Goal: Communication & Community: Answer question/provide support

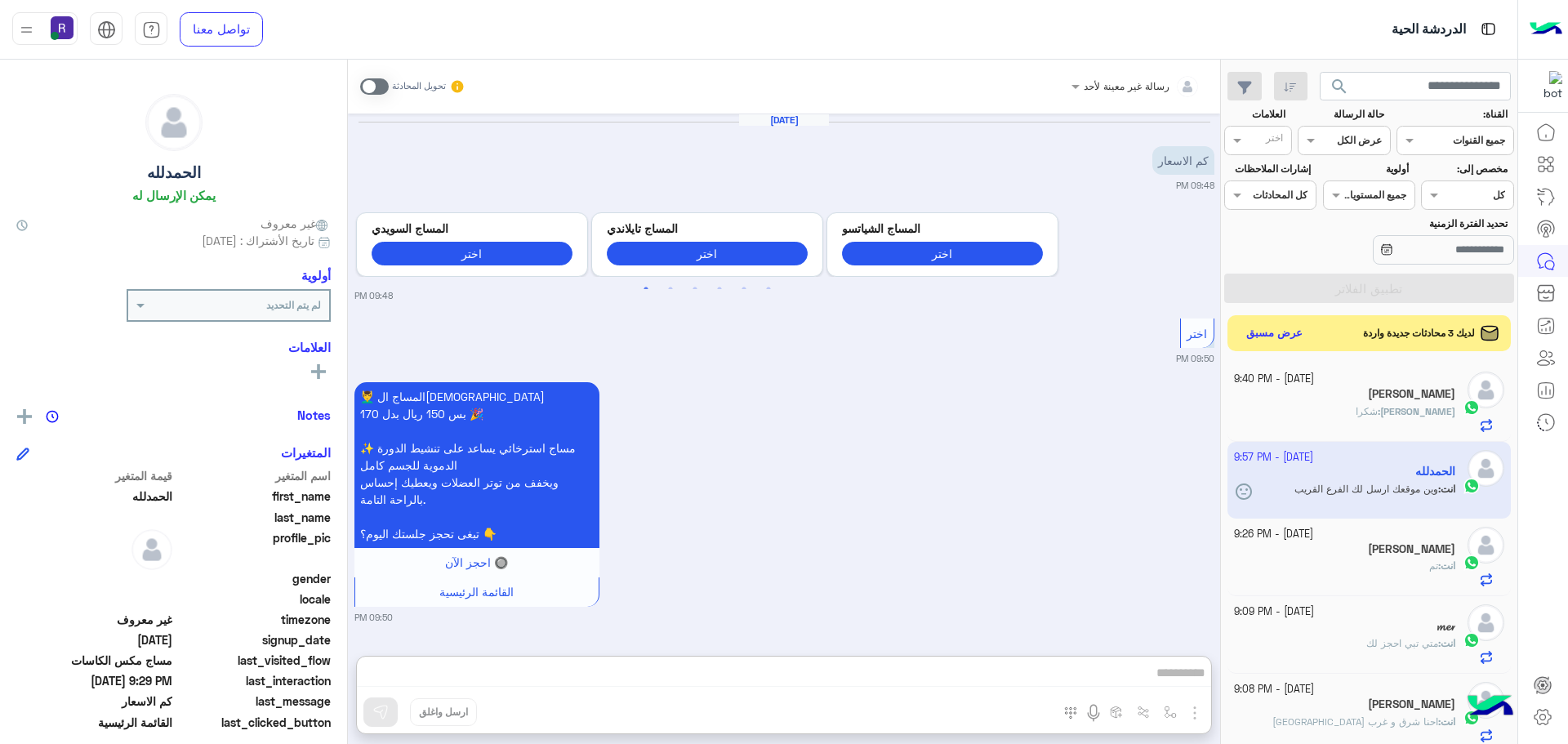
scroll to position [82, 0]
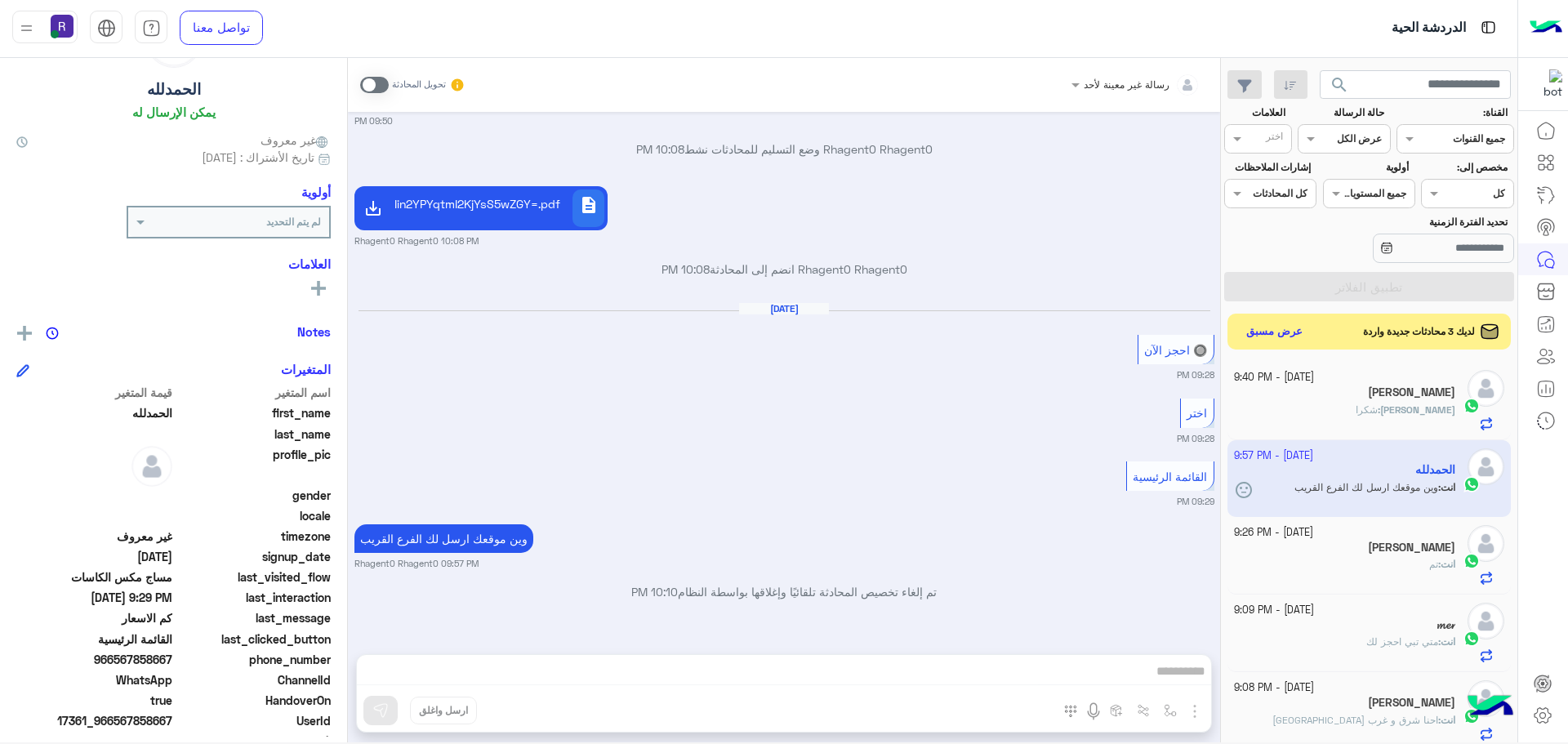
drag, startPoint x: 703, startPoint y: 444, endPoint x: 706, endPoint y: 456, distance: 12.4
click at [703, 452] on div "[DATE] كم الاسعار 09:48 PM Previous المساج ال[DEMOGRAPHIC_DATA] اختر المساج [DE…" at bounding box center [783, 375] width 872 height 526
click at [1253, 314] on div "لديك 3 محادثات جديدة واردة عرض مسبق" at bounding box center [1369, 331] width 284 height 36
click at [1254, 327] on button "عرض مسبق" at bounding box center [1274, 331] width 68 height 22
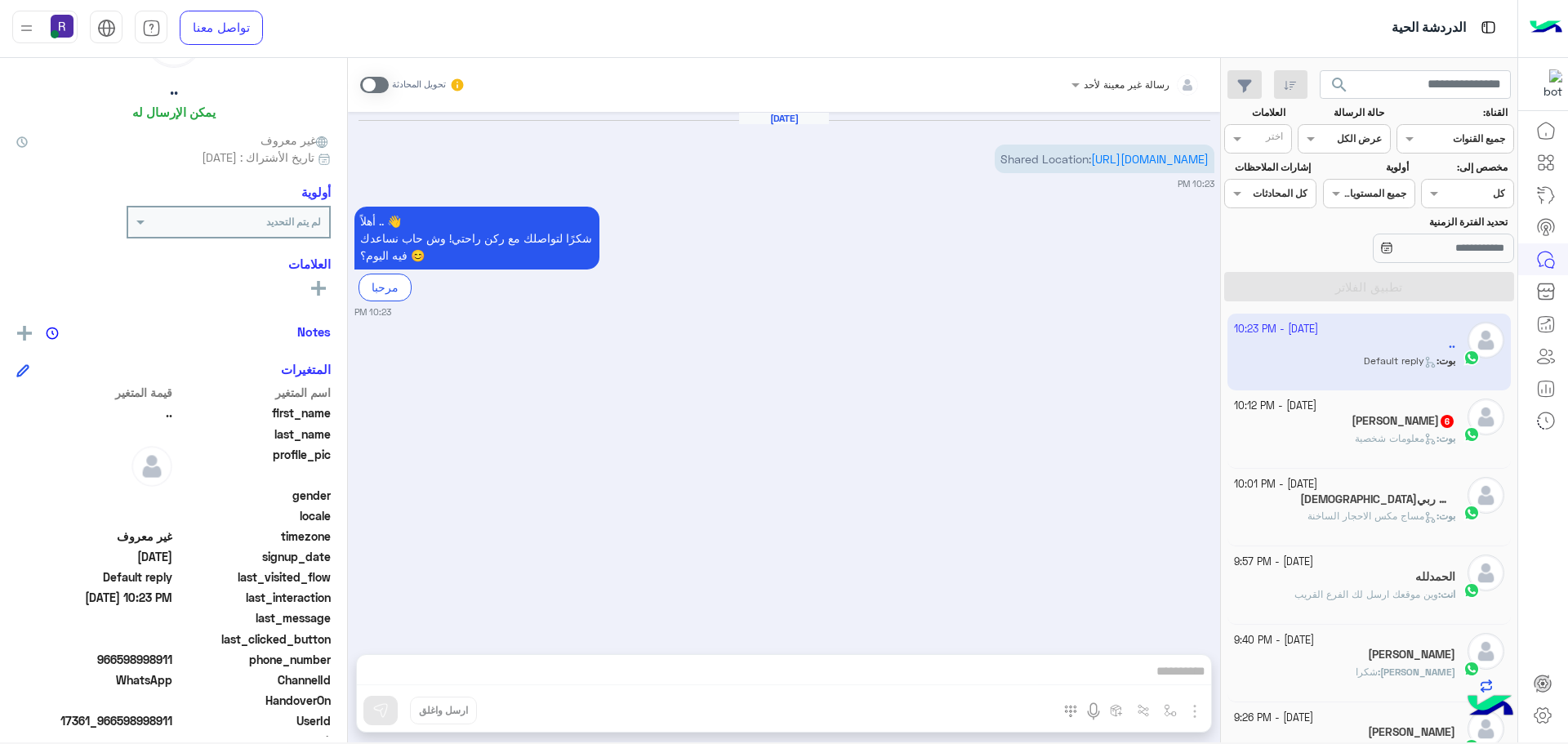
click at [368, 89] on span at bounding box center [374, 85] width 28 height 16
click at [1158, 166] on link "[URL][DOMAIN_NAME]" at bounding box center [1150, 159] width 118 height 14
click at [1174, 712] on img "button" at bounding box center [1170, 710] width 13 height 13
click at [1144, 675] on input "text" at bounding box center [1134, 671] width 83 height 15
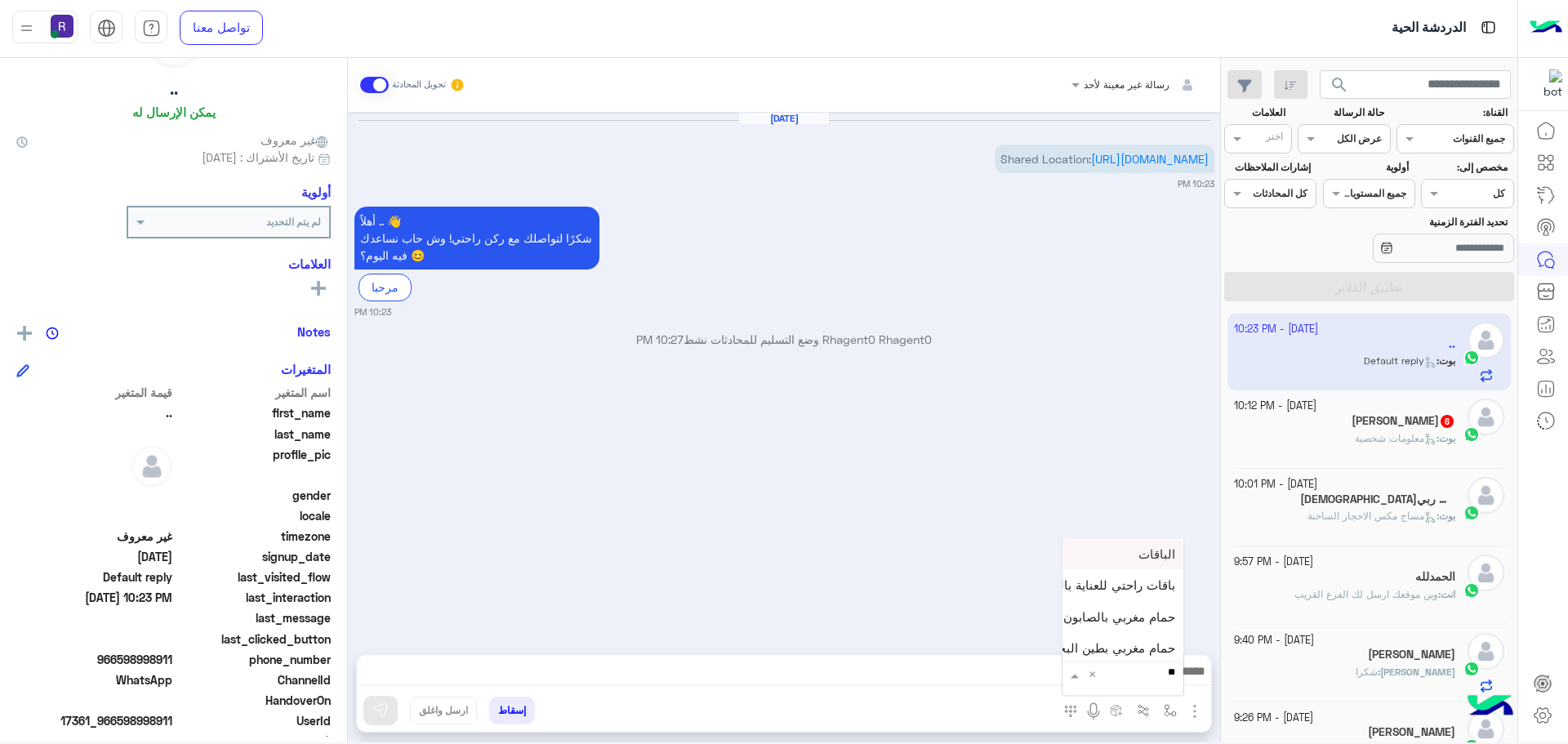
type input "***"
click at [1151, 643] on div "لبن" at bounding box center [1123, 645] width 121 height 32
type textarea "***"
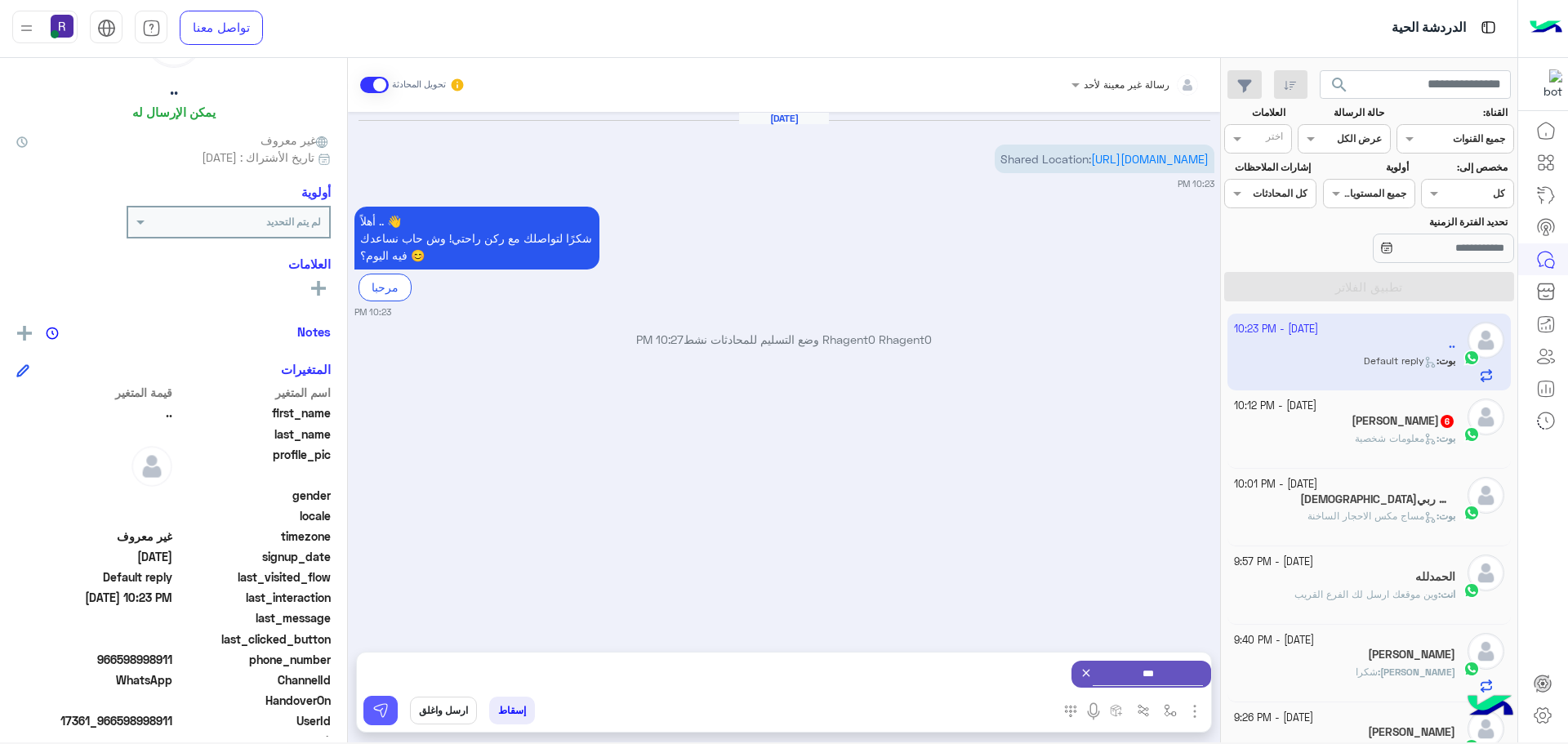
click at [384, 696] on button at bounding box center [381, 711] width 34 height 29
click at [1173, 711] on img "button" at bounding box center [1170, 710] width 13 height 13
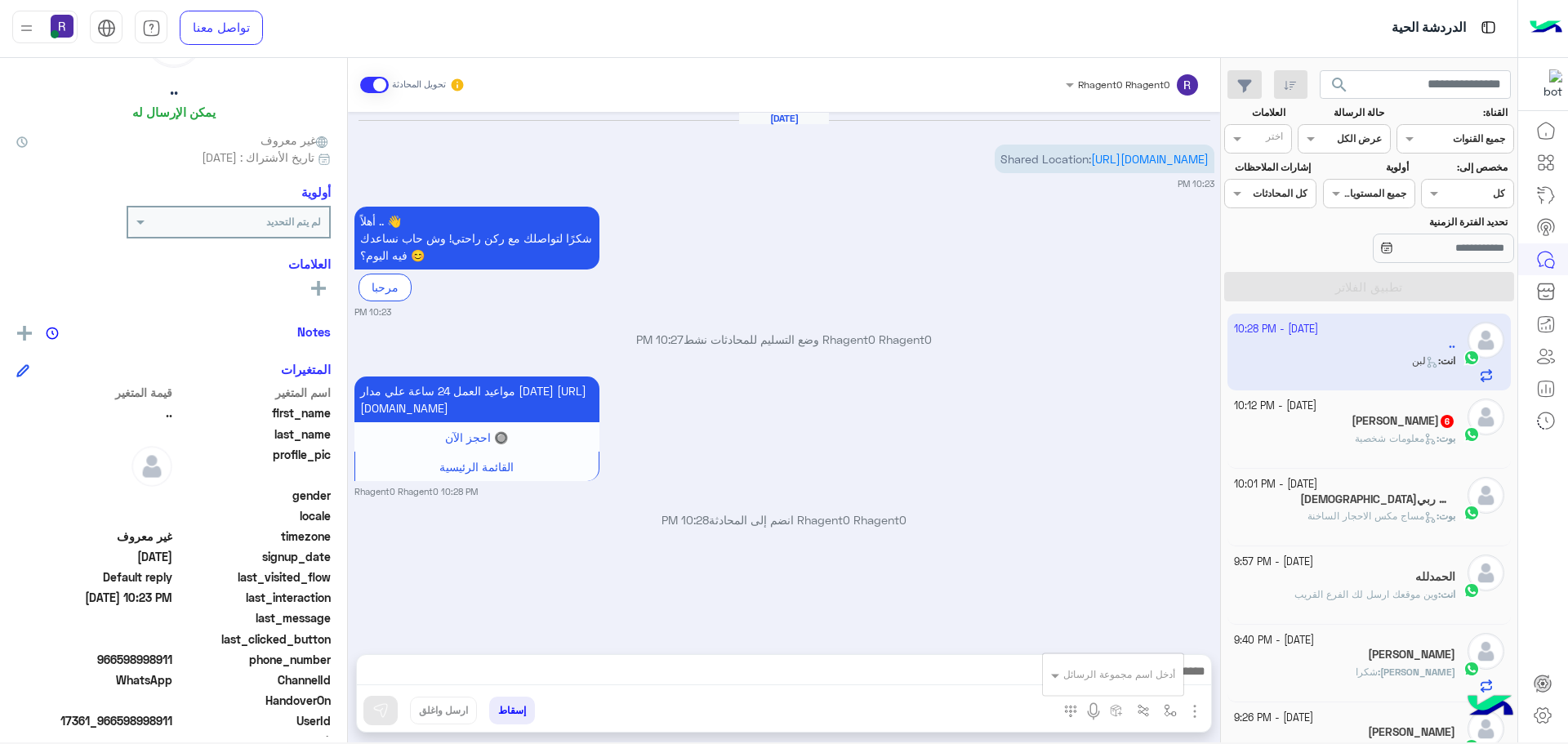
click at [1159, 665] on input "text" at bounding box center [1134, 671] width 83 height 15
type input "****"
click at [1162, 647] on span "الشفا" at bounding box center [1161, 645] width 28 height 15
type textarea "*****"
click at [384, 711] on img at bounding box center [380, 710] width 16 height 16
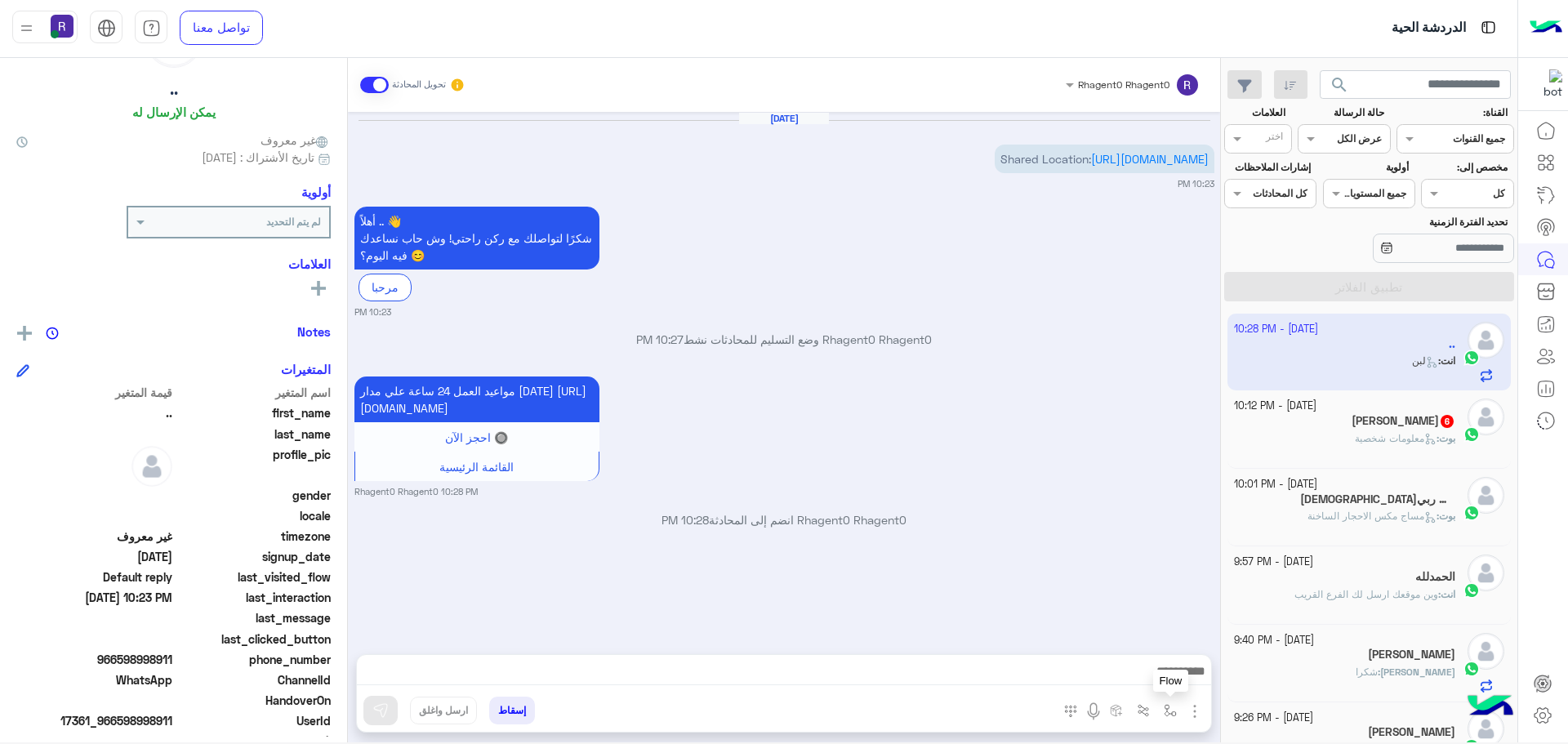
click at [1172, 709] on img "button" at bounding box center [1170, 710] width 13 height 13
click at [1162, 679] on input "text" at bounding box center [1134, 671] width 83 height 15
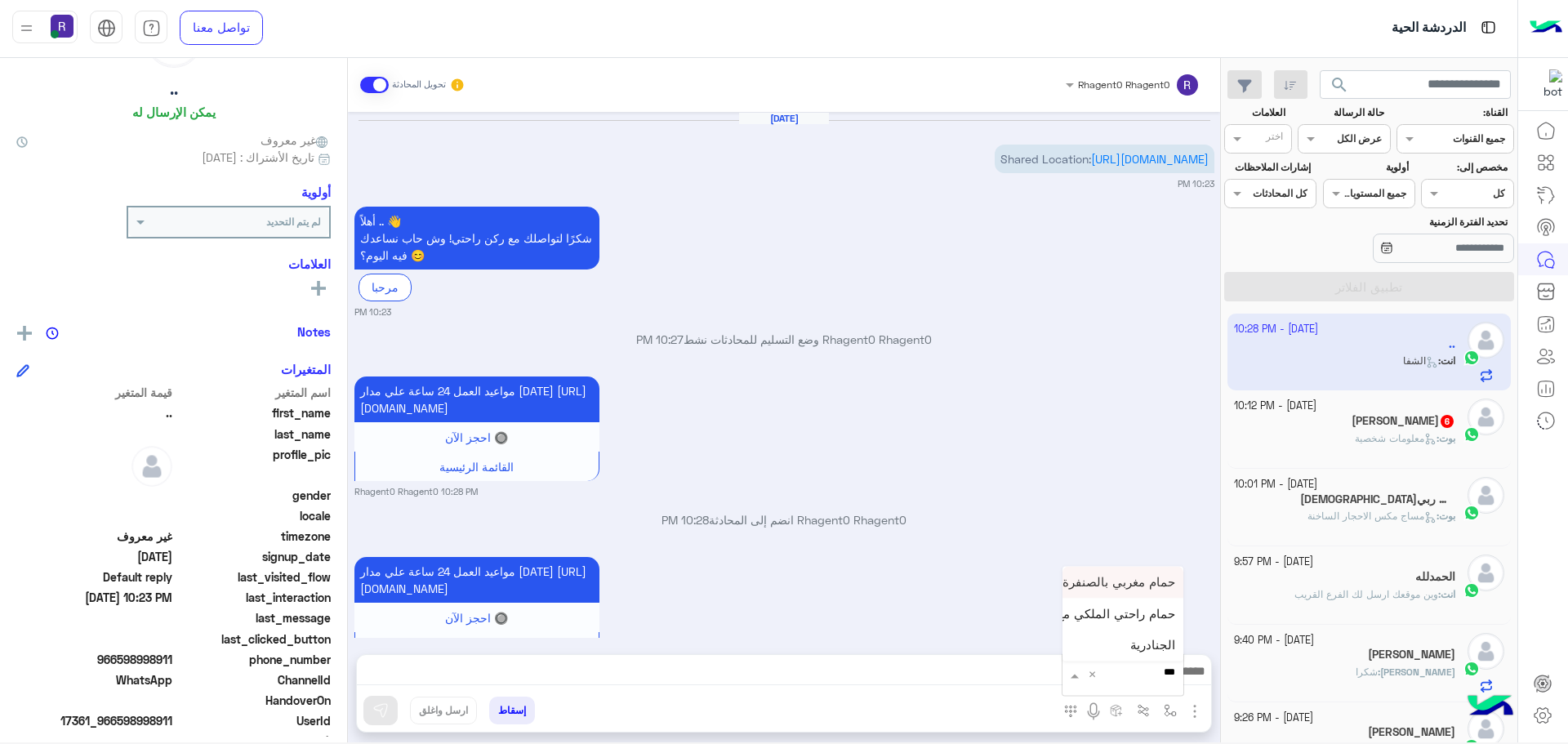
scroll to position [122, 0]
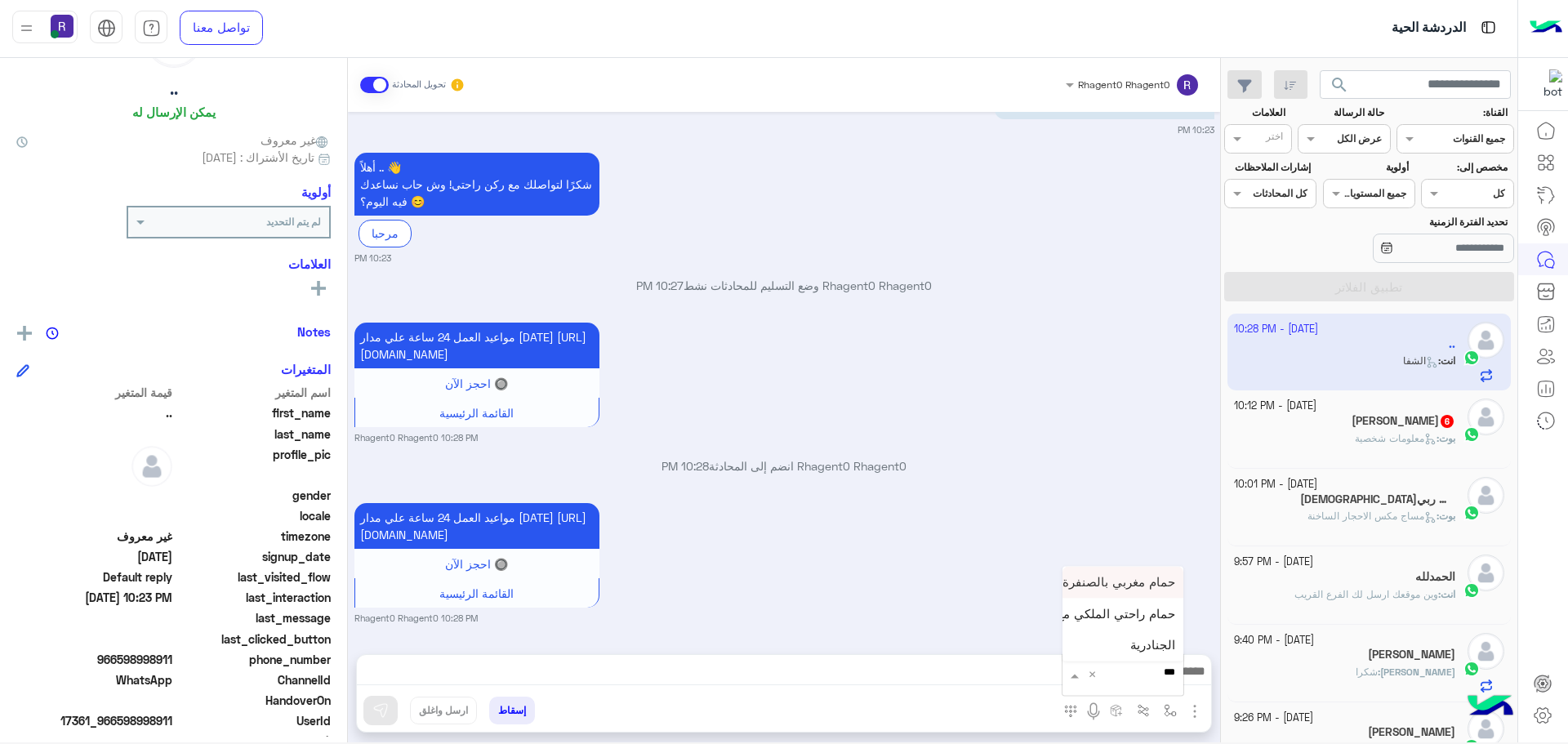
type input "****"
click at [1149, 651] on span "الجنادرية" at bounding box center [1153, 645] width 45 height 15
type textarea "*********"
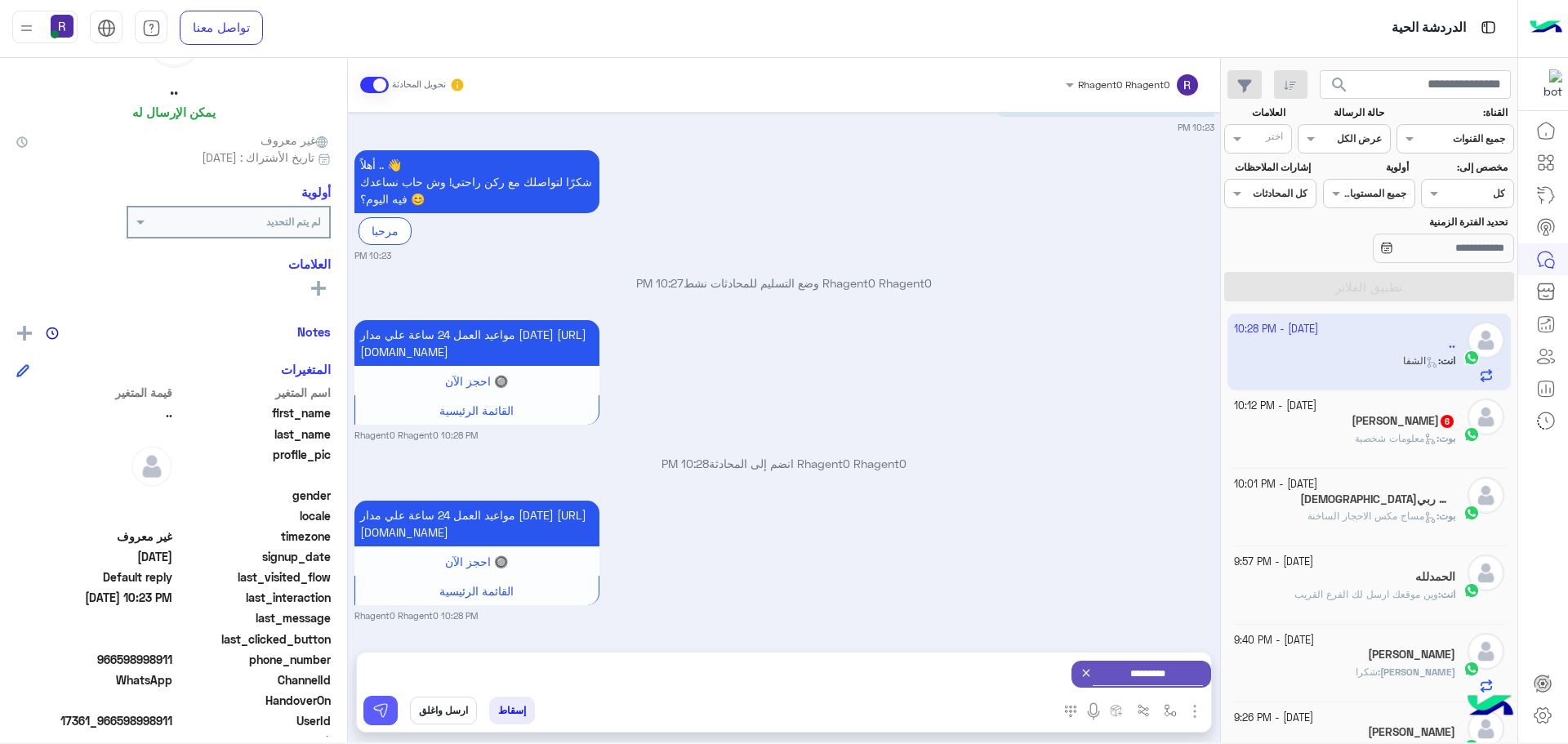
click at [383, 708] on img at bounding box center [380, 710] width 16 height 16
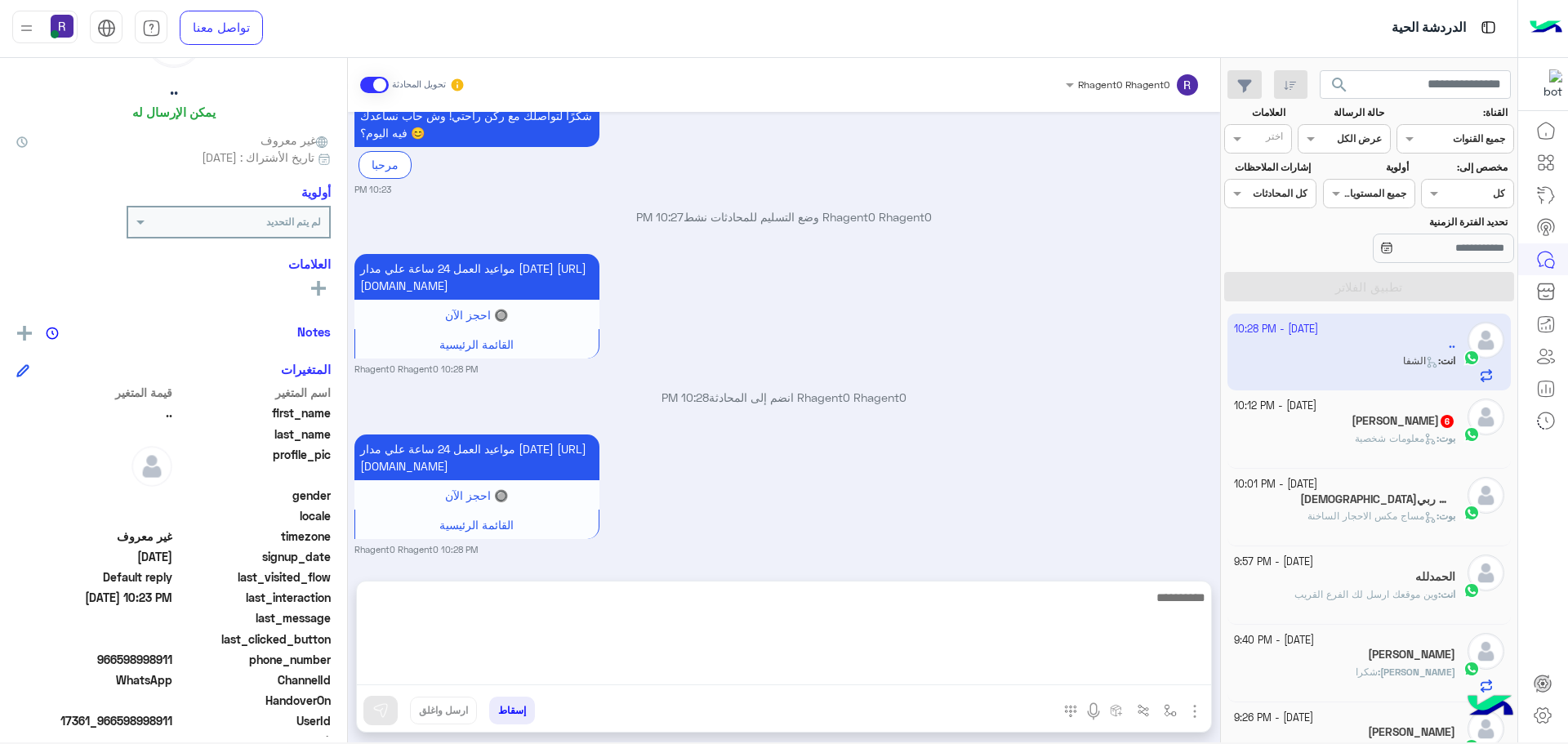
click at [981, 671] on textarea at bounding box center [784, 636] width 854 height 98
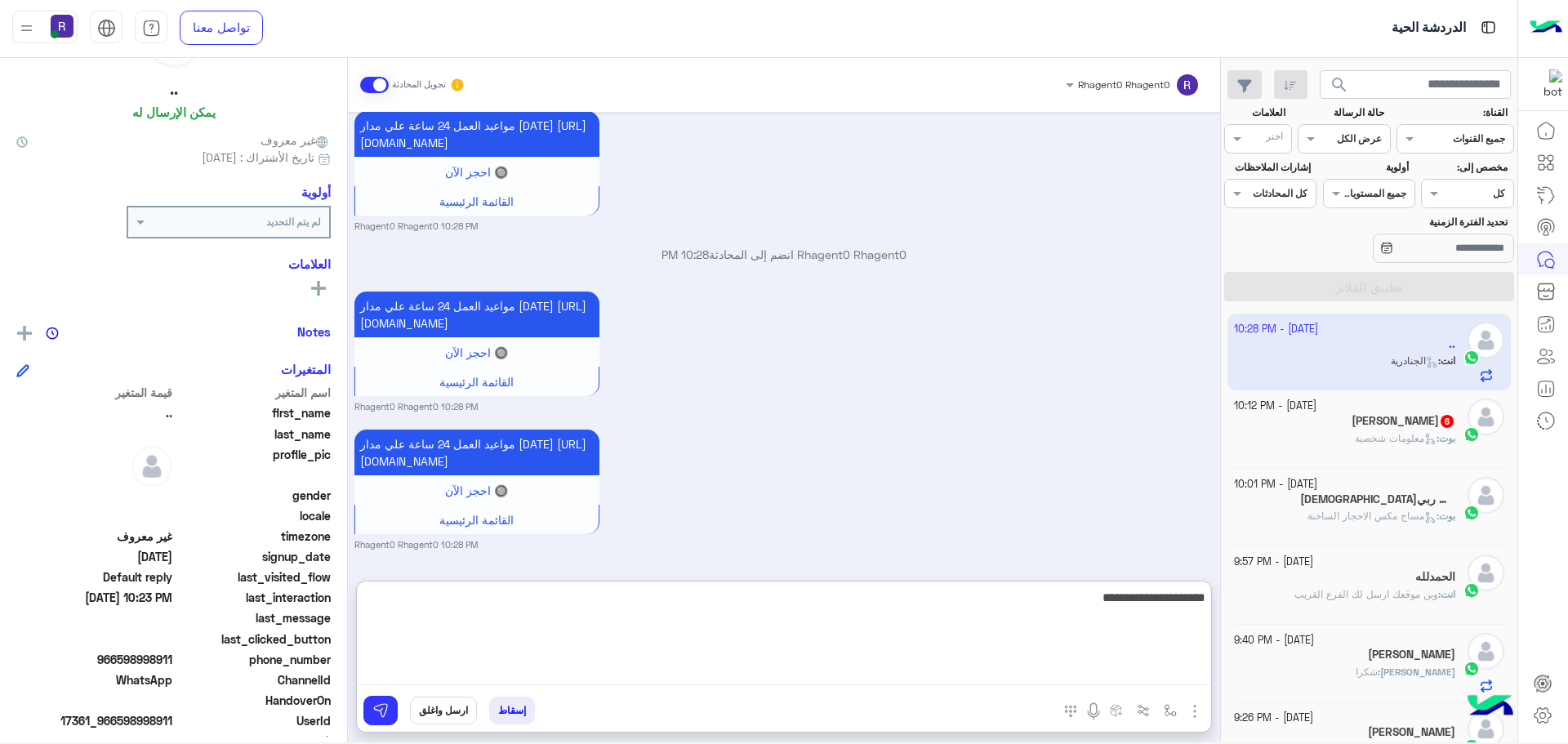
type textarea "**********"
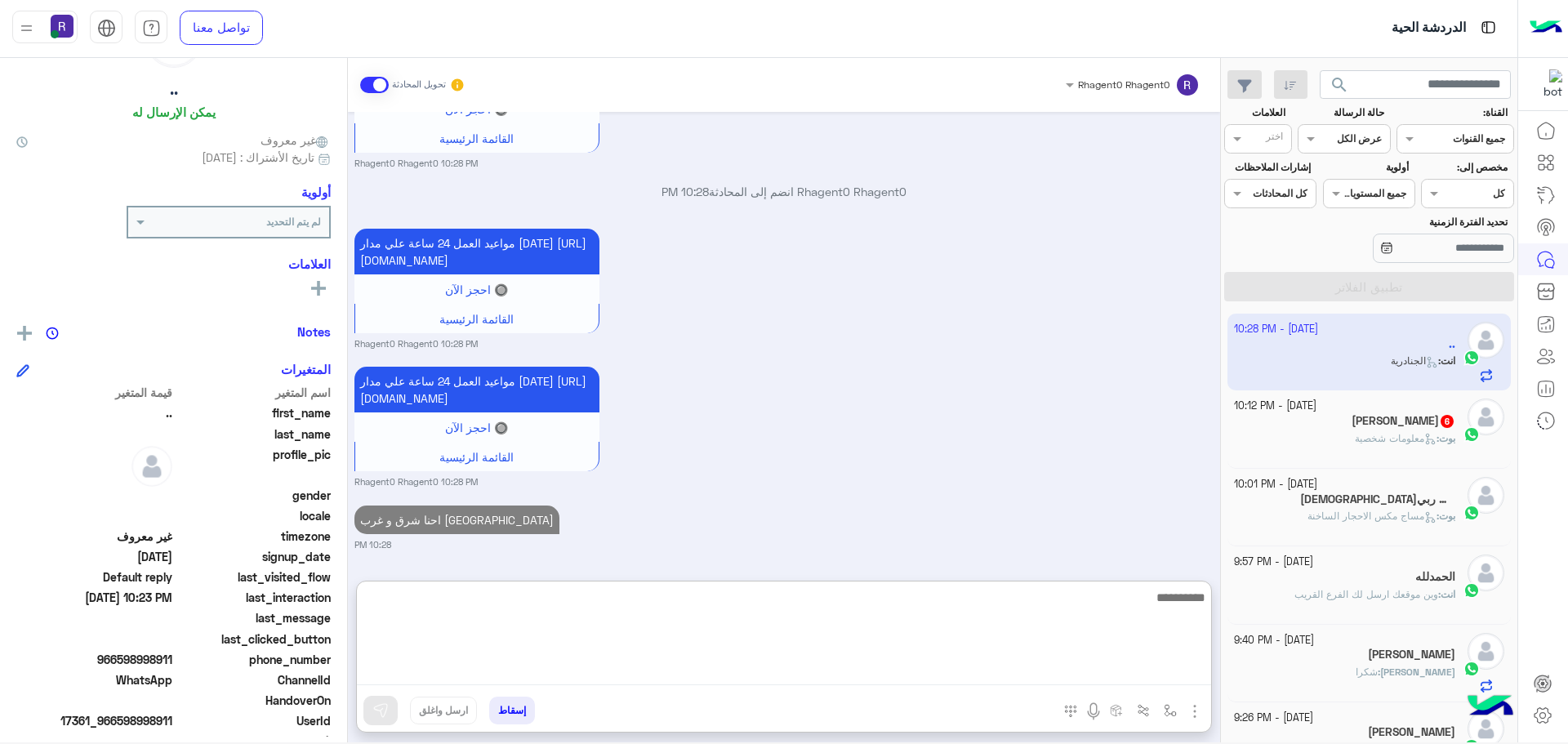
scroll to position [414, 0]
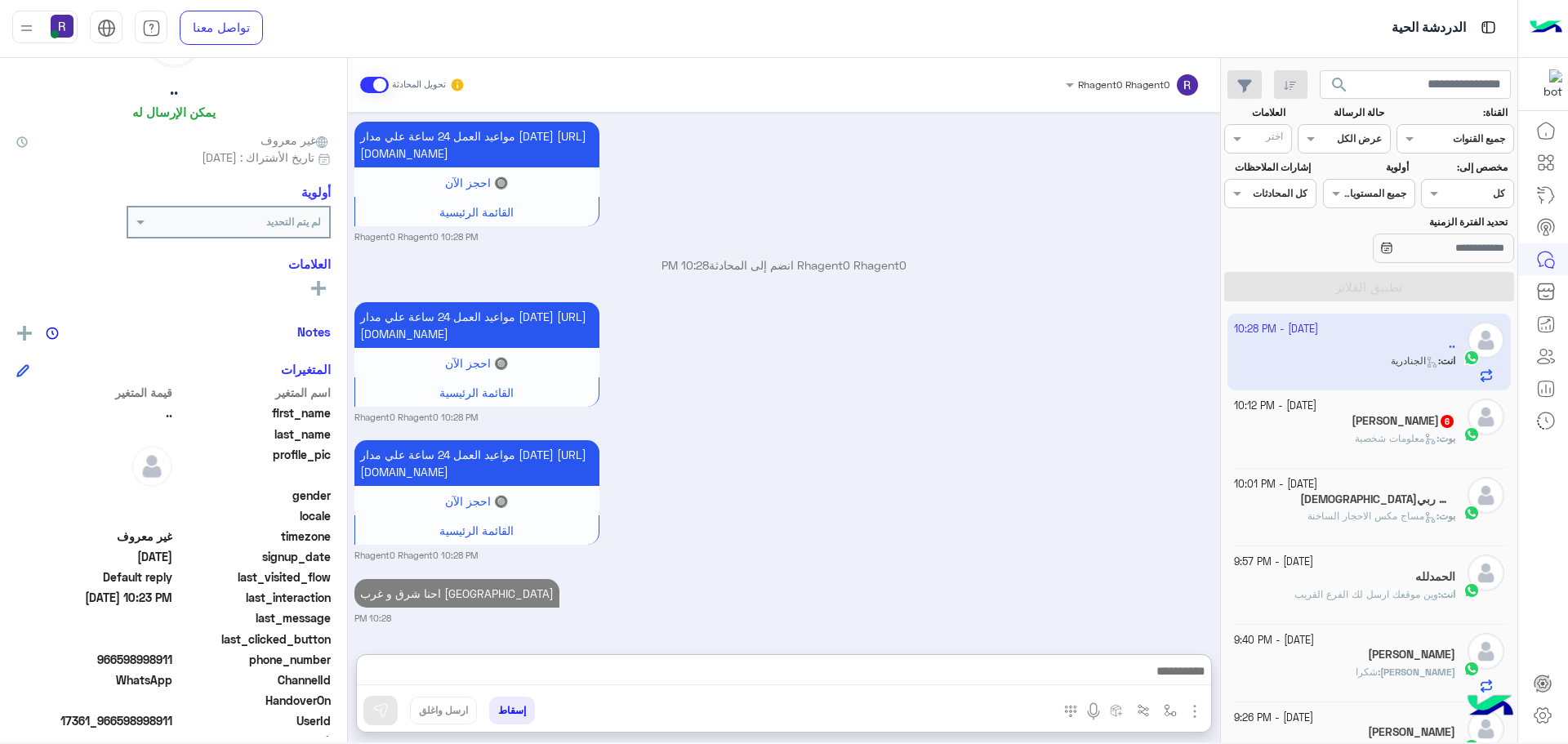
click at [1376, 450] on div "بوت : معلومات شخصية" at bounding box center [1345, 445] width 222 height 28
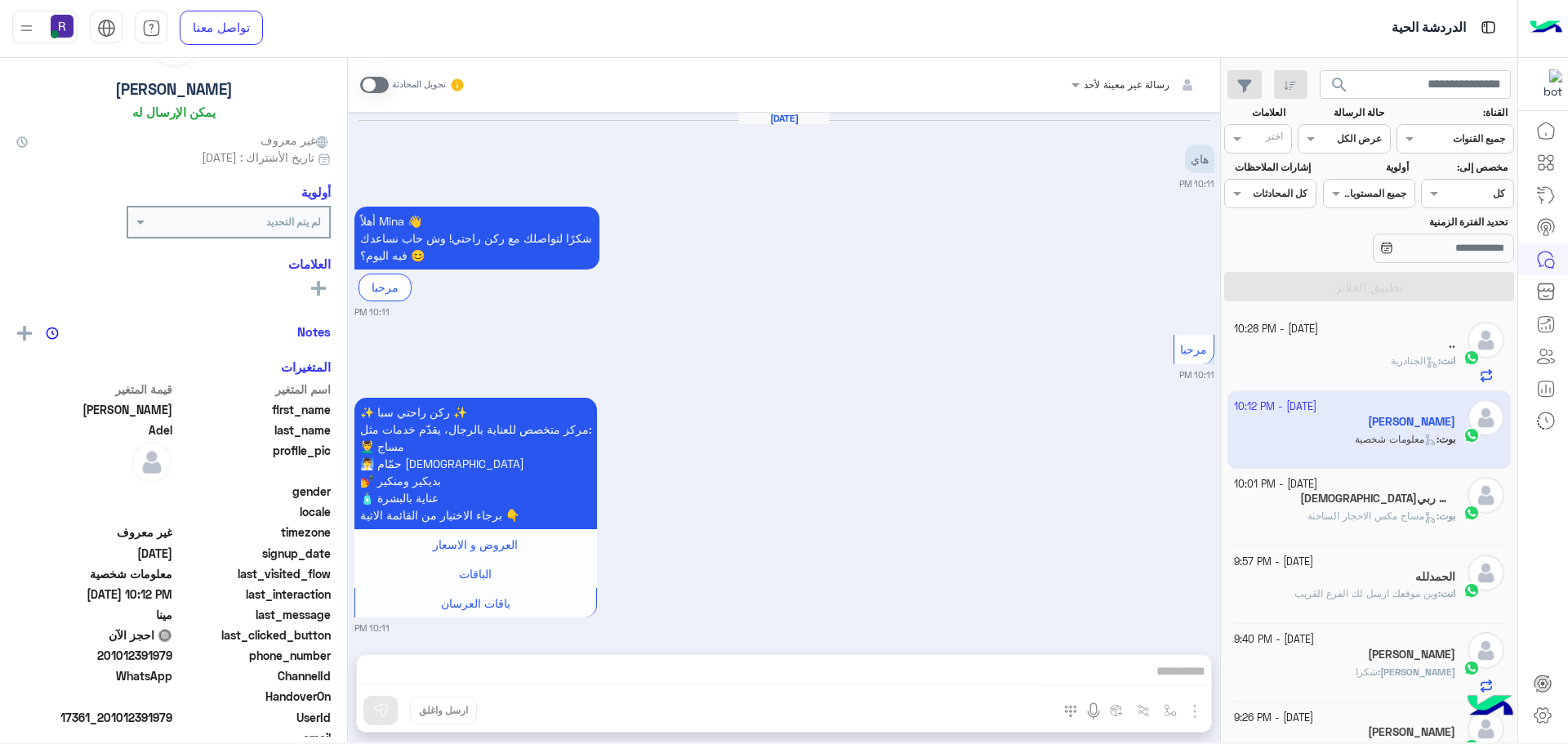
scroll to position [759, 0]
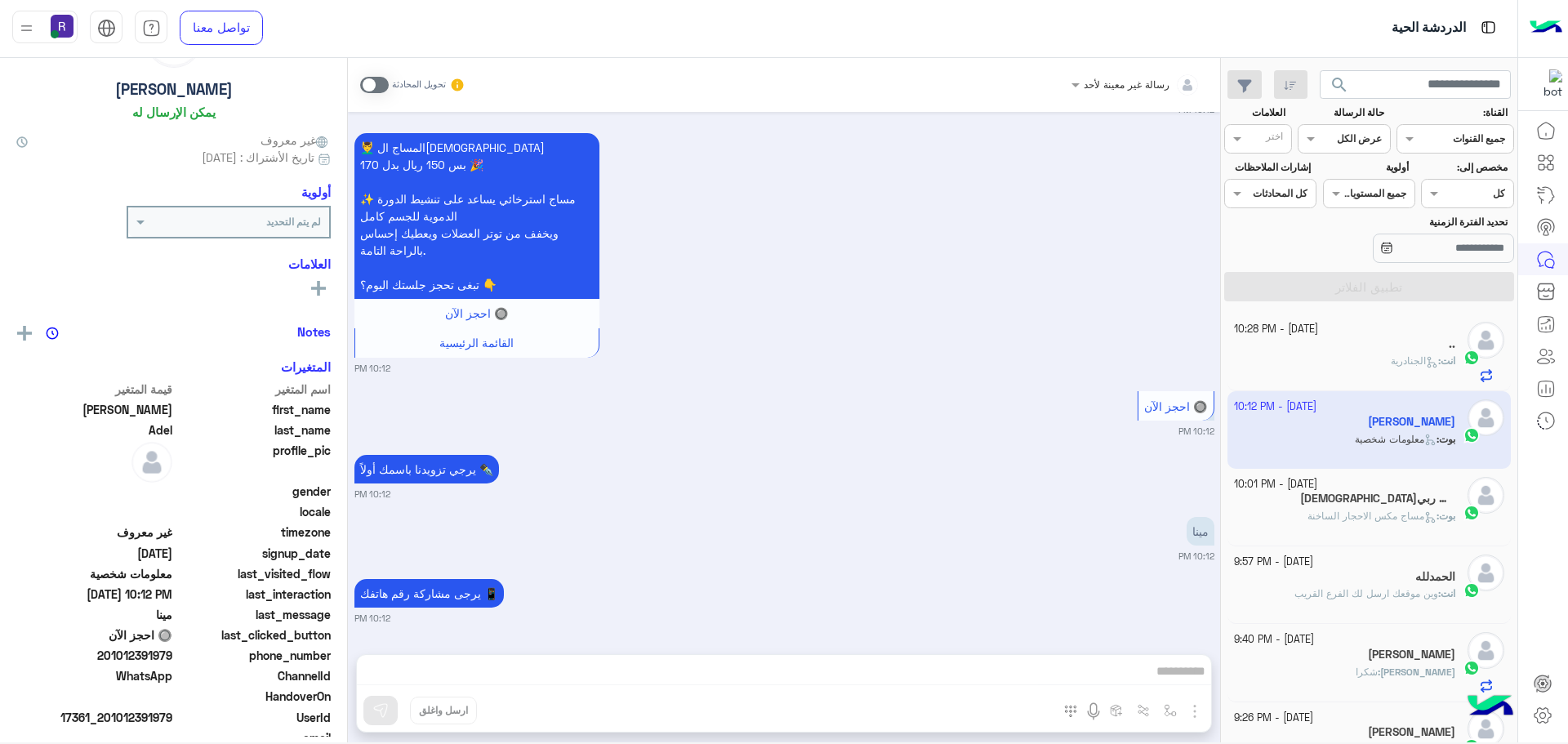
click at [385, 85] on span at bounding box center [374, 85] width 28 height 16
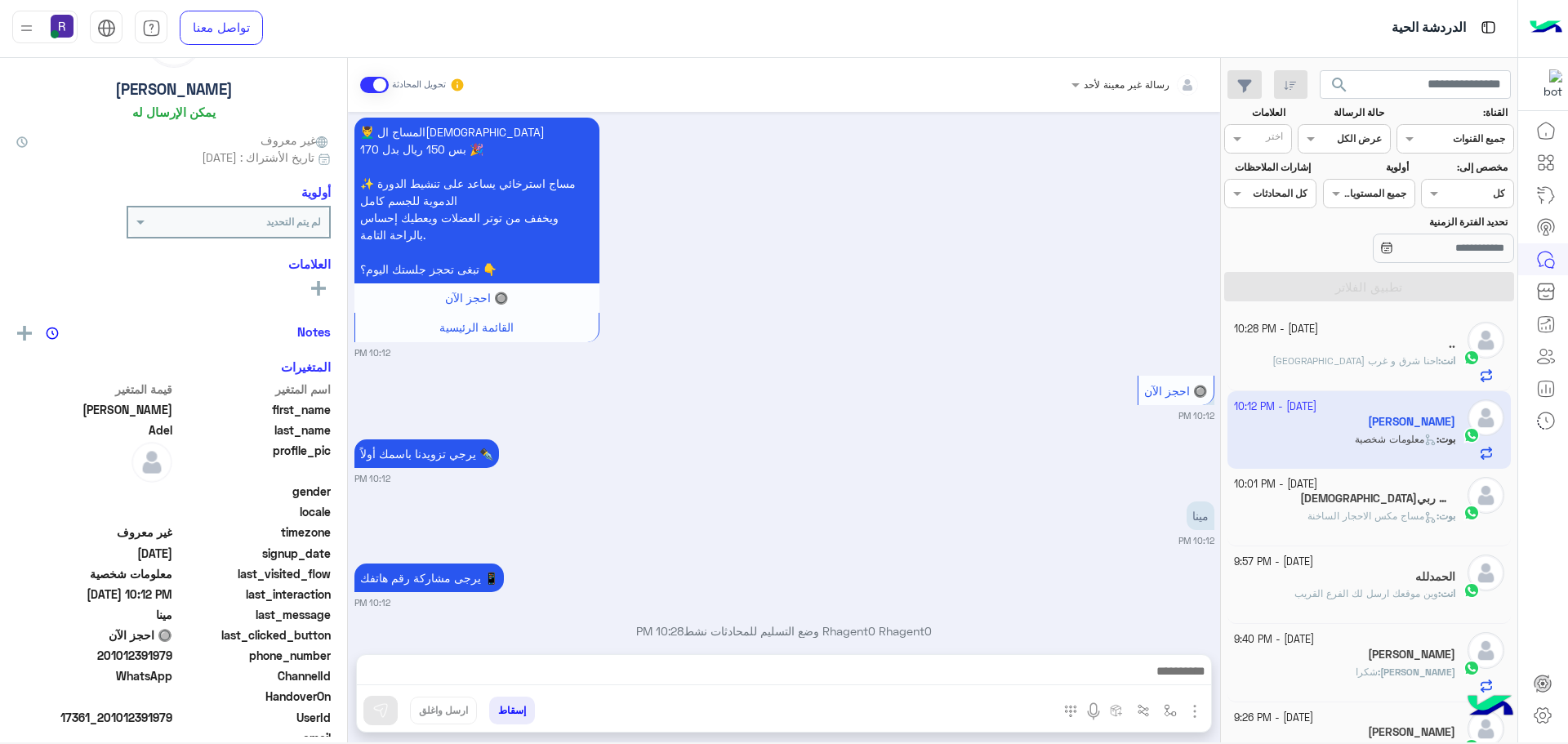
scroll to position [800, 0]
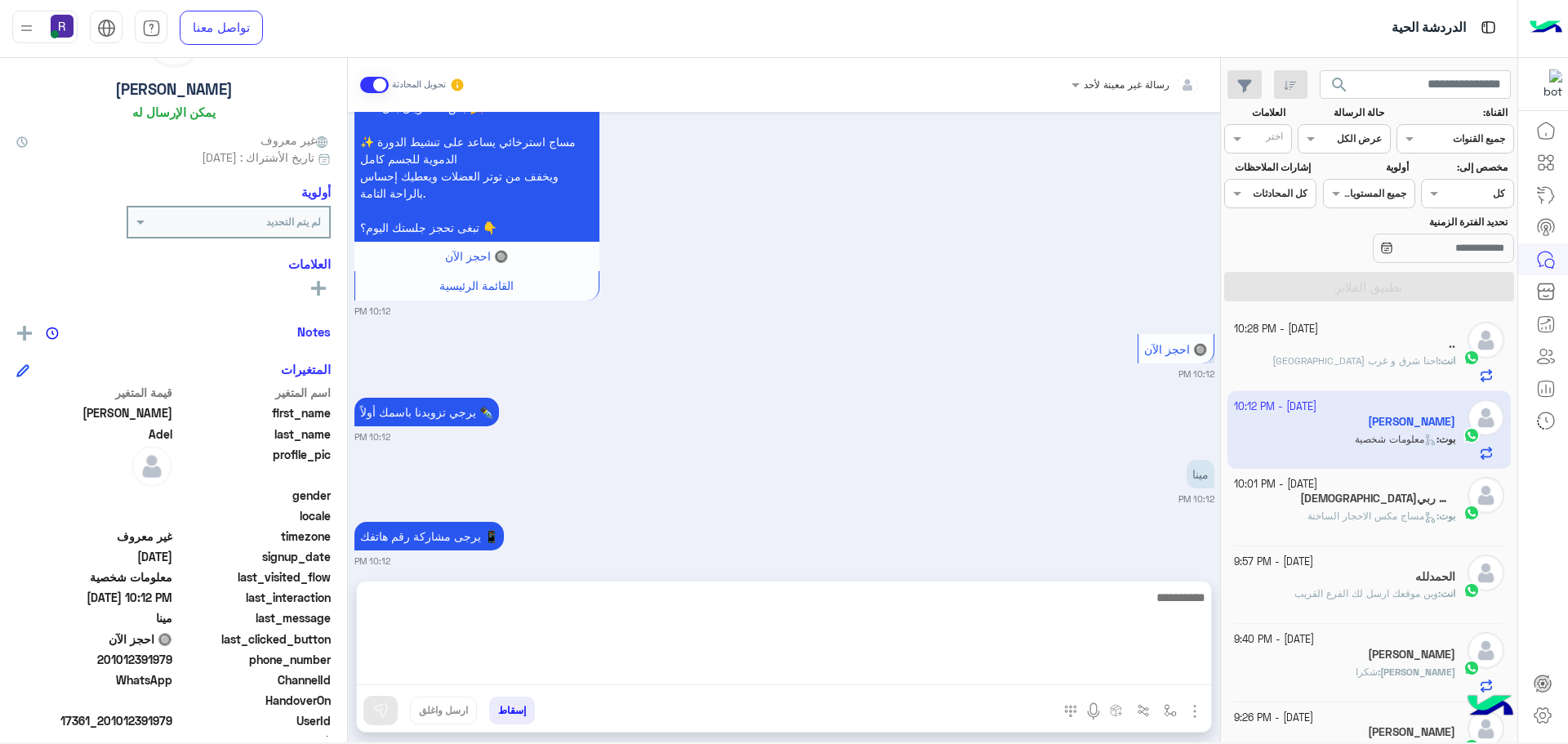
click at [1018, 671] on textarea at bounding box center [784, 636] width 854 height 98
paste textarea "**********"
type textarea "**********"
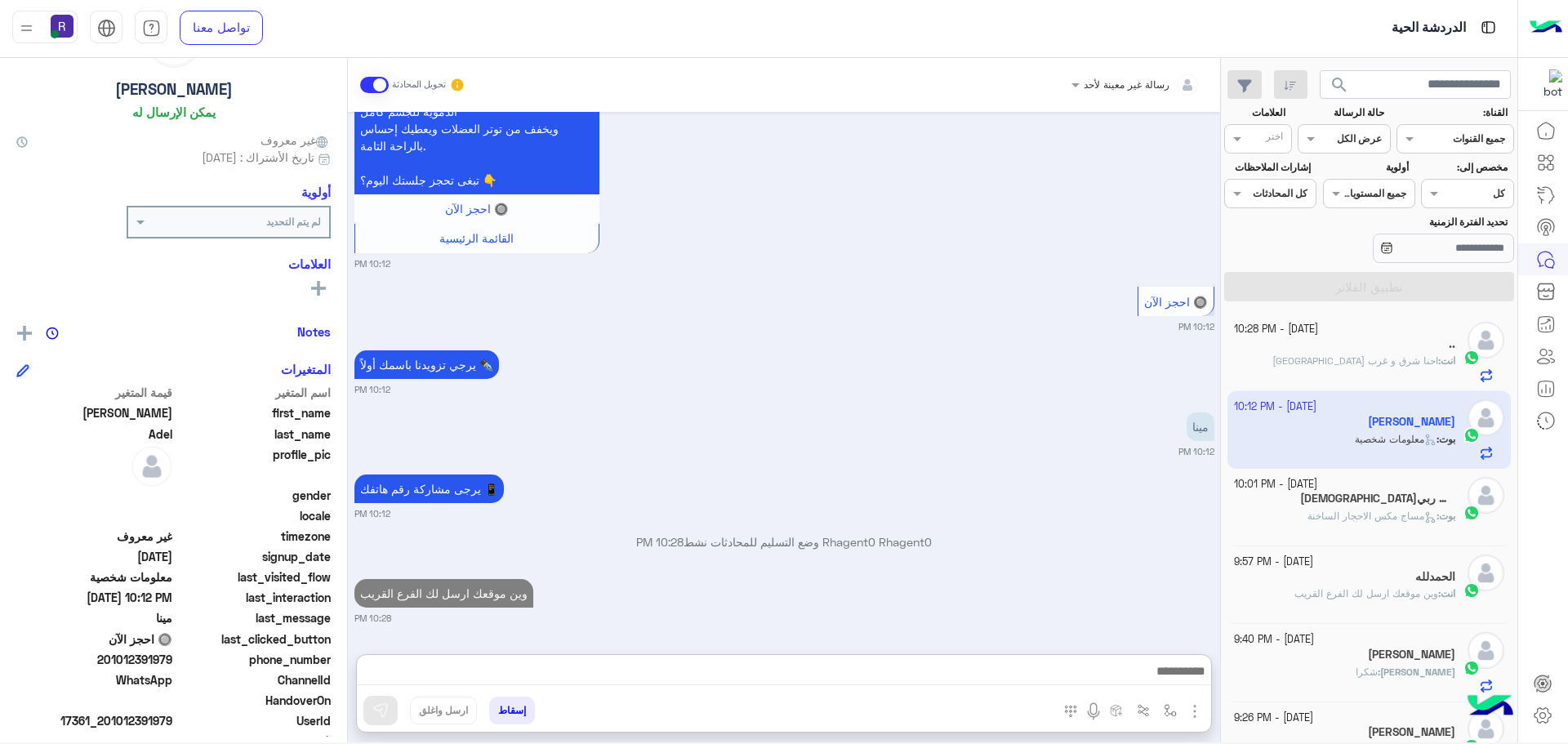
click at [1367, 480] on div "[DATE] - 10:01 PM" at bounding box center [1345, 484] width 222 height 15
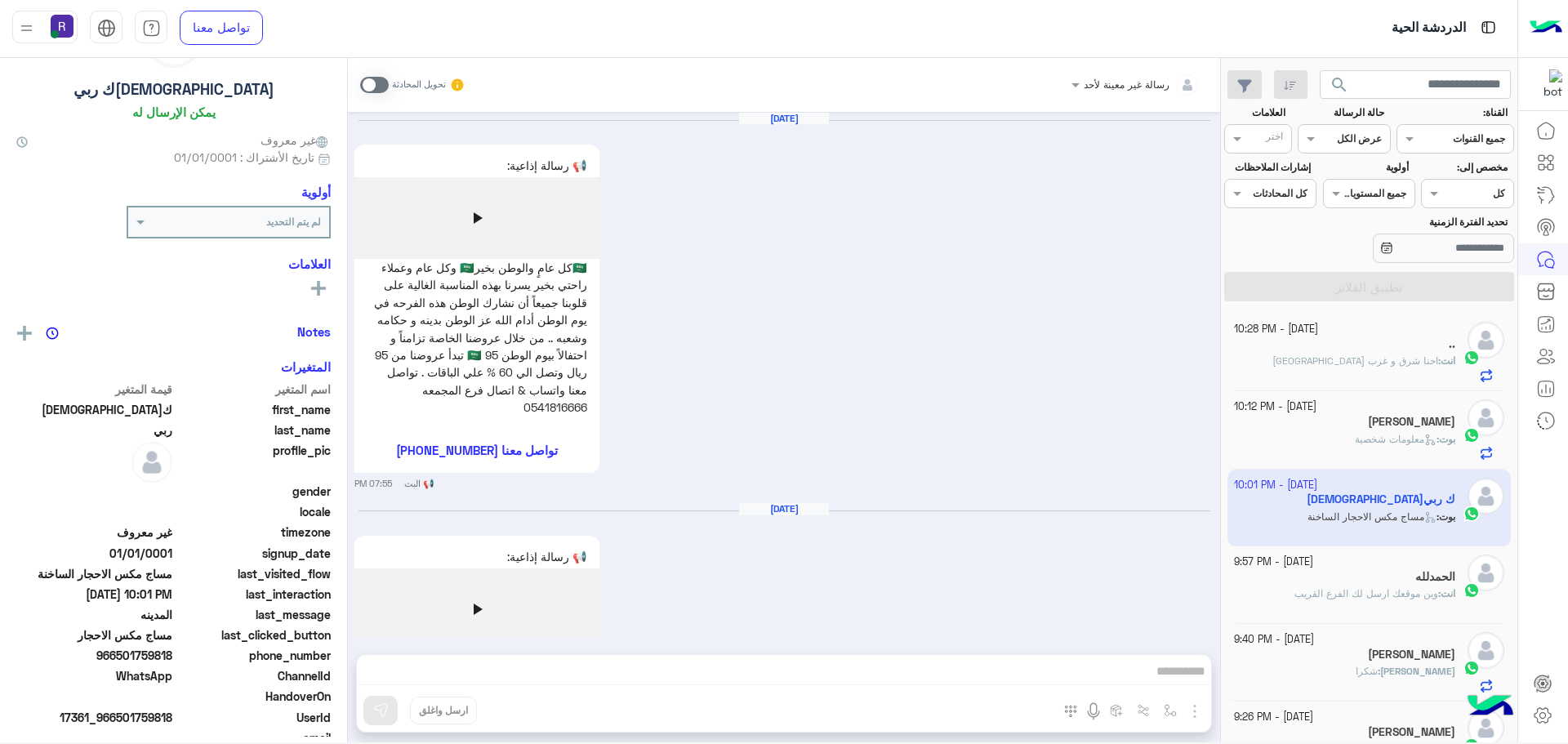
scroll to position [1365, 0]
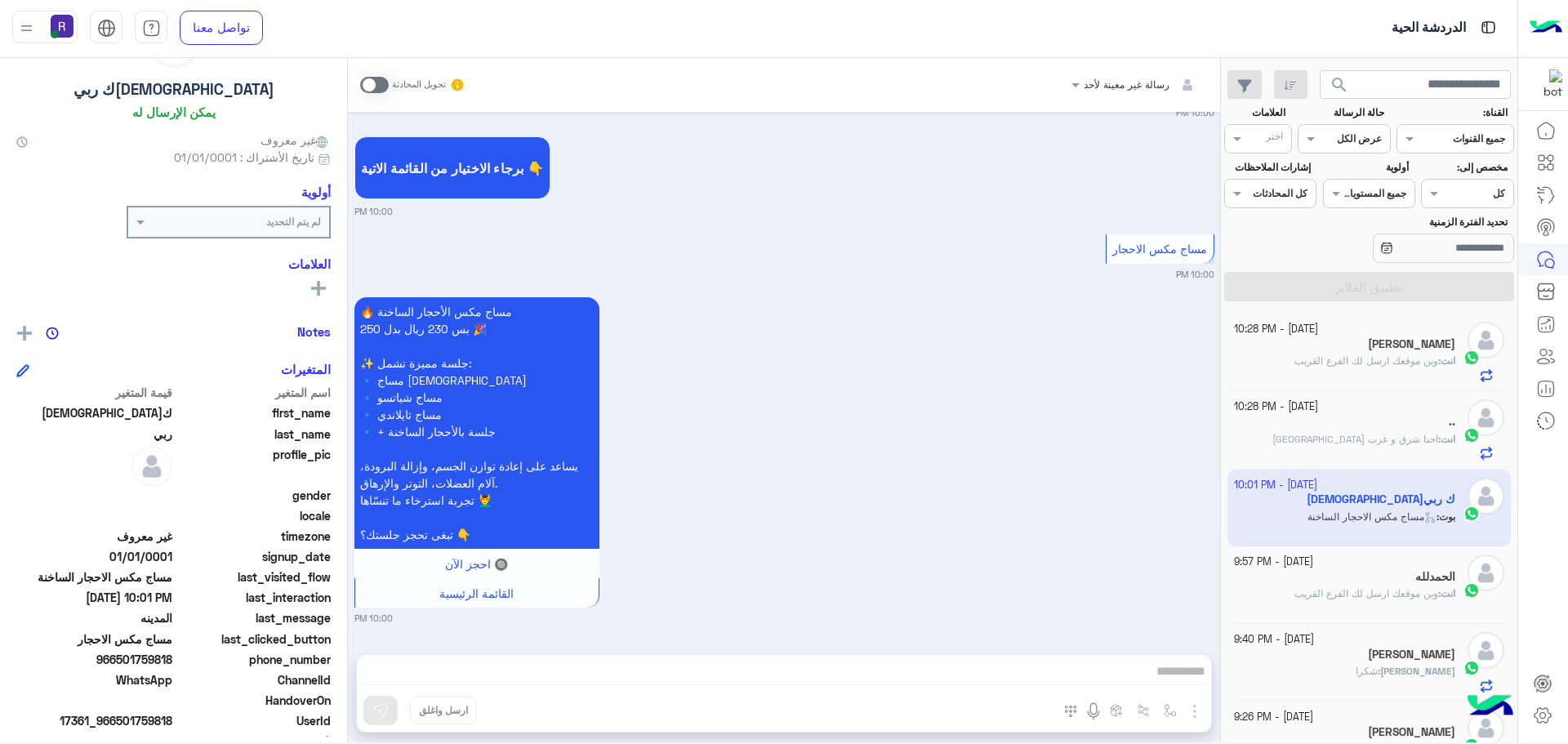
click at [380, 78] on span at bounding box center [374, 85] width 28 height 16
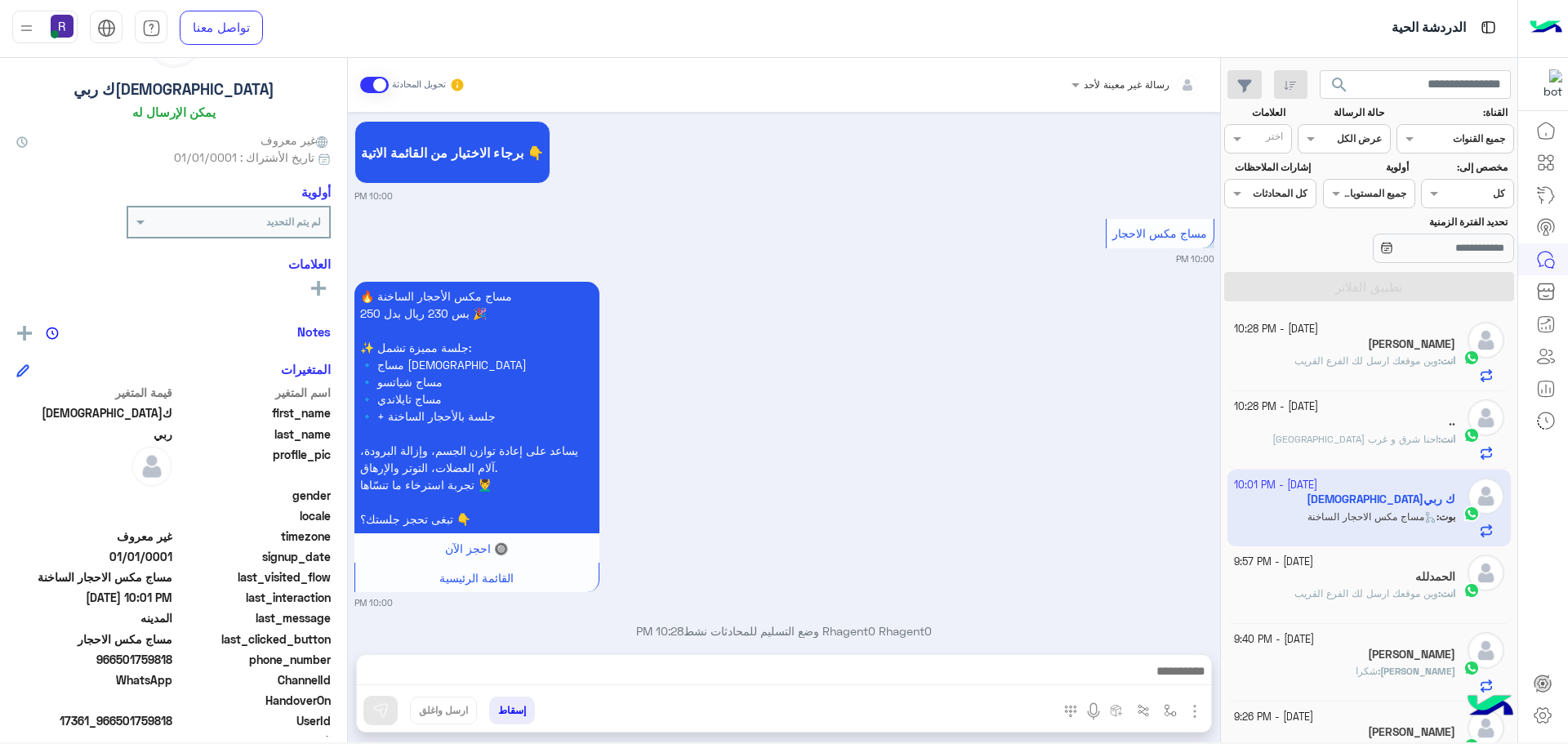
scroll to position [1408, 0]
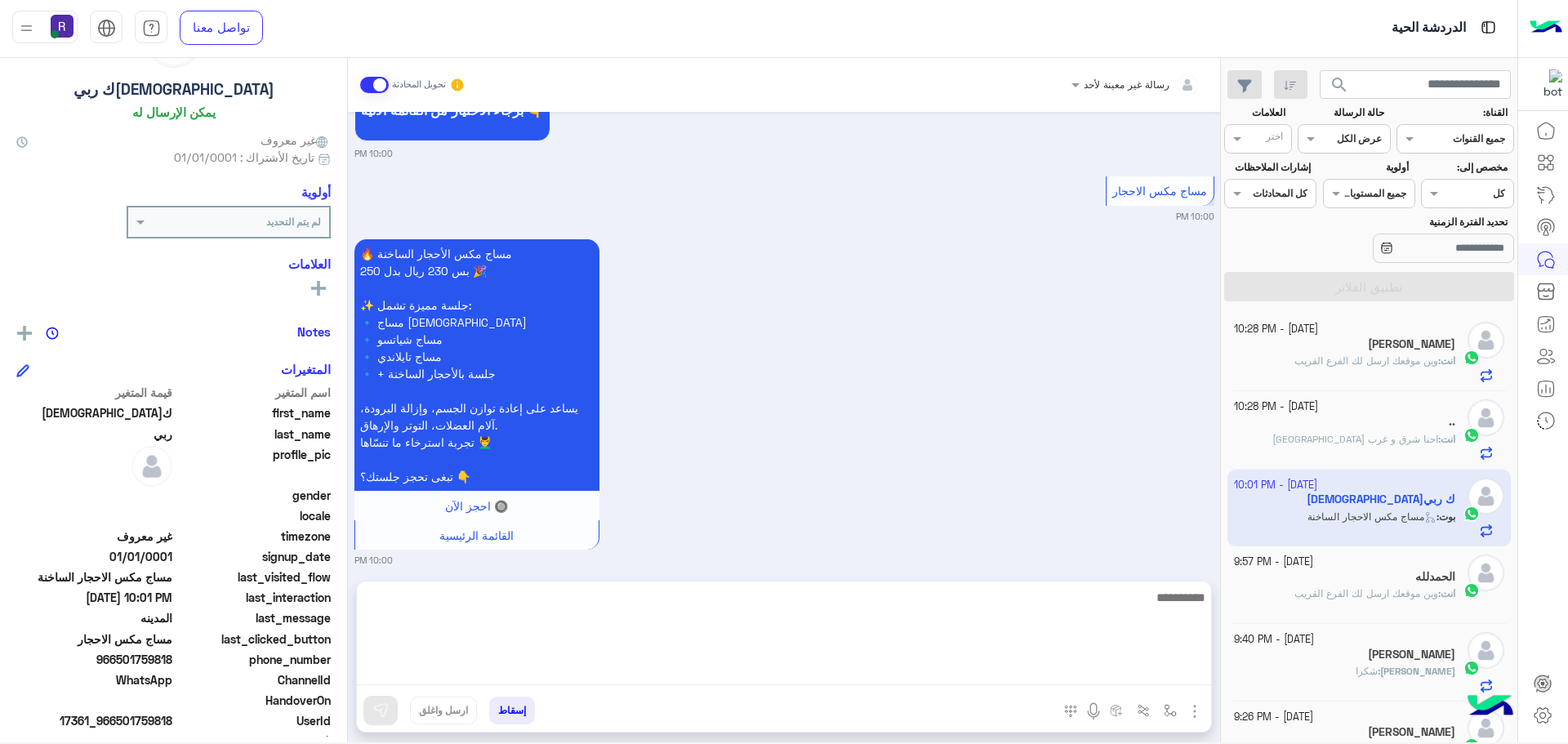
click at [1068, 672] on textarea at bounding box center [784, 636] width 854 height 98
paste textarea "**********"
type textarea "**********"
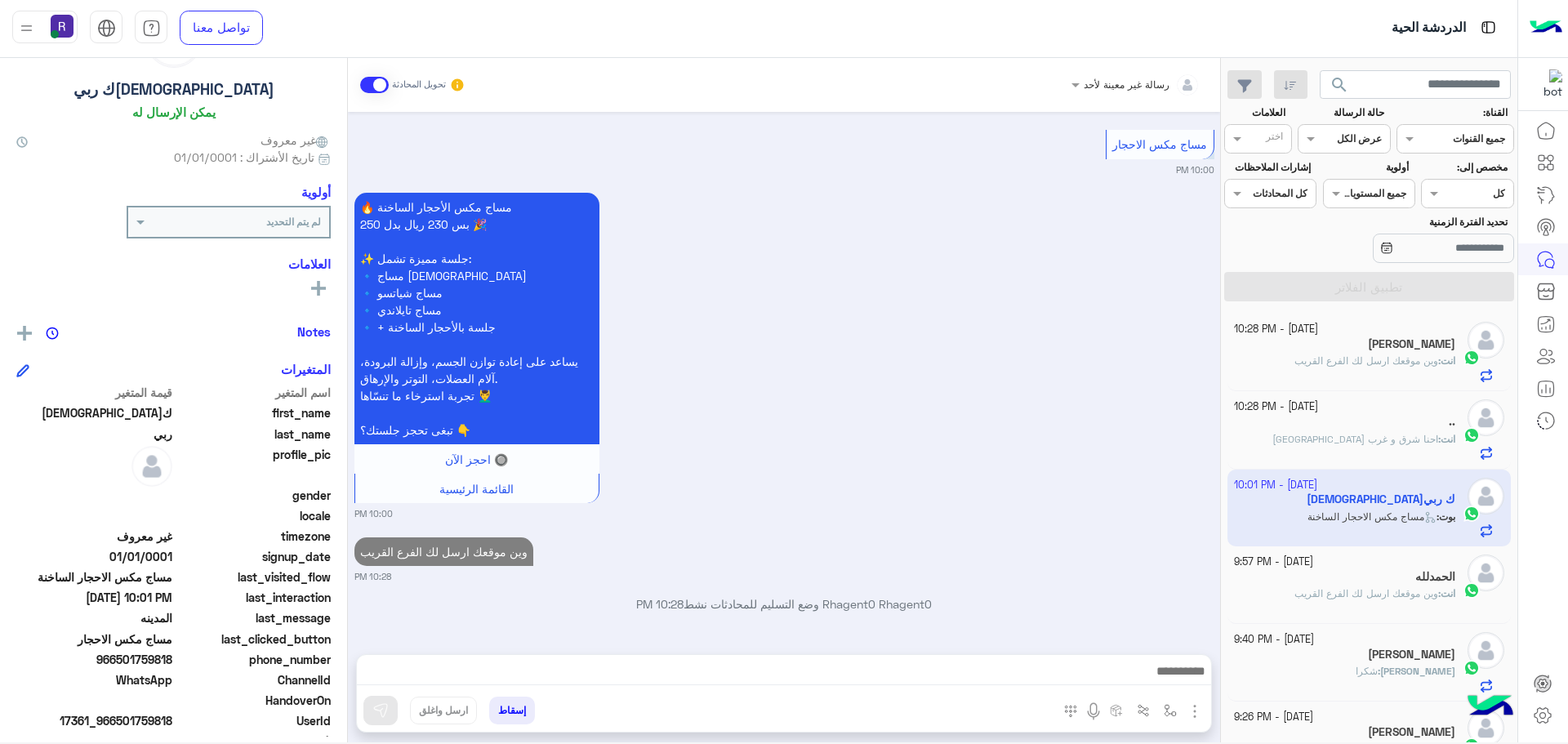
click at [1197, 708] on img "button" at bounding box center [1195, 711] width 20 height 20
click at [1157, 639] on span "المرفقات" at bounding box center [1154, 643] width 49 height 19
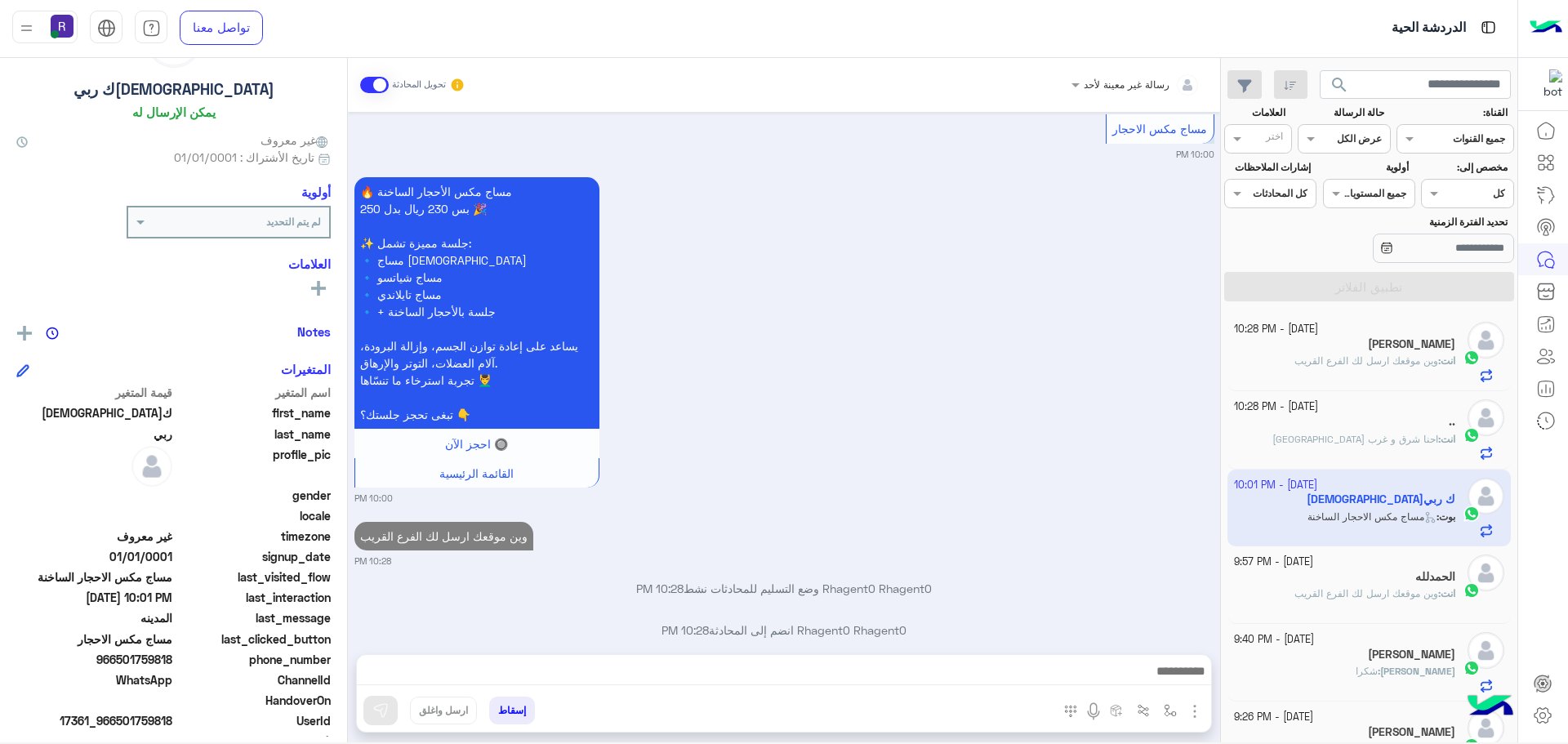
scroll to position [1511, 0]
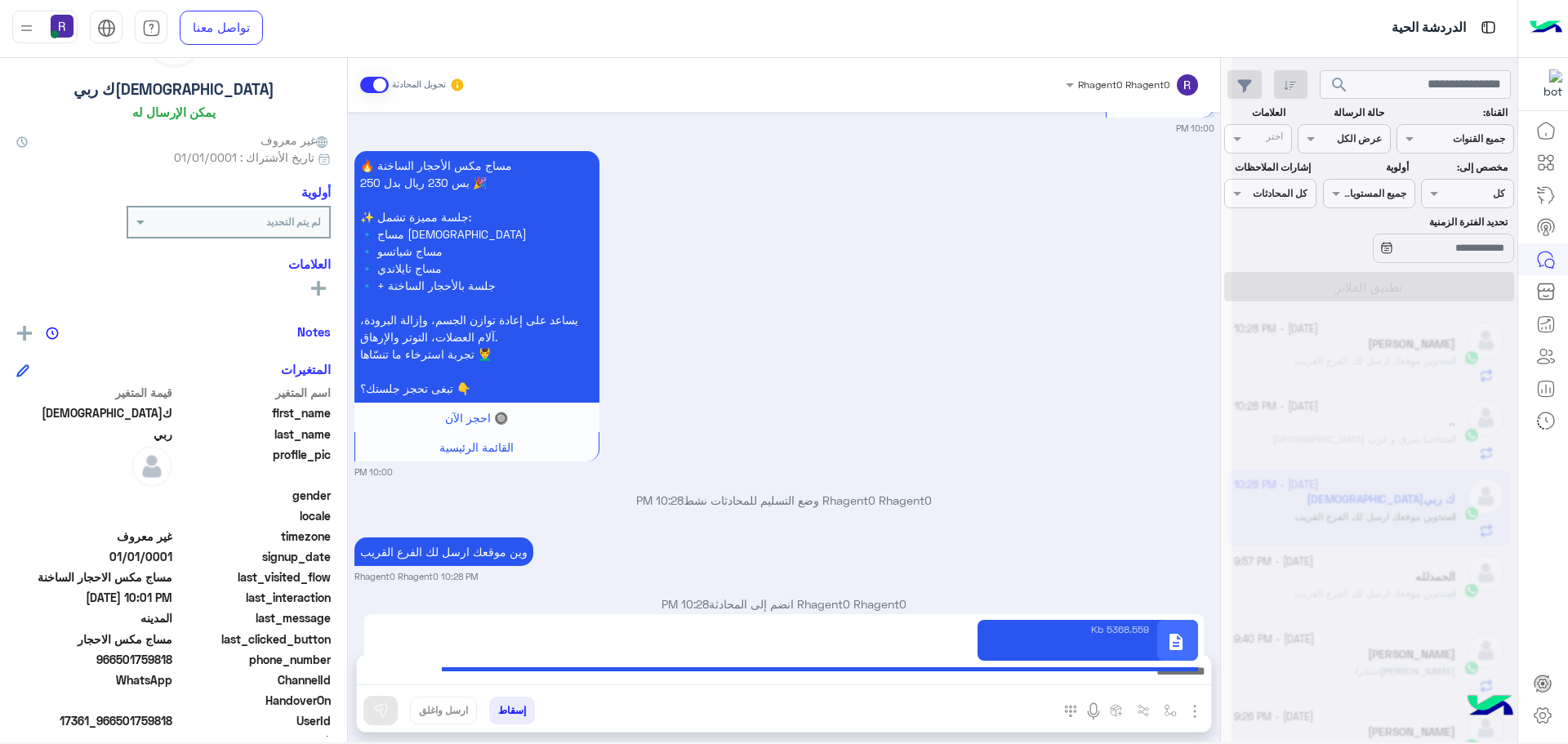
type textarea "**********"
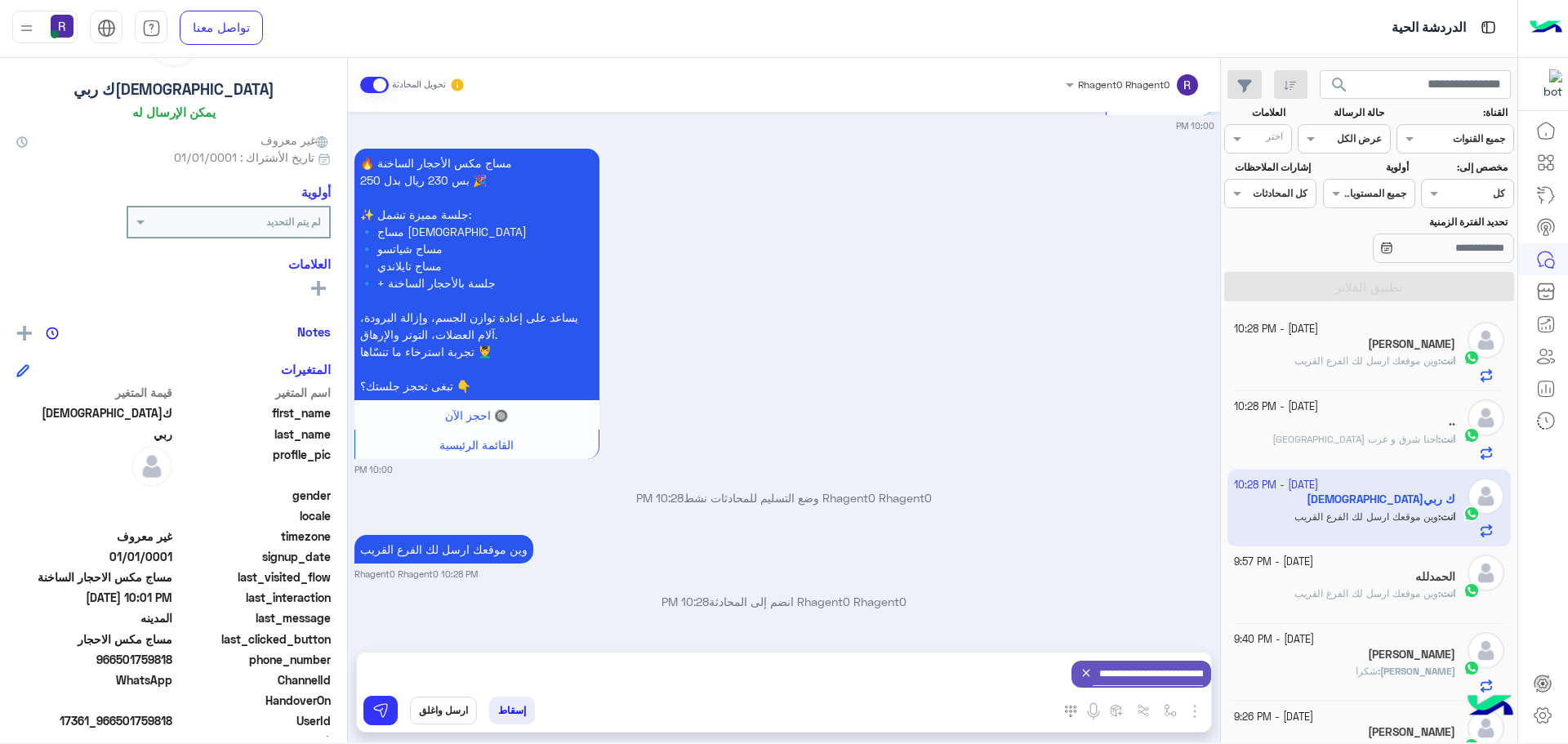
scroll to position [1514, 0]
click at [376, 715] on img at bounding box center [380, 710] width 16 height 16
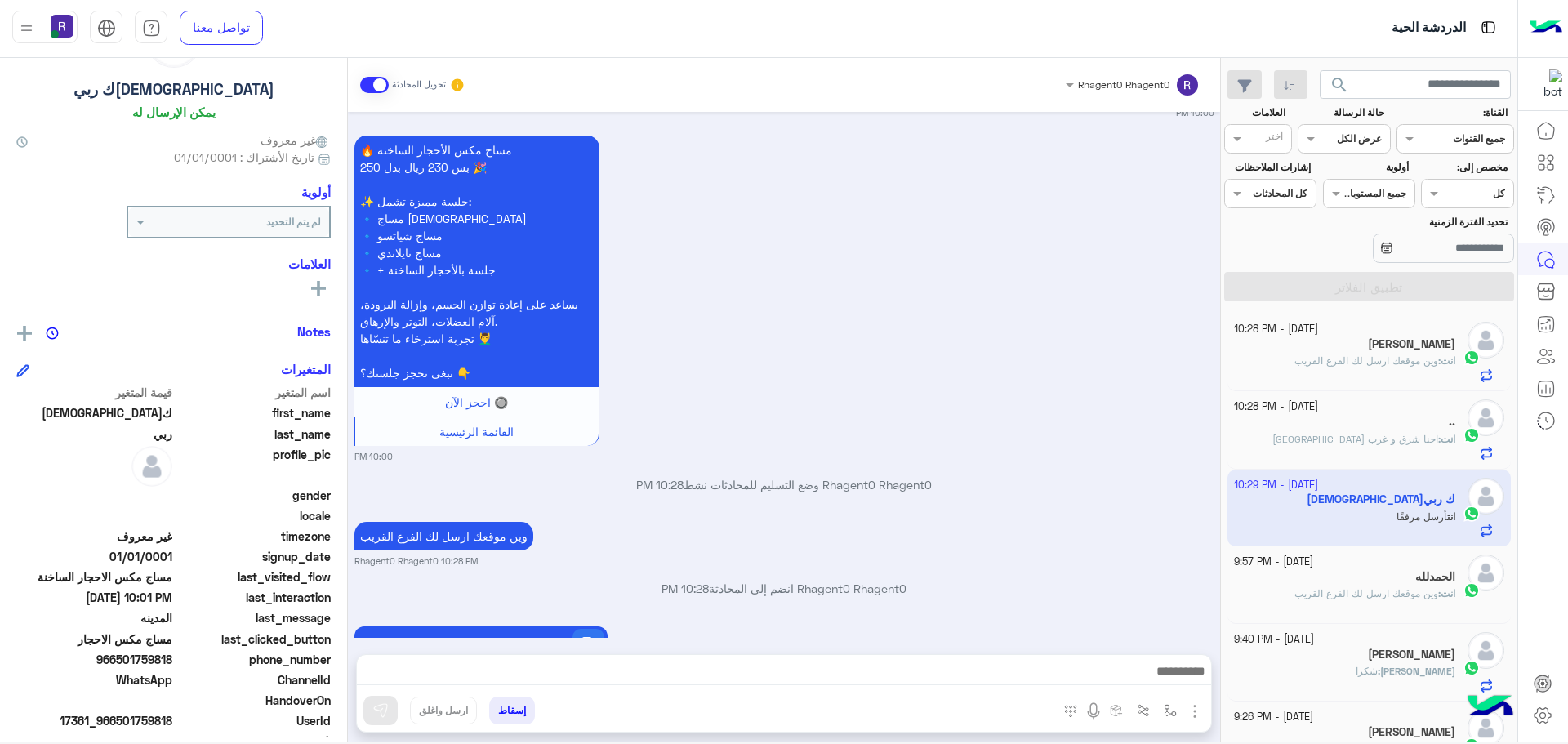
scroll to position [1590, 0]
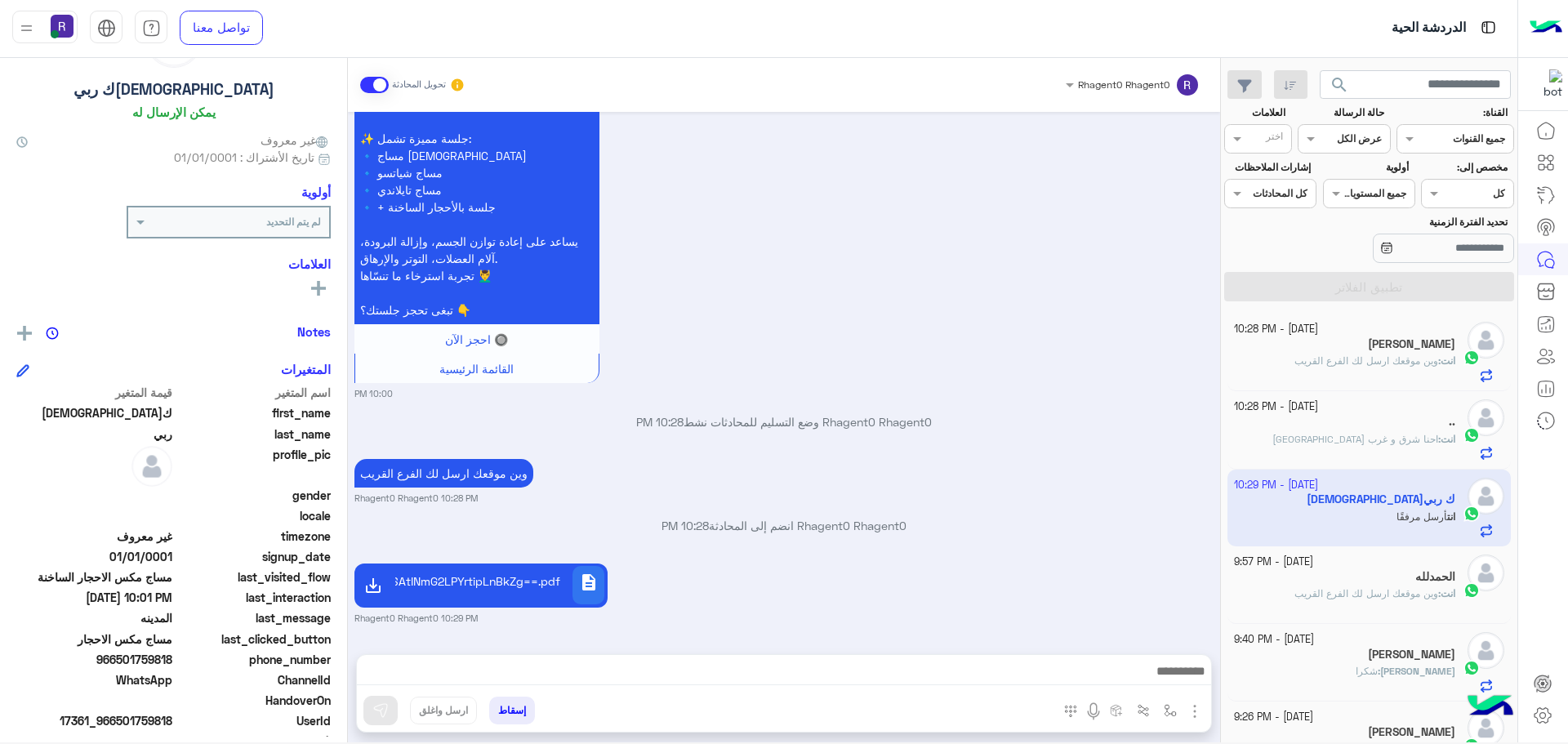
click at [1378, 674] on span "شكرا" at bounding box center [1366, 671] width 22 height 12
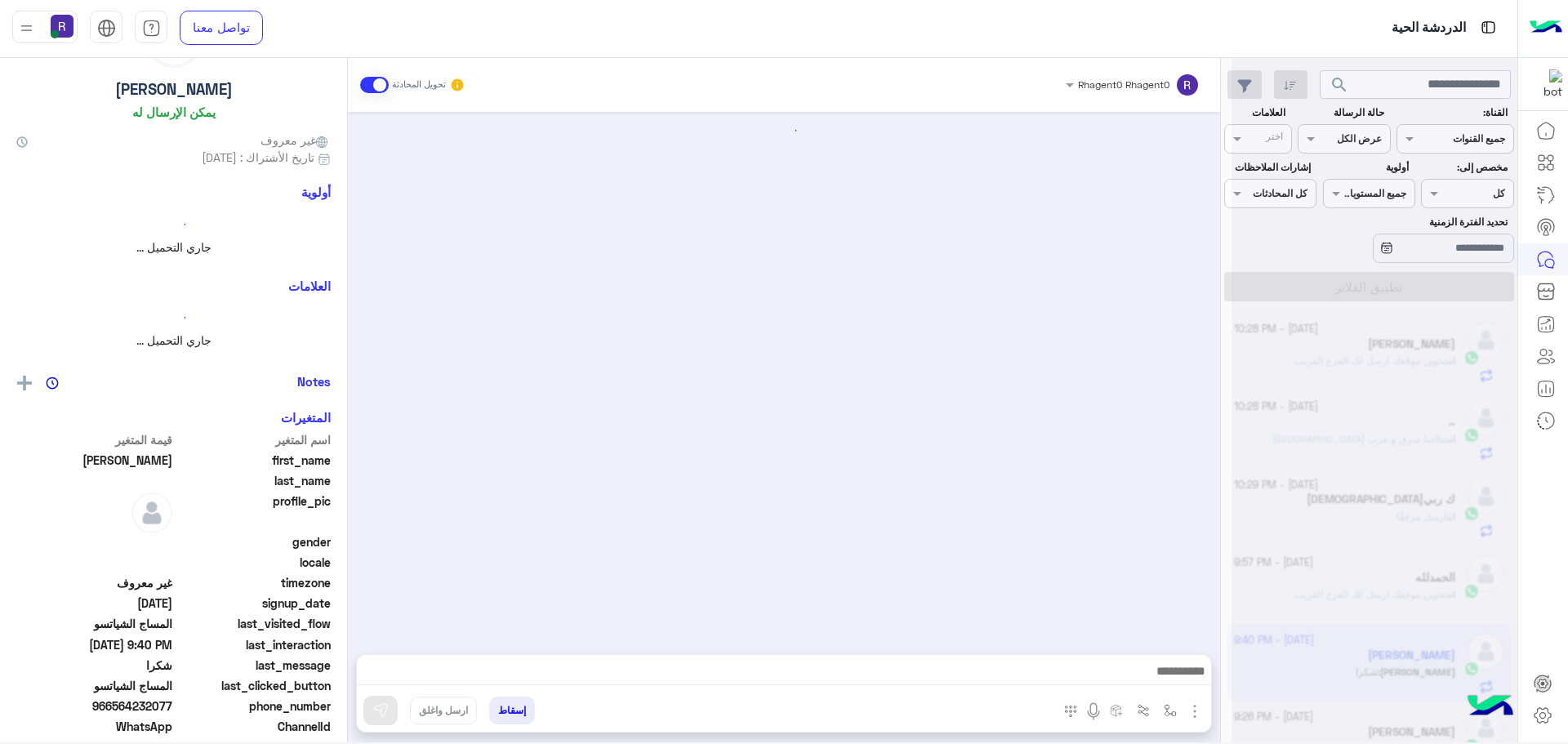
scroll to position [2372, 0]
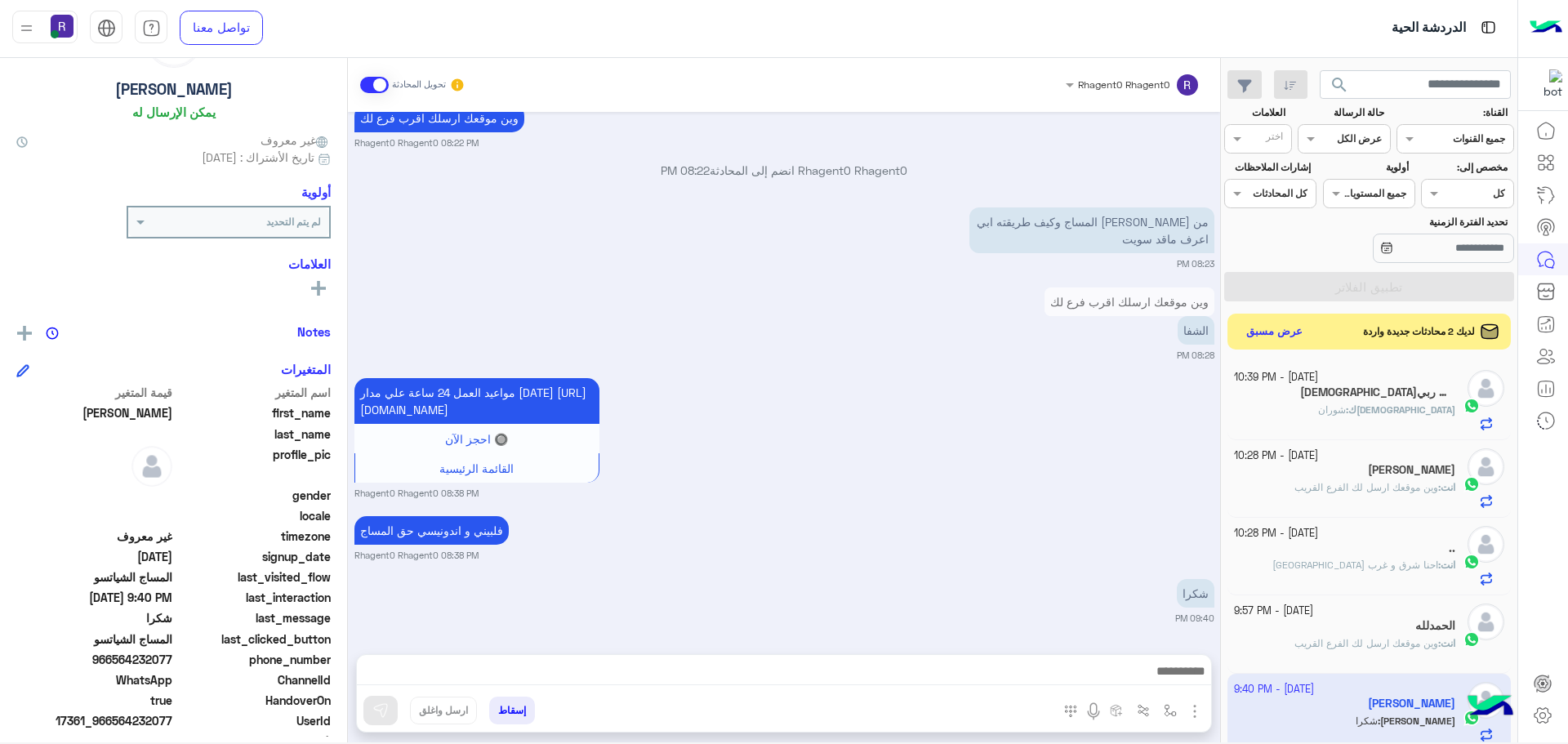
click at [1346, 407] on span "شوران" at bounding box center [1331, 409] width 28 height 12
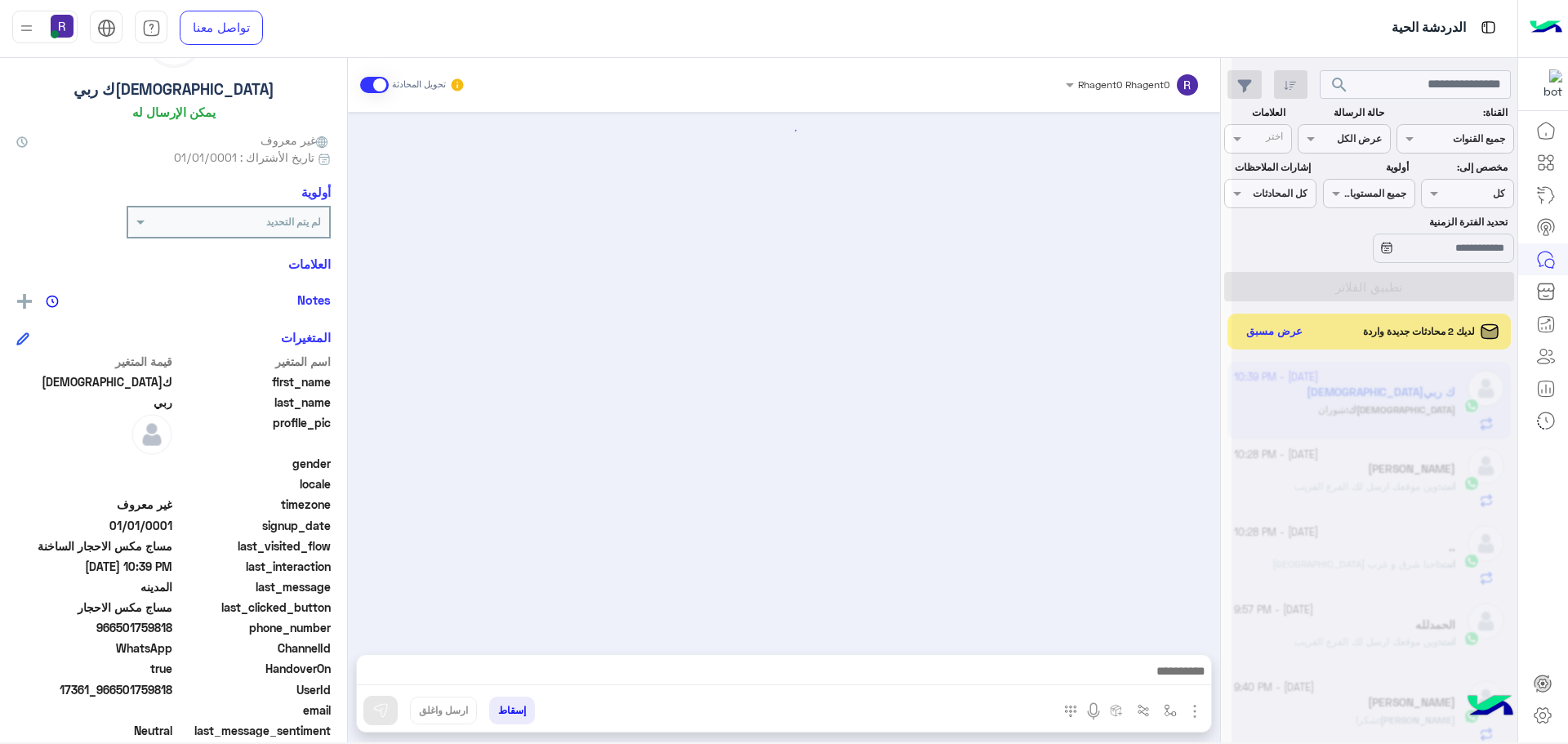
scroll to position [1652, 0]
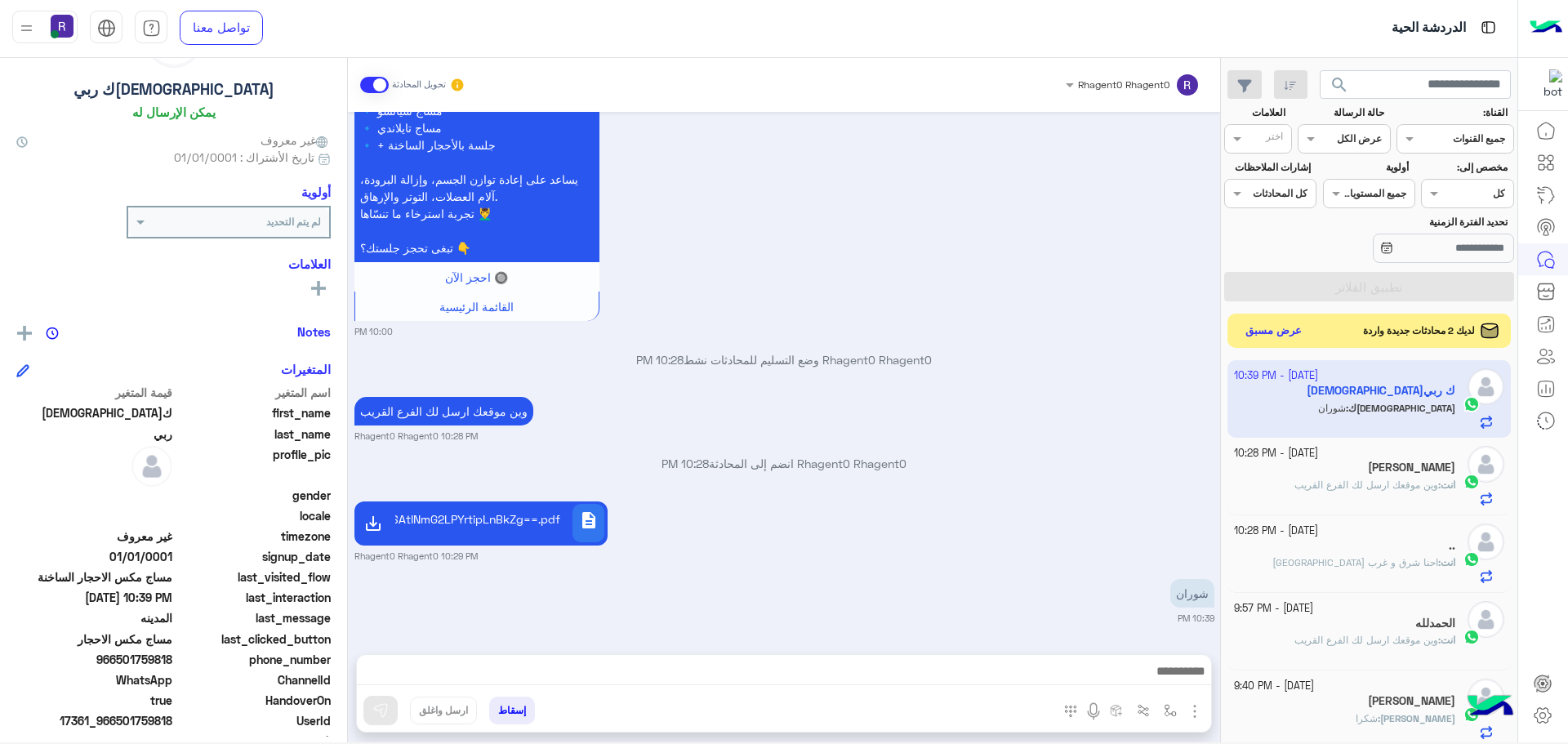
click at [1255, 337] on button "عرض مسبق" at bounding box center [1274, 331] width 68 height 22
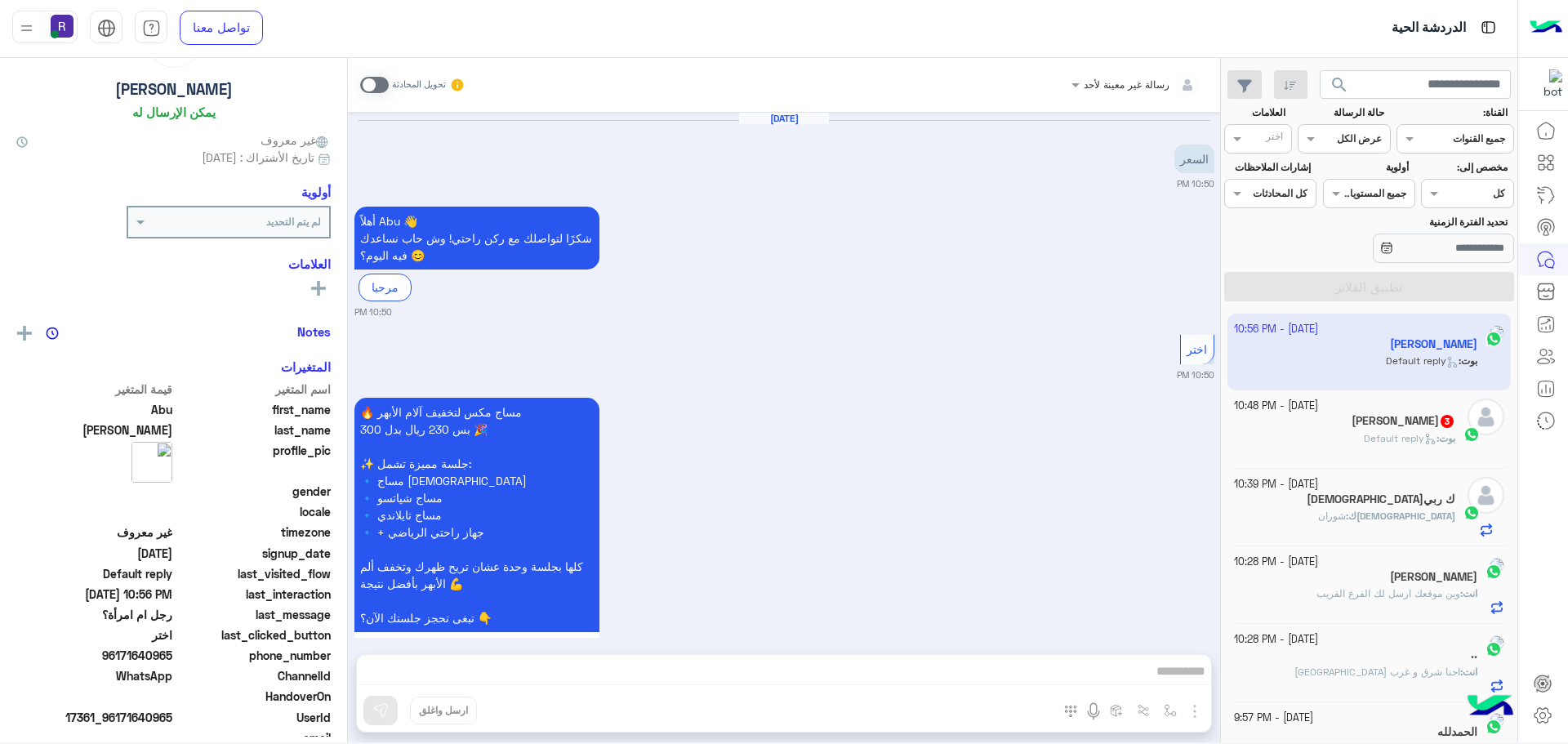
scroll to position [2258, 0]
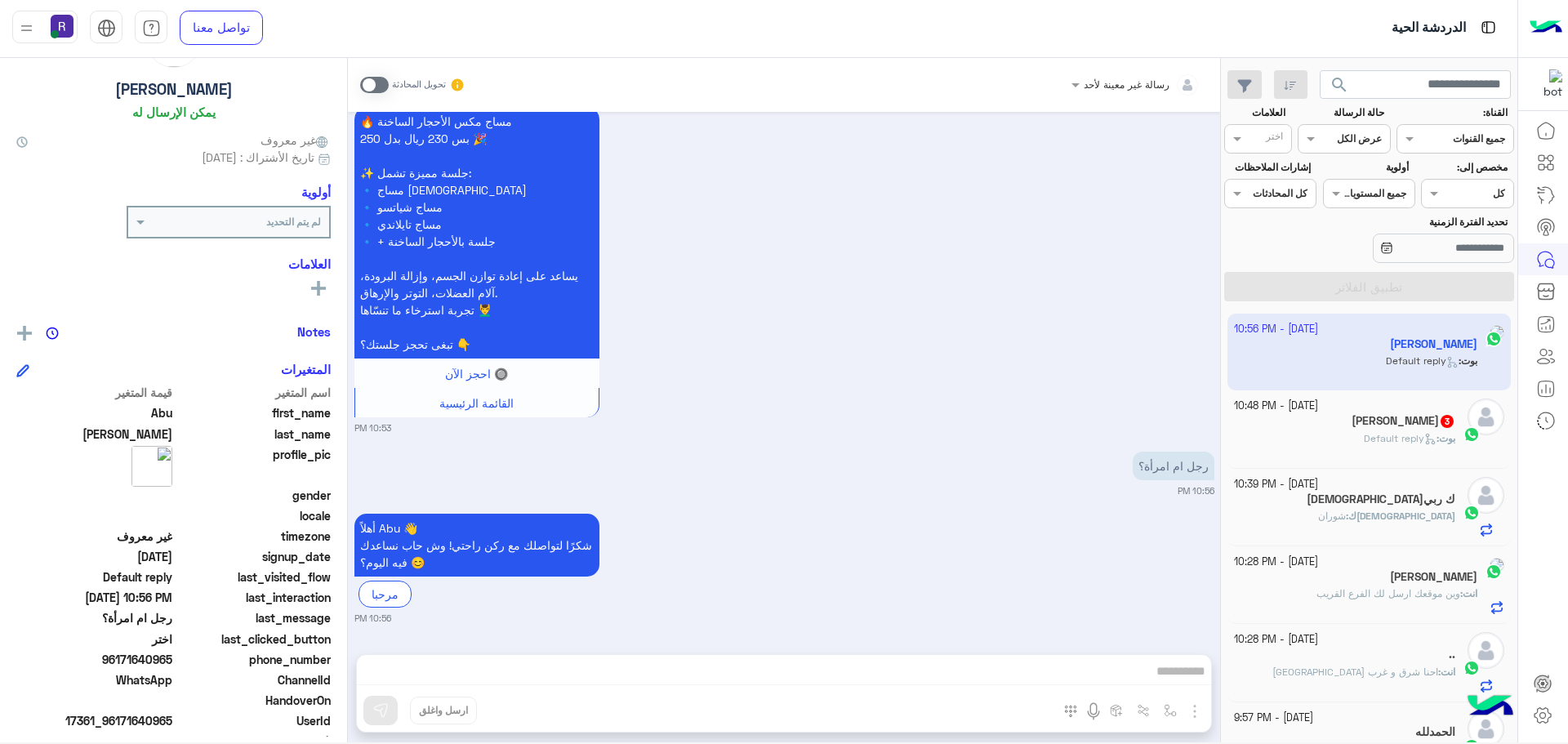
click at [376, 86] on span at bounding box center [374, 85] width 28 height 16
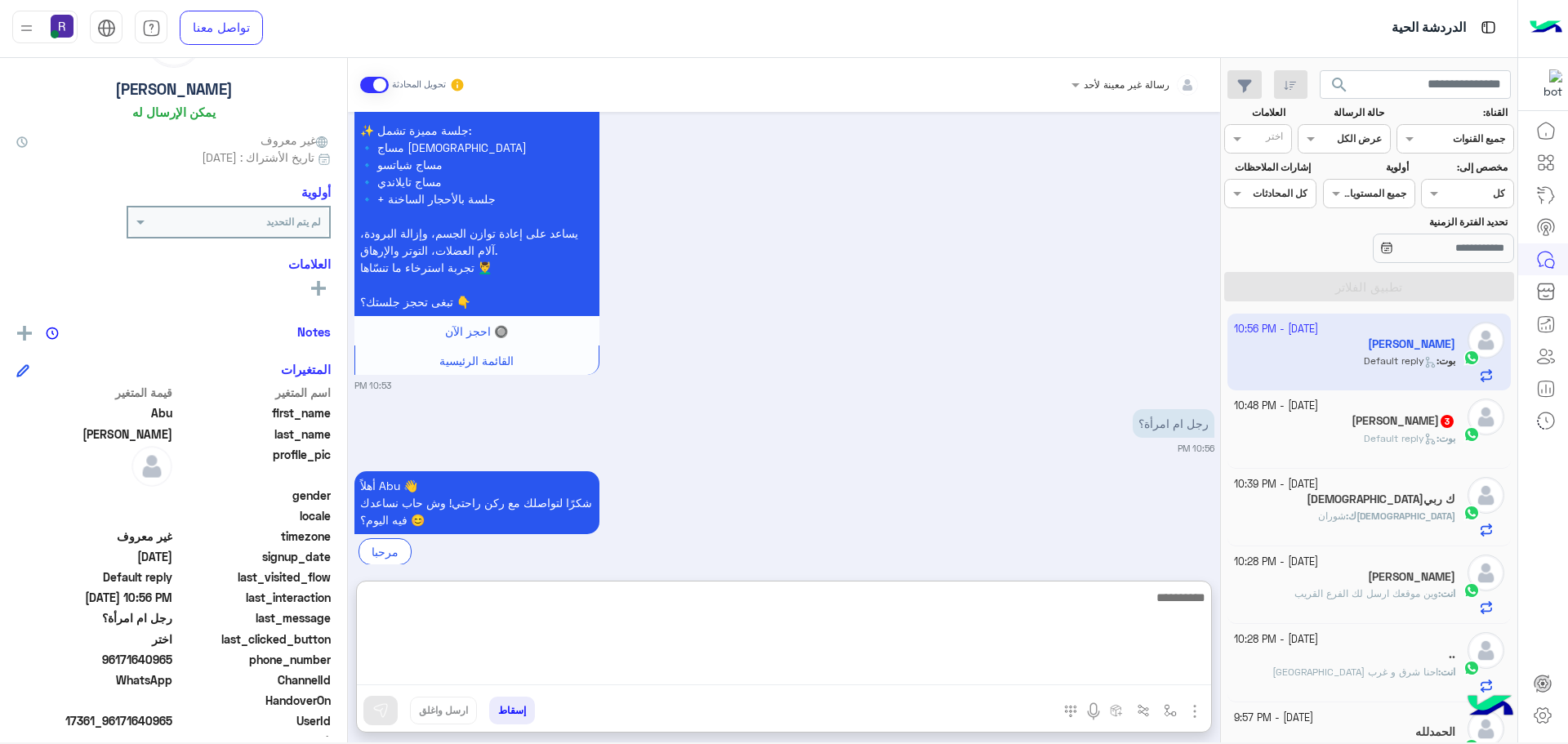
click at [860, 666] on textarea at bounding box center [784, 636] width 854 height 98
type textarea "*********"
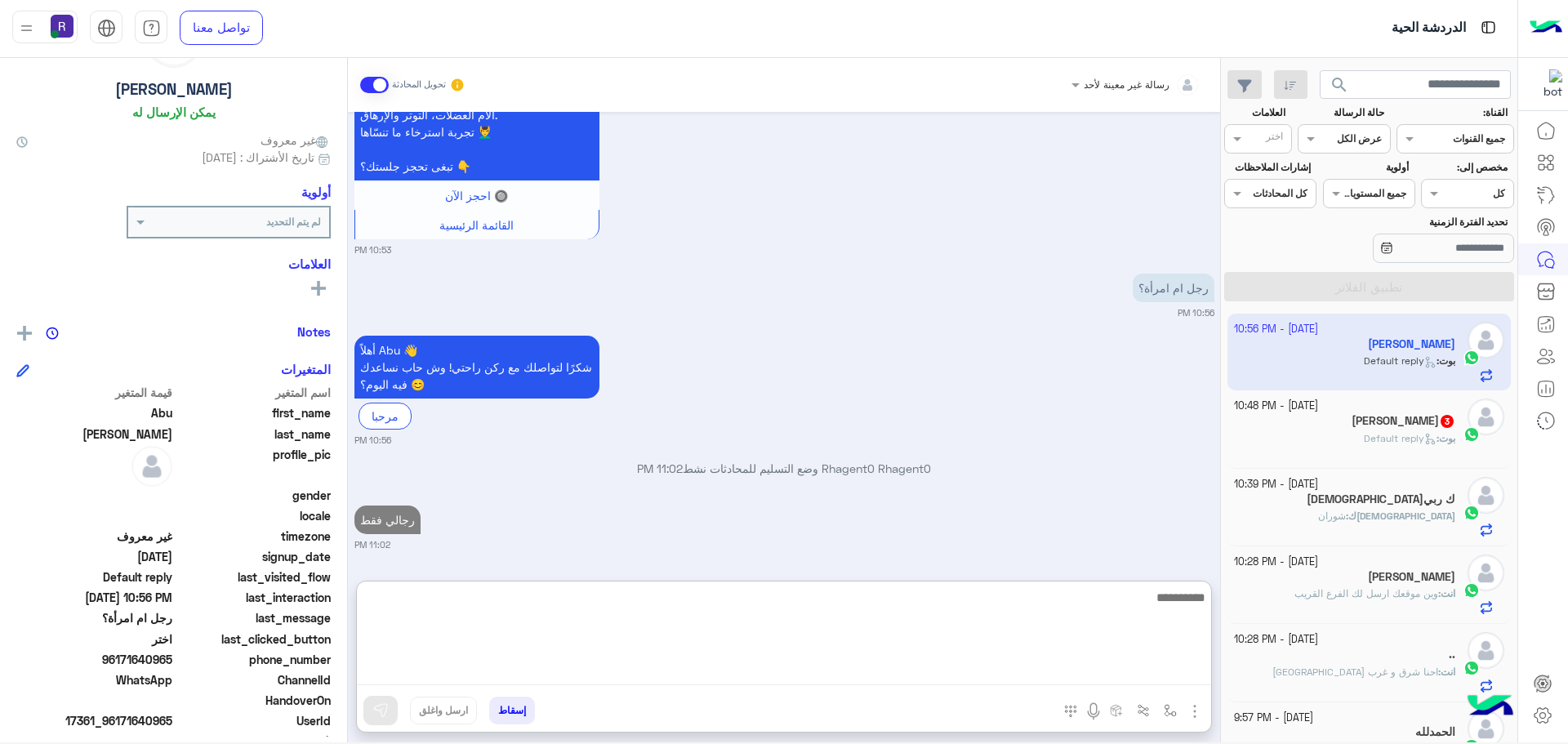
scroll to position [2478, 0]
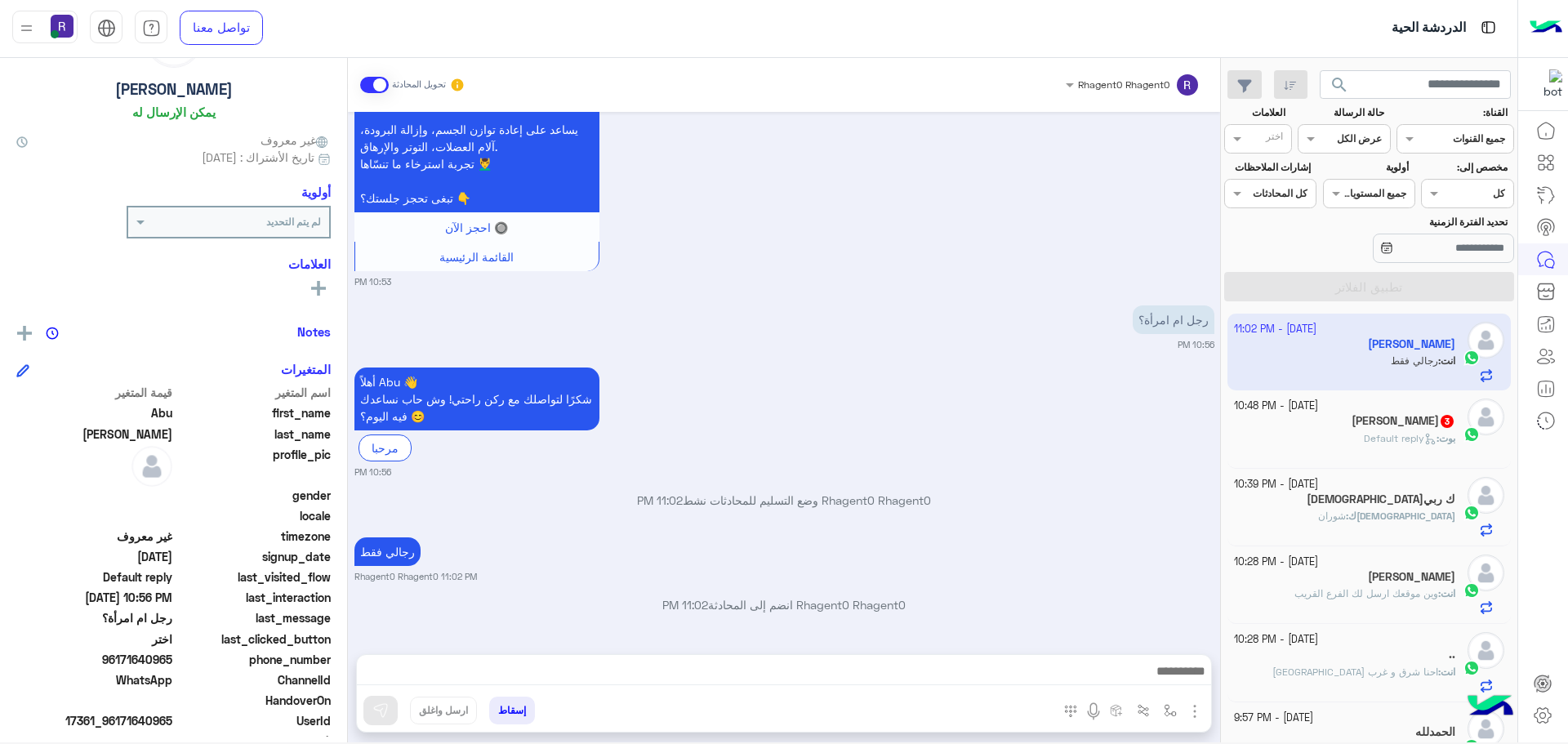
click at [834, 364] on div "أهلاً Abu 👋 شكرًا لتواصلك مع ركن راحتي! وش حاب نساعدك فيه [DATE]؟ 😊 مرحبا 10:56…" at bounding box center [784, 422] width 860 height 116
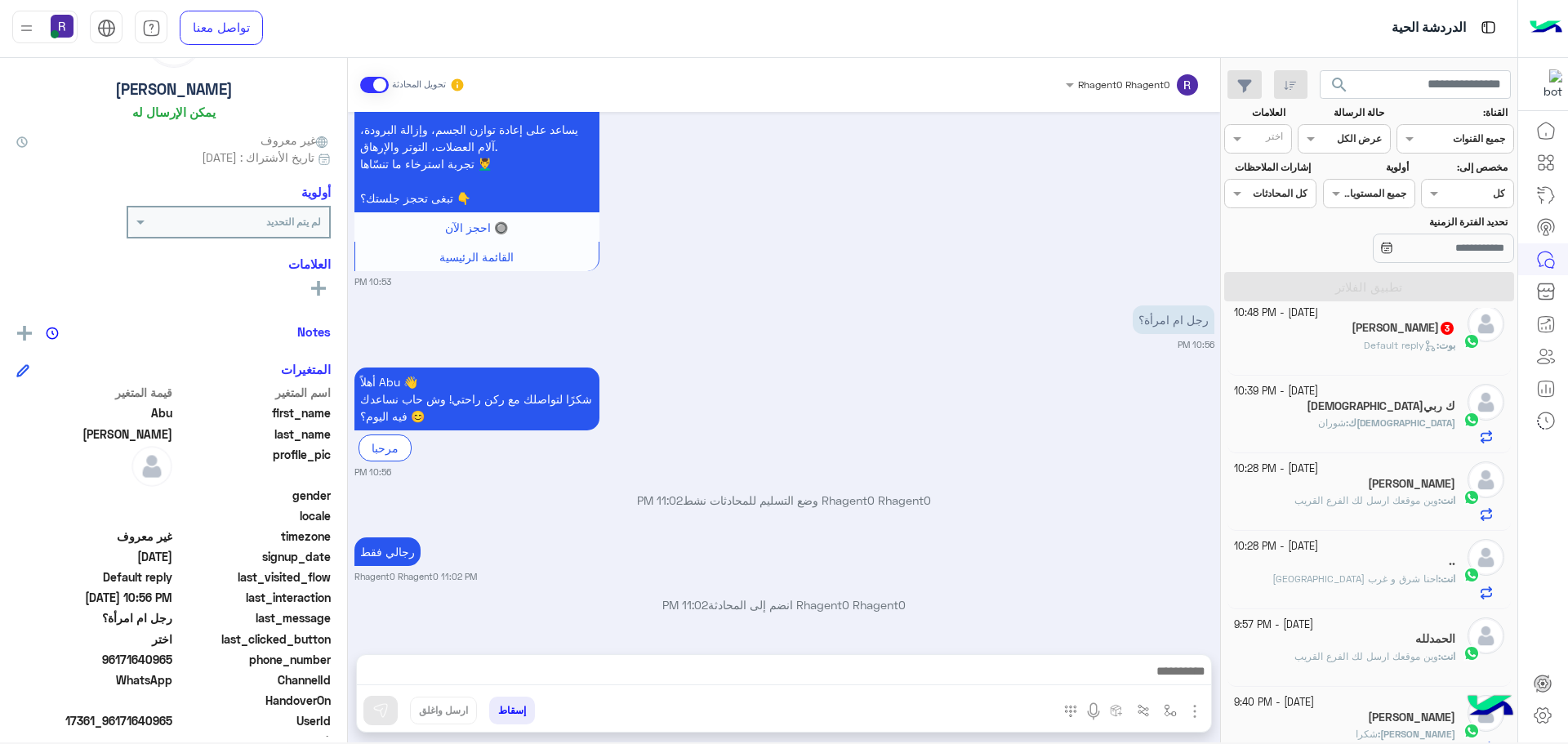
scroll to position [0, 0]
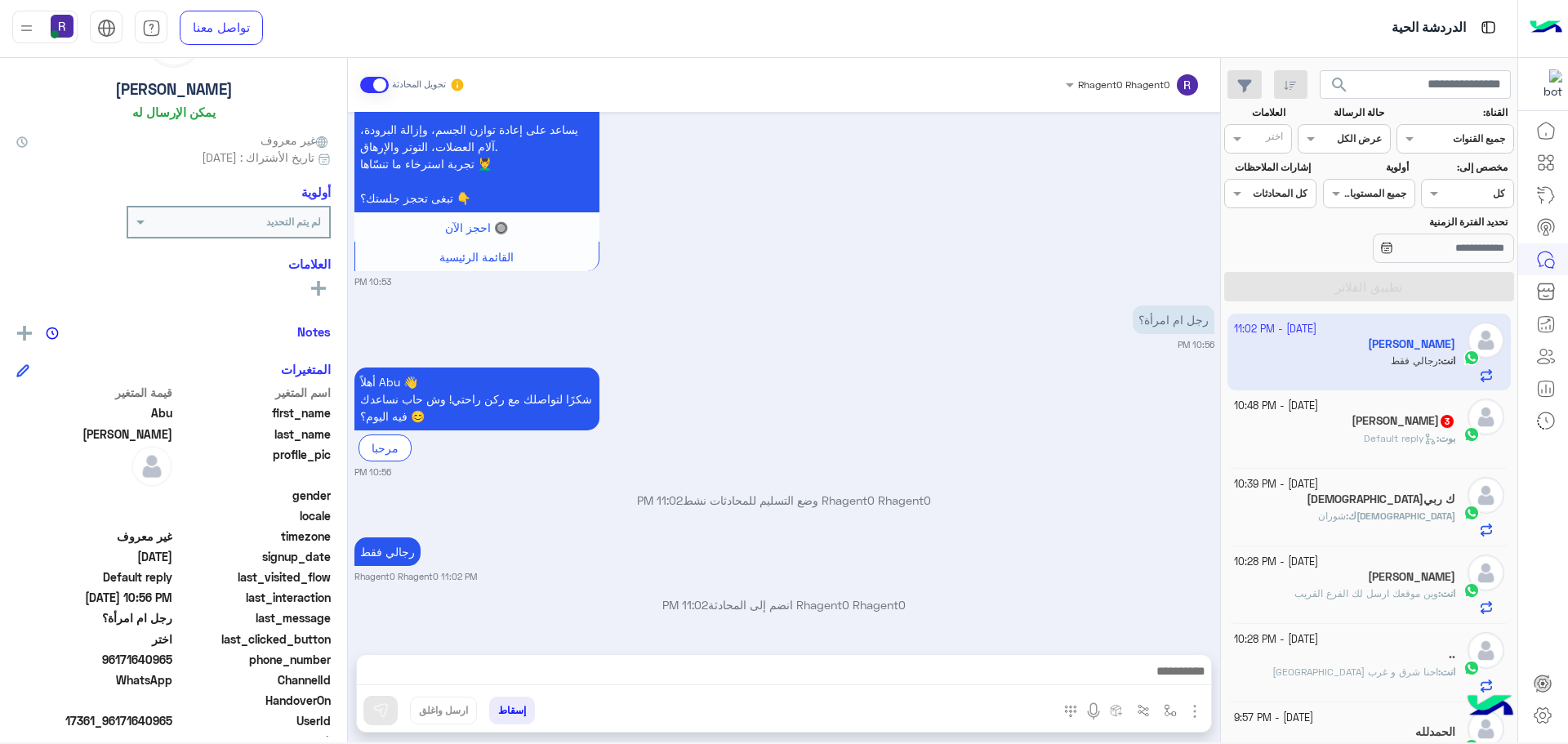
click at [1420, 454] on div "[PERSON_NAME] : Default reply" at bounding box center [1345, 445] width 222 height 28
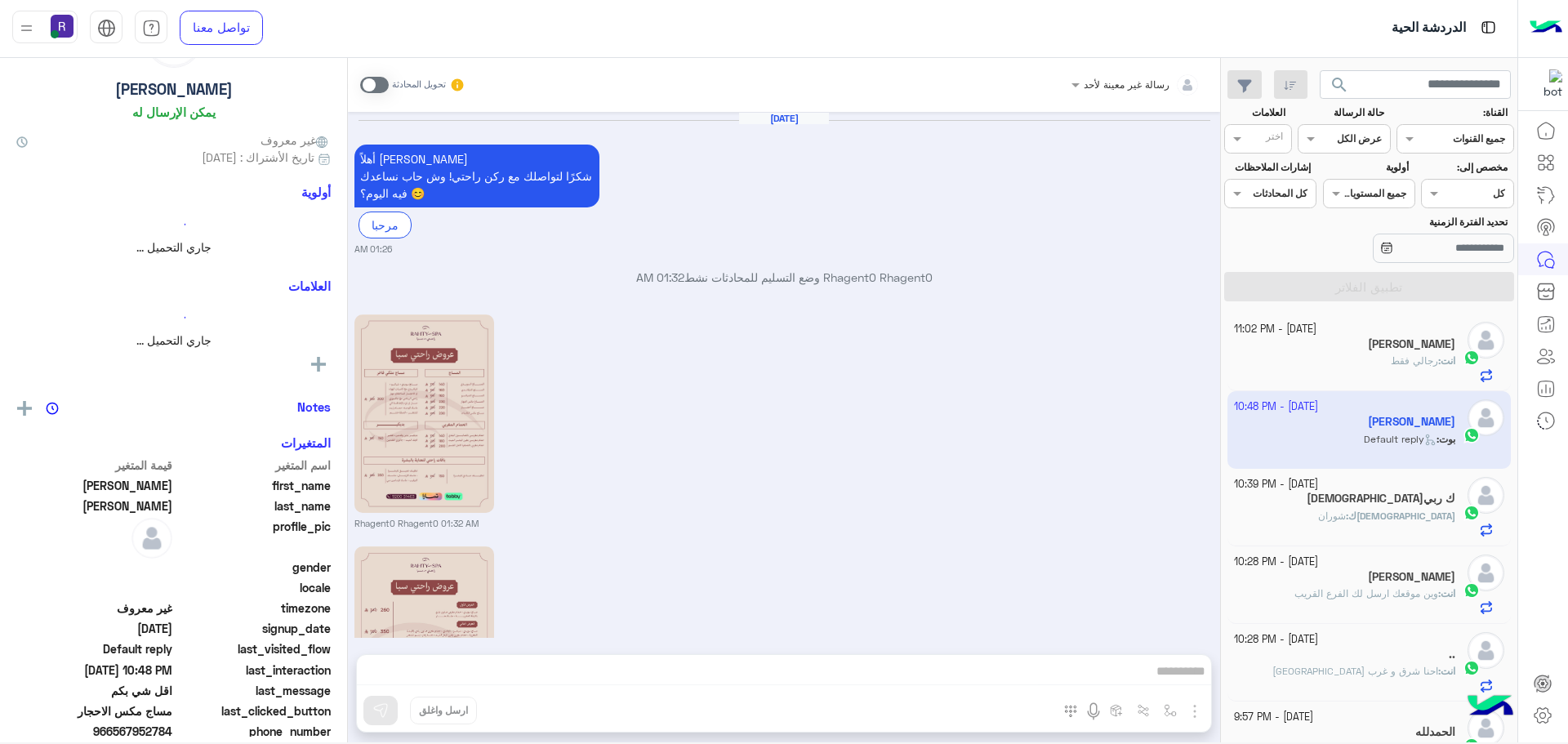
scroll to position [1518, 0]
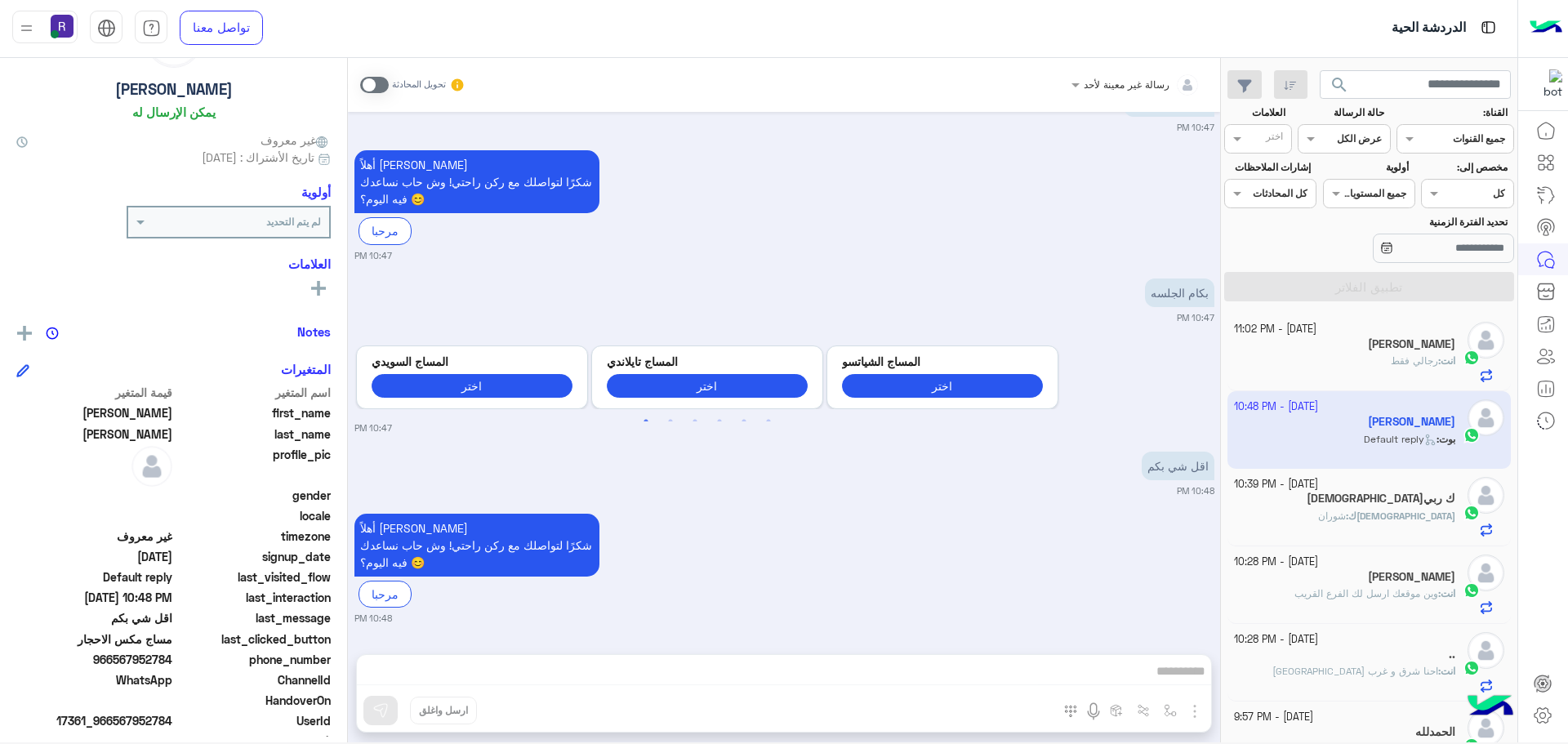
click at [377, 79] on span at bounding box center [374, 85] width 28 height 16
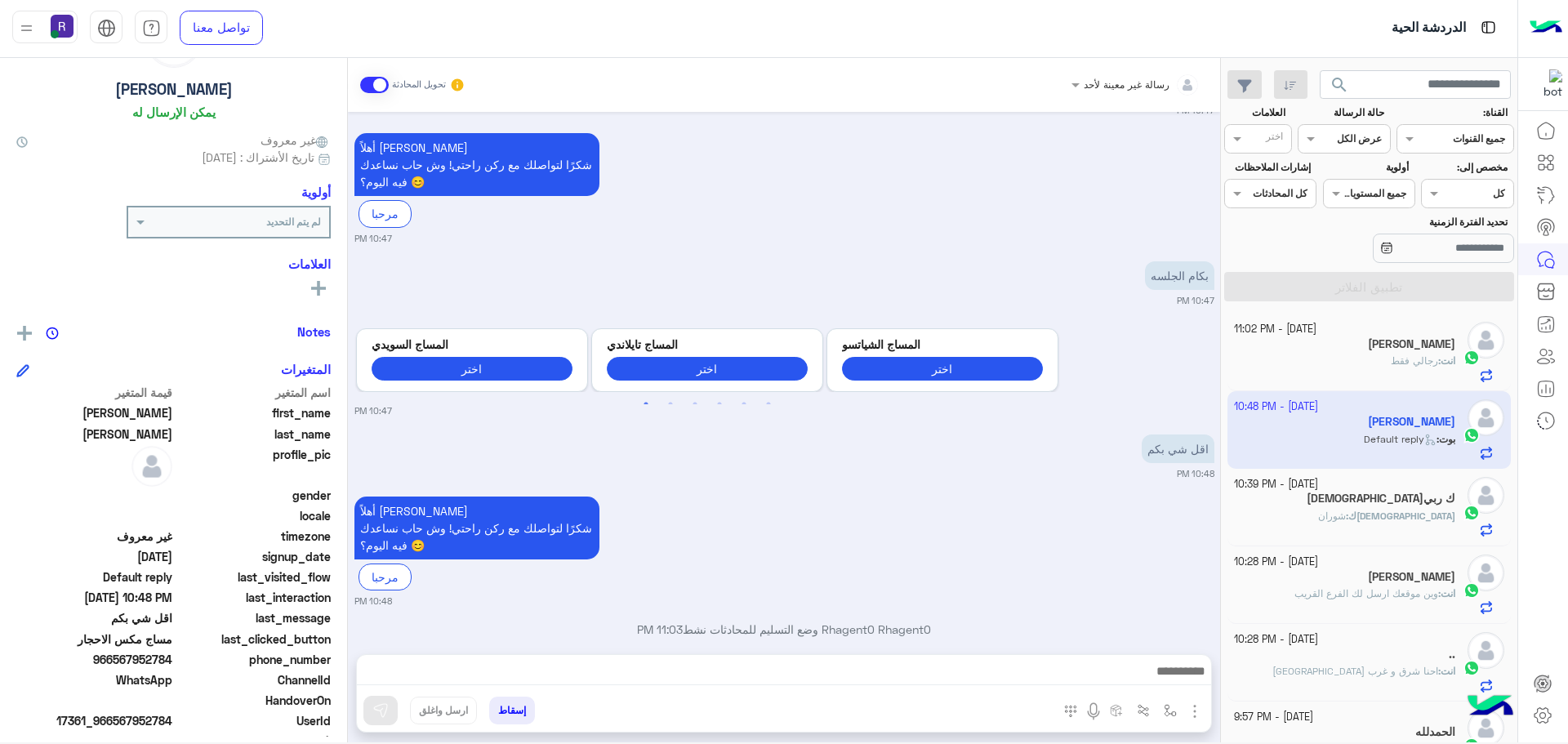
scroll to position [1561, 0]
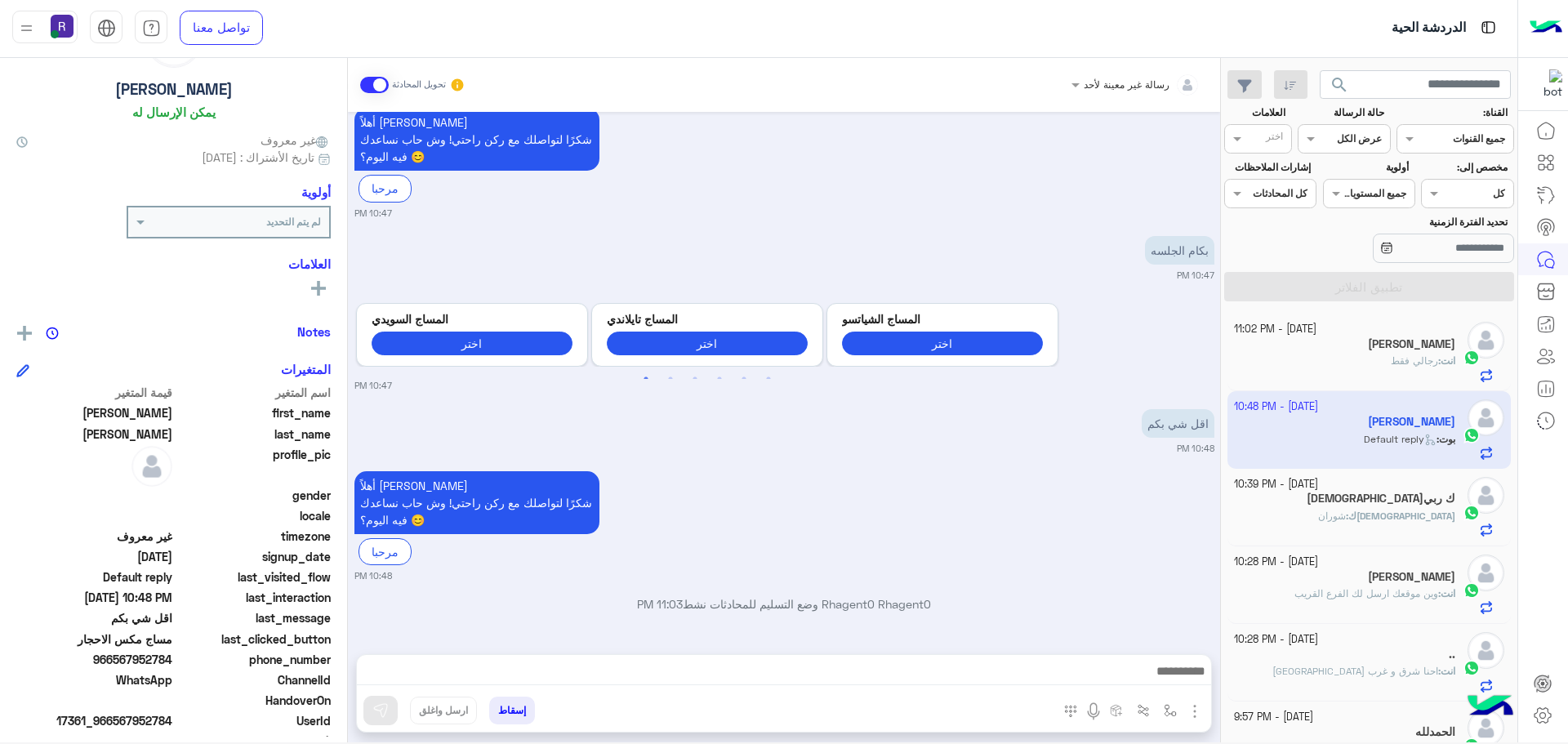
click at [1194, 708] on img "button" at bounding box center [1195, 711] width 20 height 20
click at [1178, 674] on span "الصور" at bounding box center [1163, 676] width 30 height 19
click at [1198, 717] on img "button" at bounding box center [1195, 711] width 20 height 20
click at [1161, 641] on span "المرفقات" at bounding box center [1154, 643] width 49 height 19
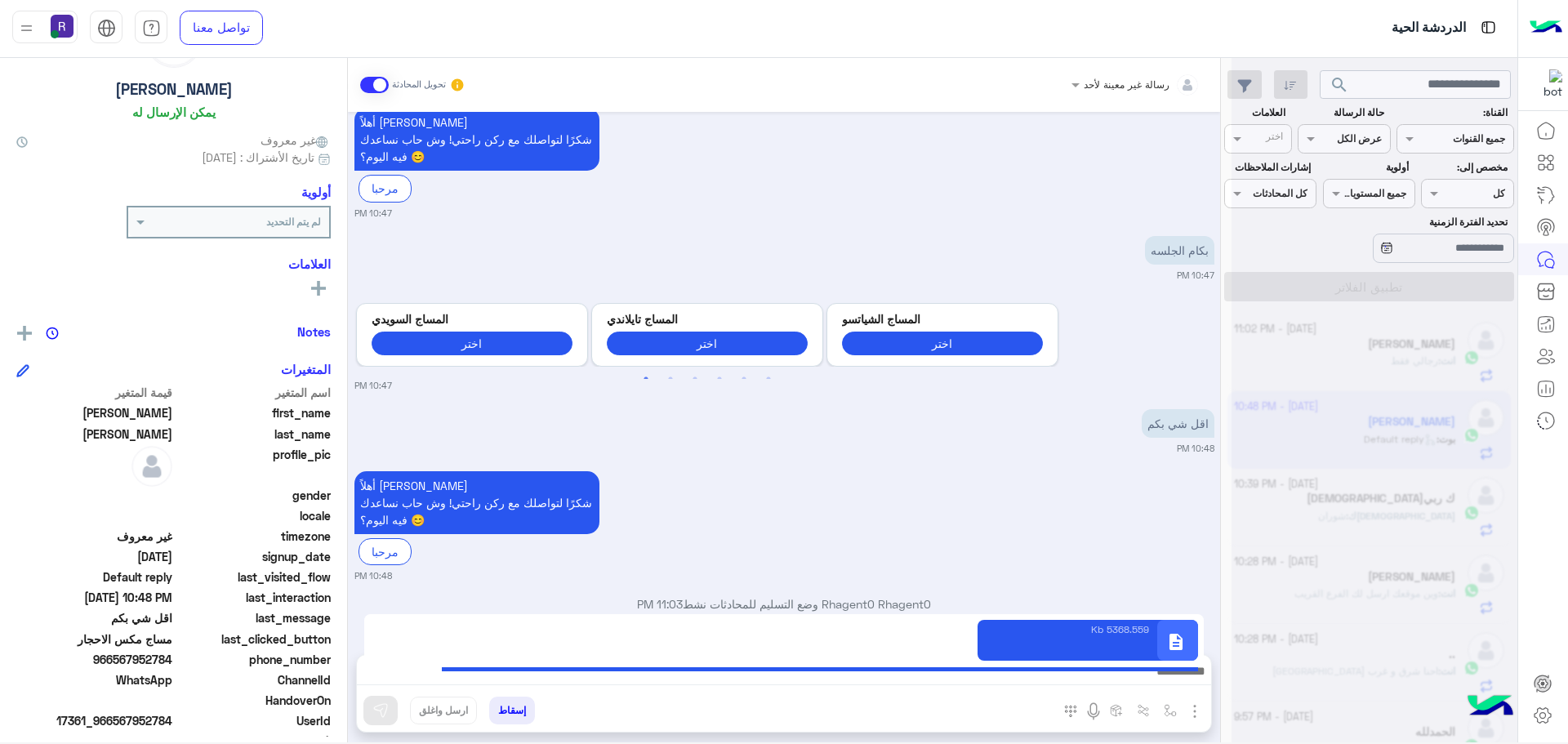
type textarea "**********"
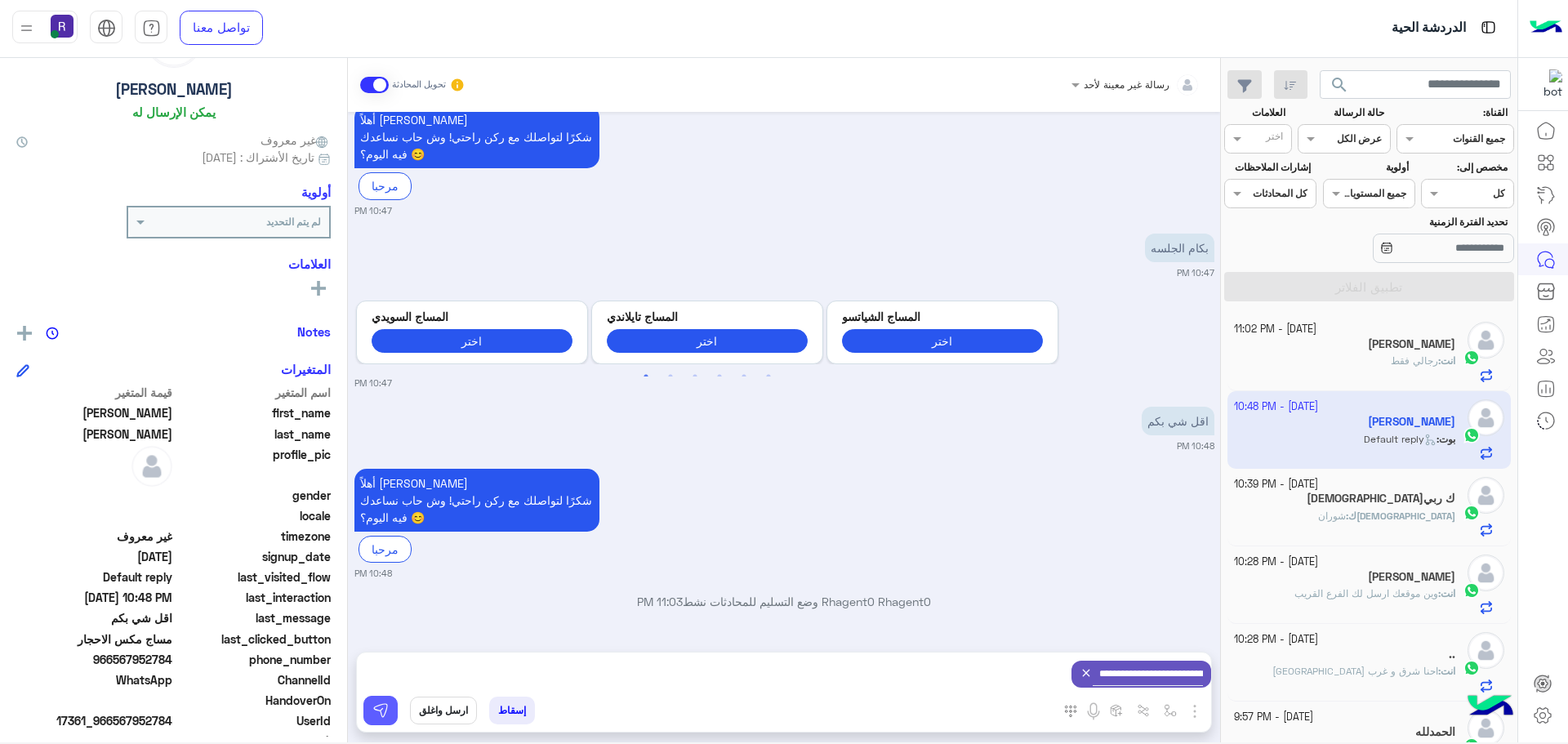
click at [389, 712] on button at bounding box center [381, 711] width 34 height 29
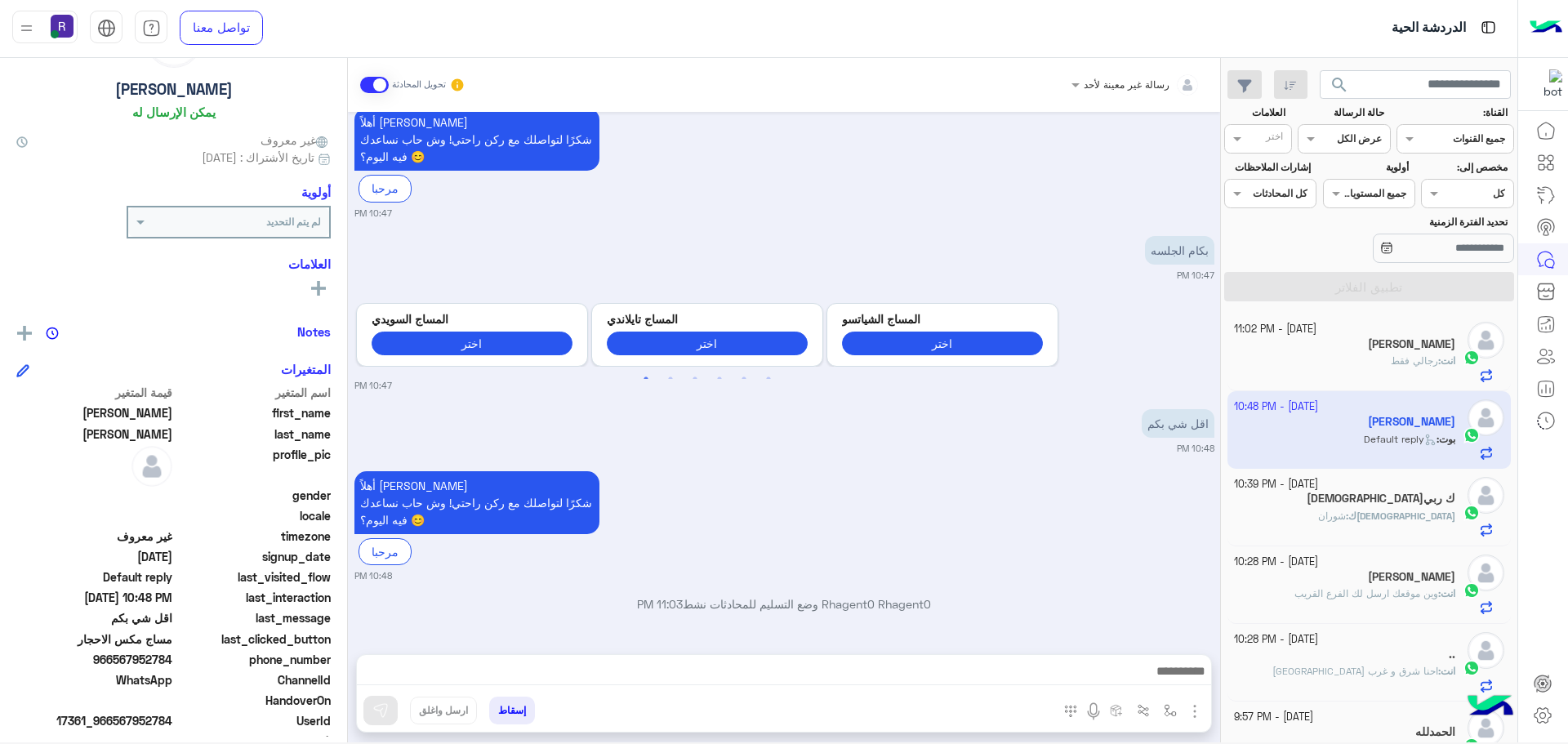
scroll to position [1679, 0]
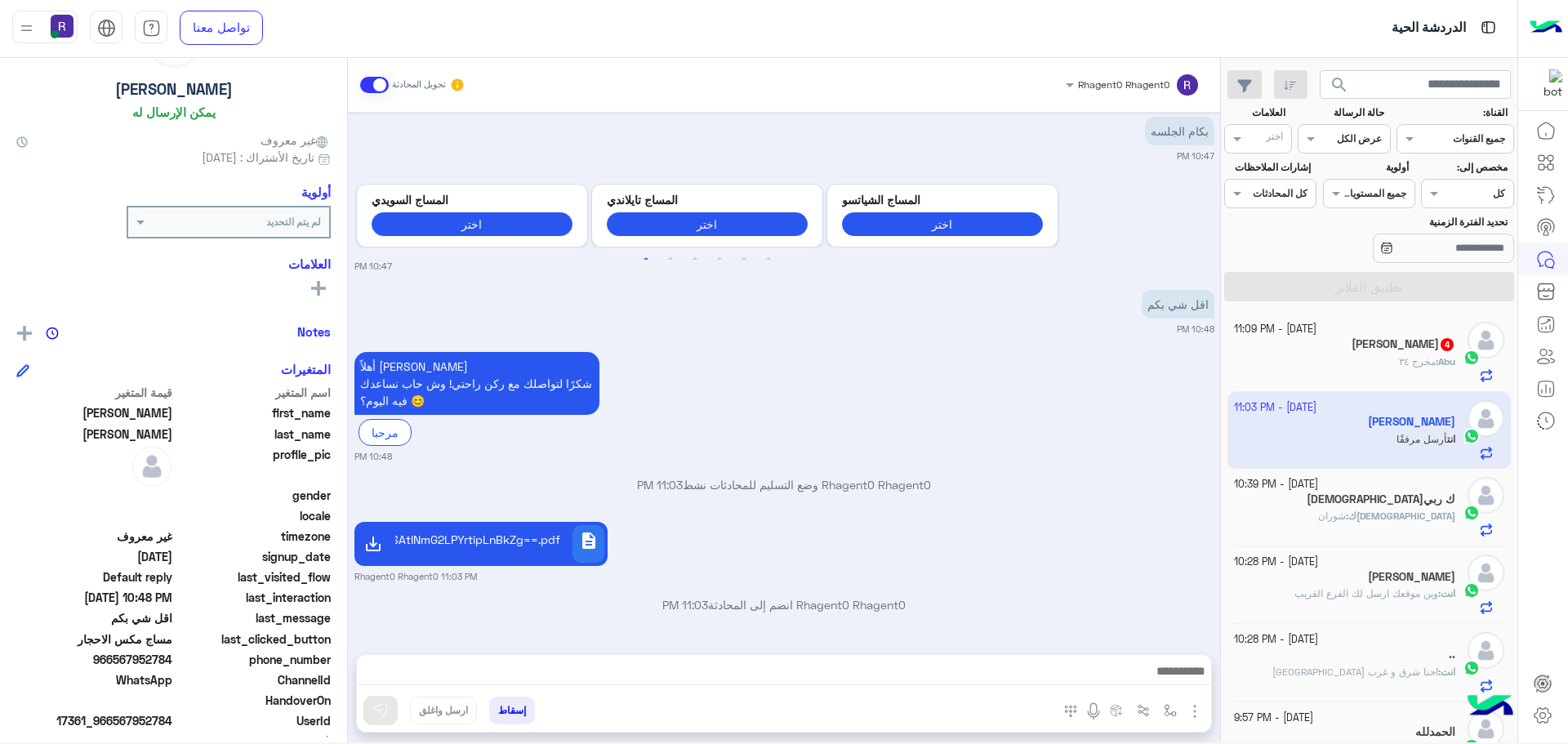
click at [1378, 361] on div "Abu : مخرج ٣٤" at bounding box center [1345, 368] width 222 height 28
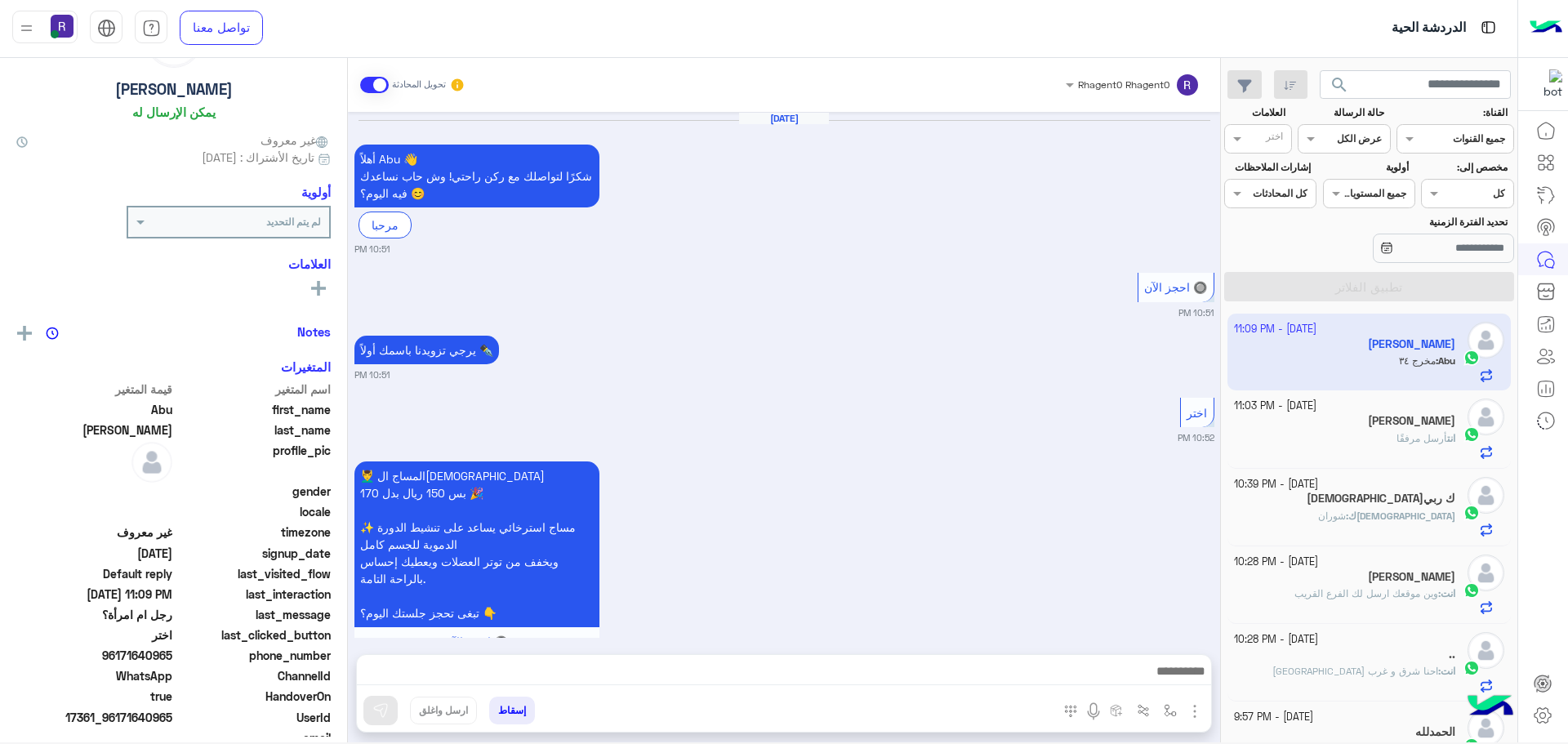
scroll to position [1934, 0]
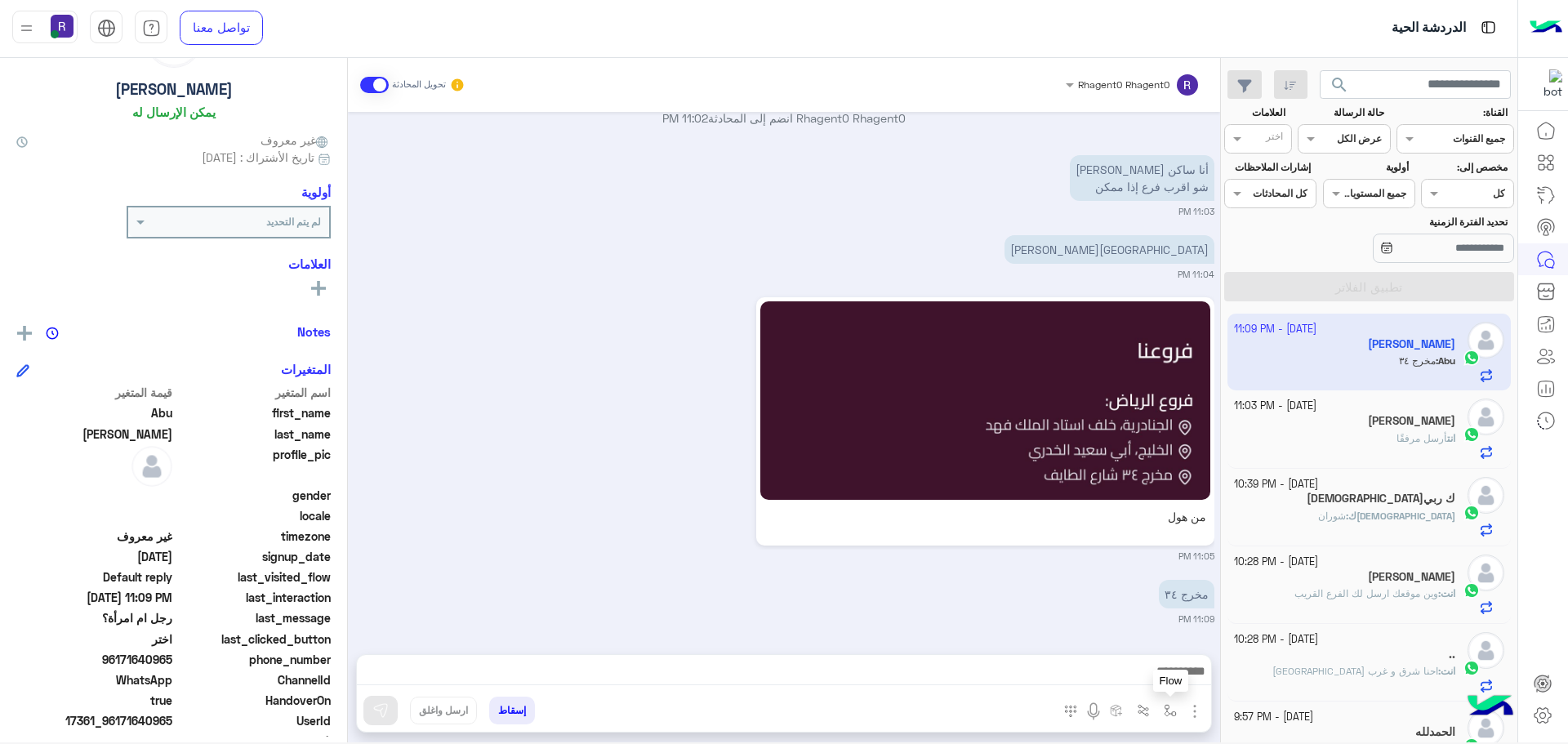
click at [1172, 718] on button "button" at bounding box center [1171, 711] width 27 height 27
click at [1150, 673] on input "text" at bounding box center [1134, 671] width 83 height 15
type input "***"
click at [1156, 644] on div "لبن" at bounding box center [1123, 645] width 121 height 32
type textarea "***"
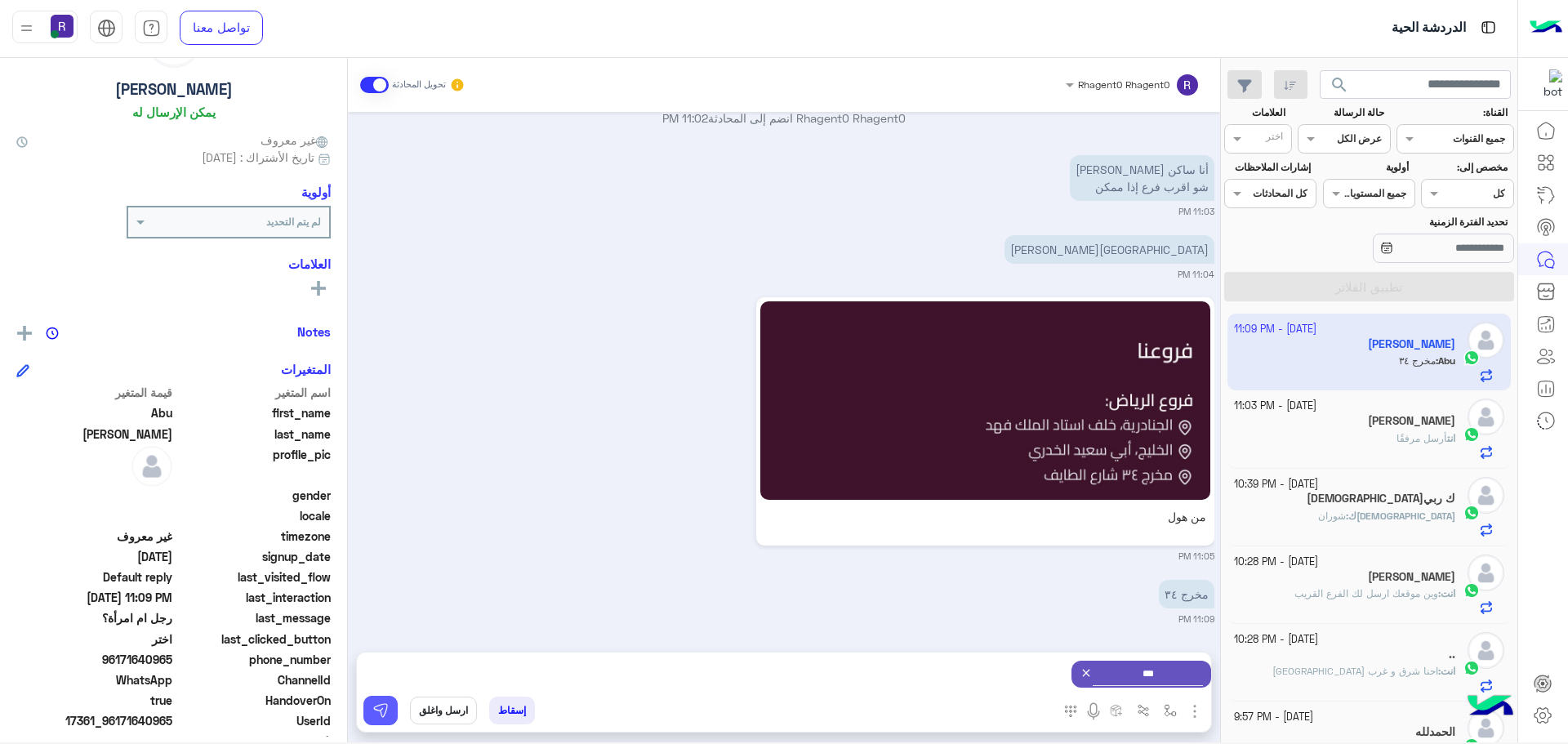
click at [390, 720] on button at bounding box center [381, 711] width 34 height 29
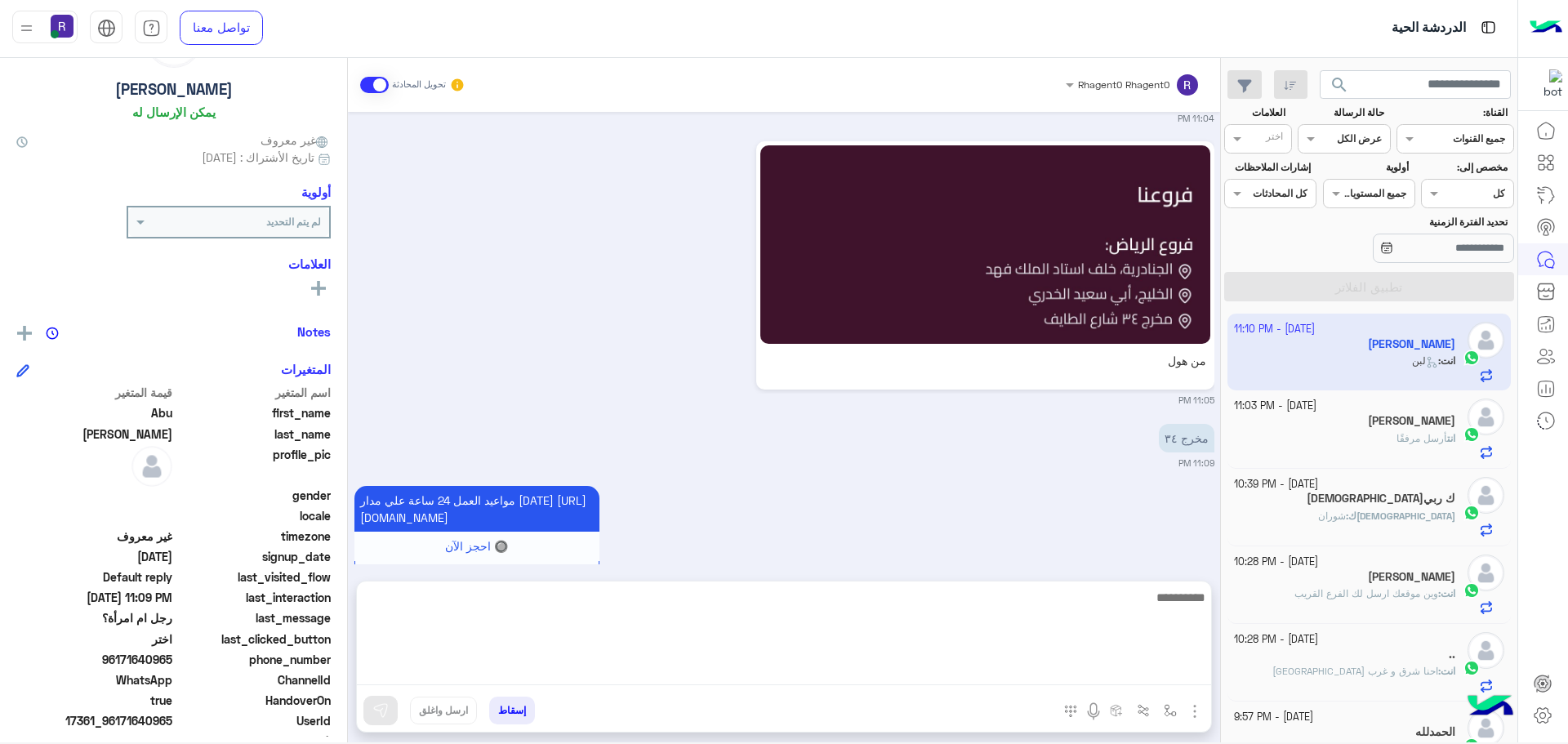
click at [901, 676] on textarea at bounding box center [784, 636] width 854 height 98
type textarea "**********"
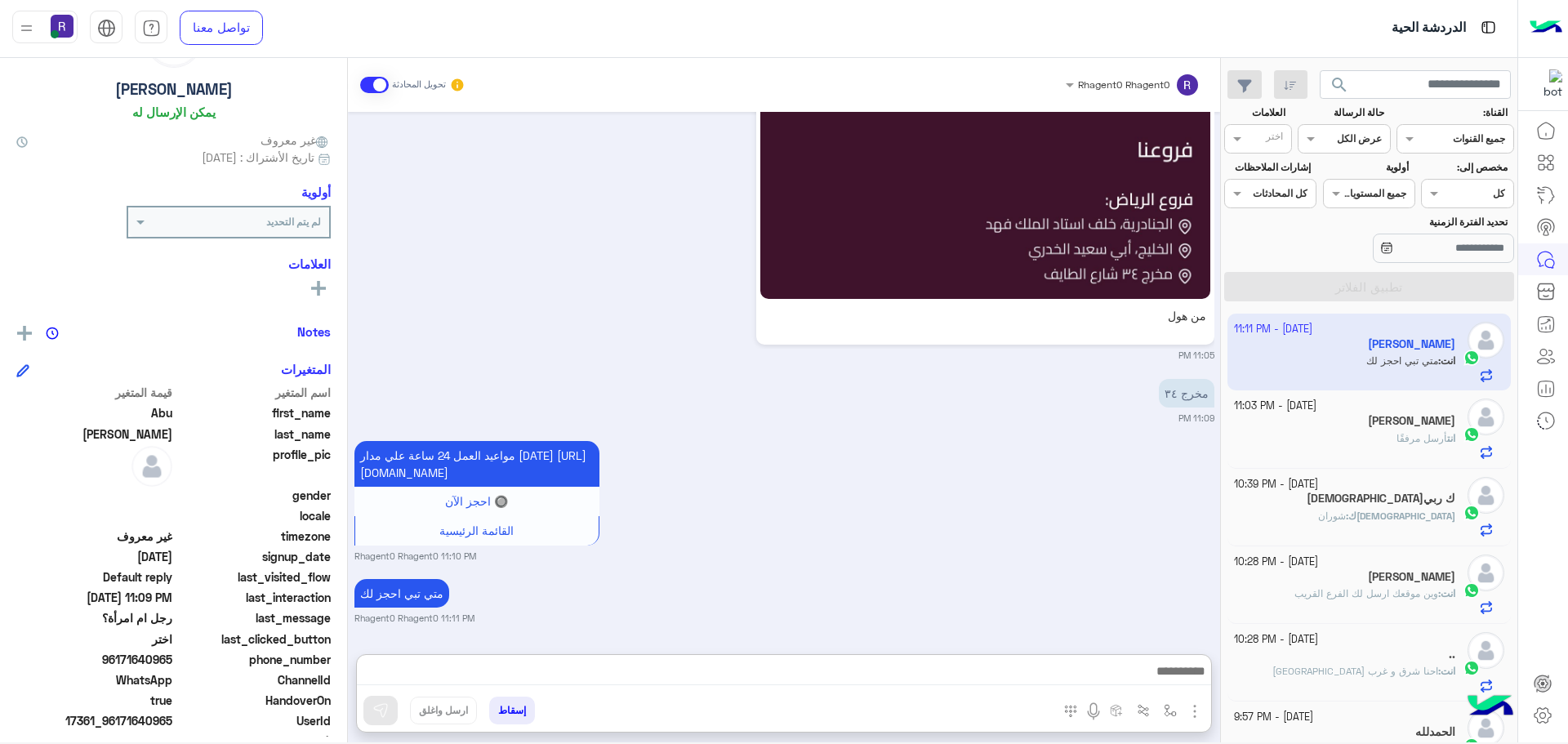
click at [1018, 486] on div "مواعيد العمل 24 ساعة علي مدار [DATE] [URL][DOMAIN_NAME] 🔘 احجز الآن القائمة الر…" at bounding box center [784, 500] width 860 height 126
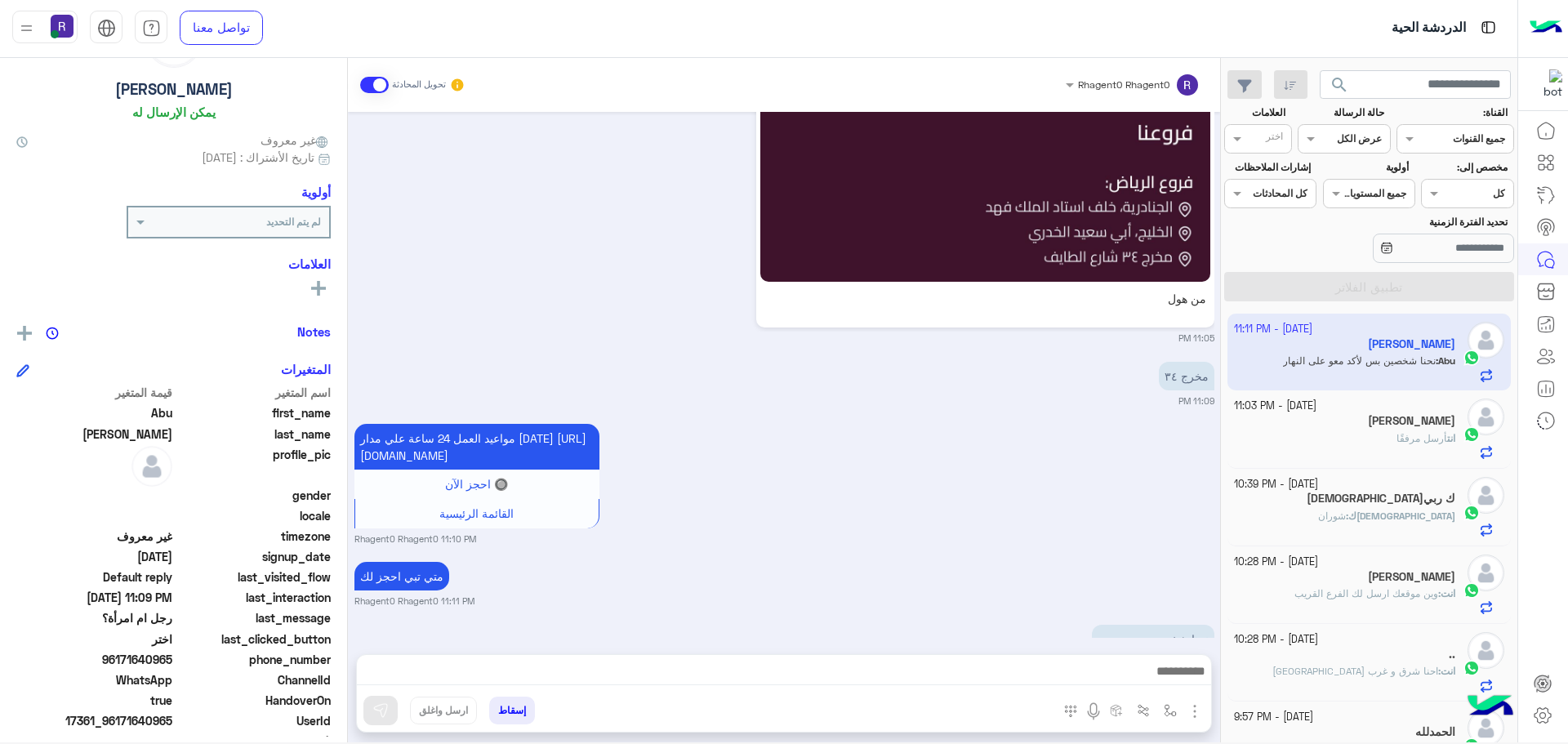
scroll to position [2232, 0]
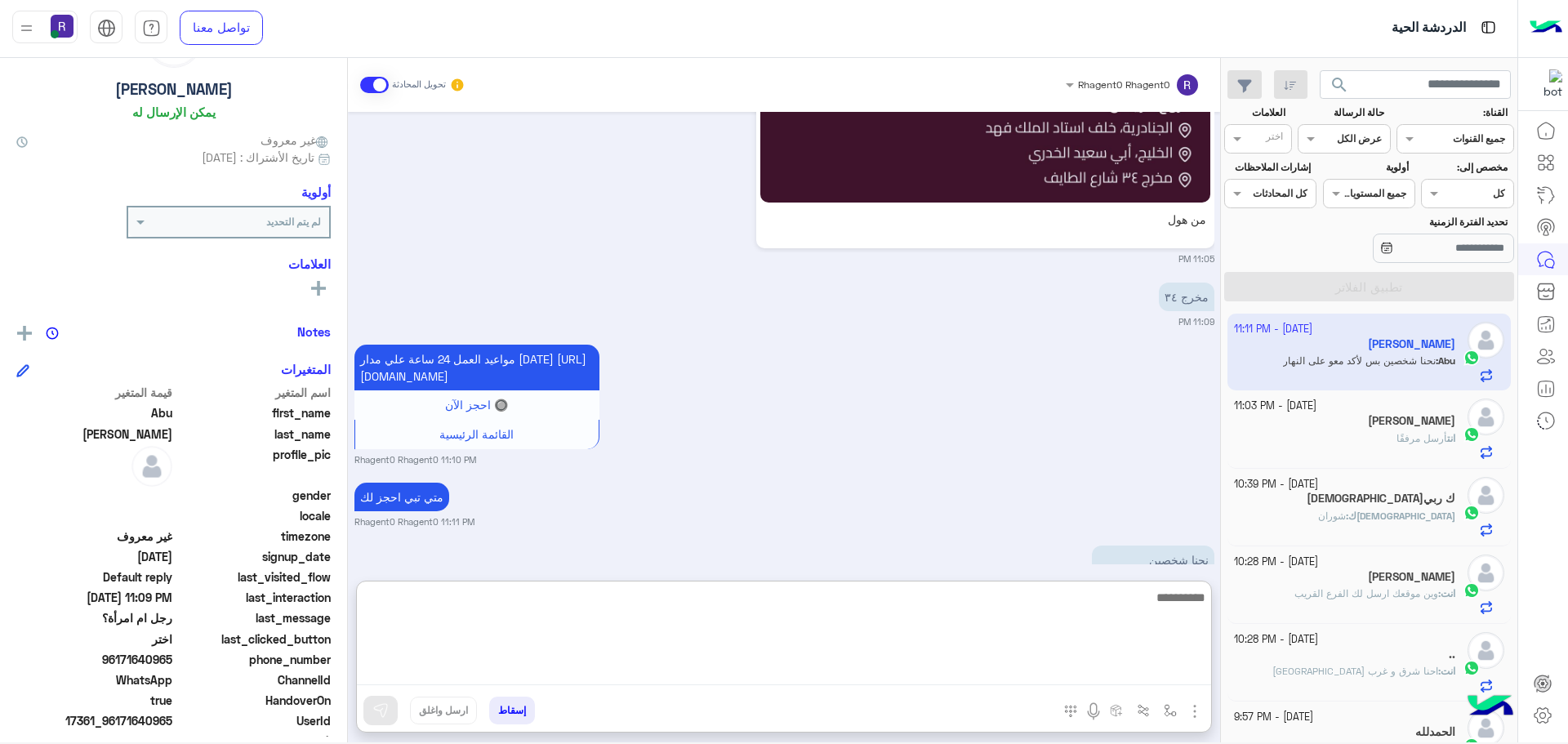
click at [1137, 678] on textarea at bounding box center [784, 636] width 854 height 98
type textarea "****"
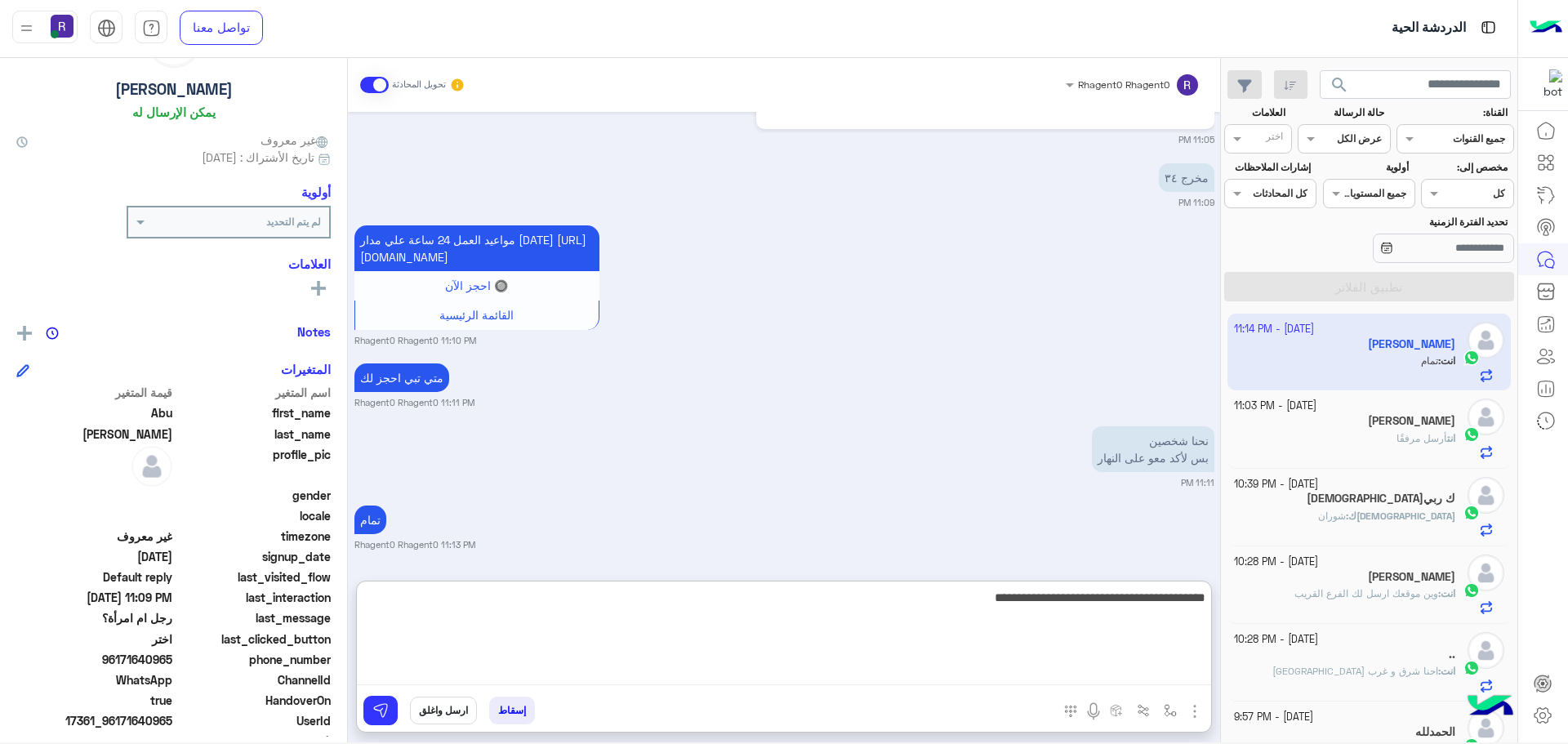
type textarea "**********"
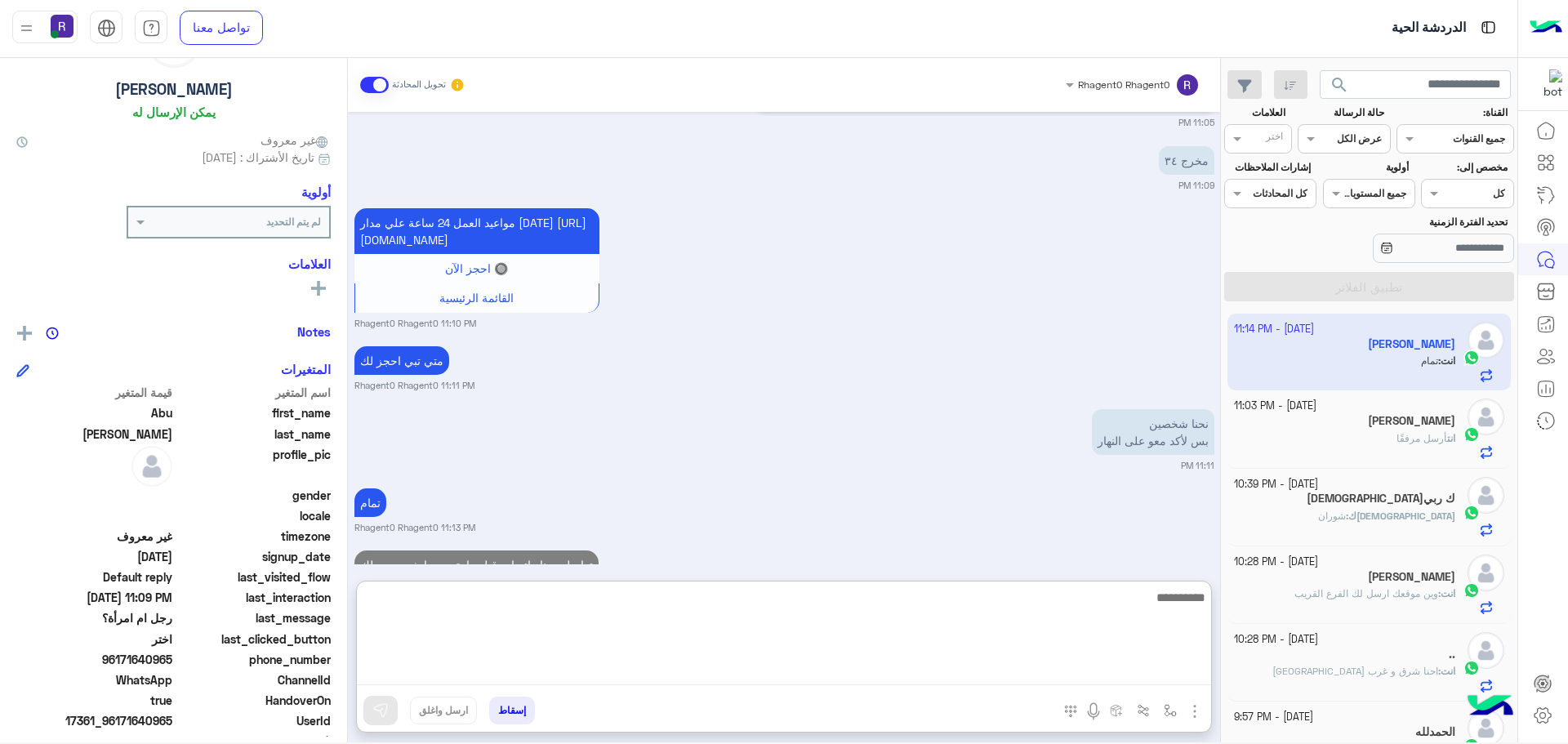
scroll to position [2430, 0]
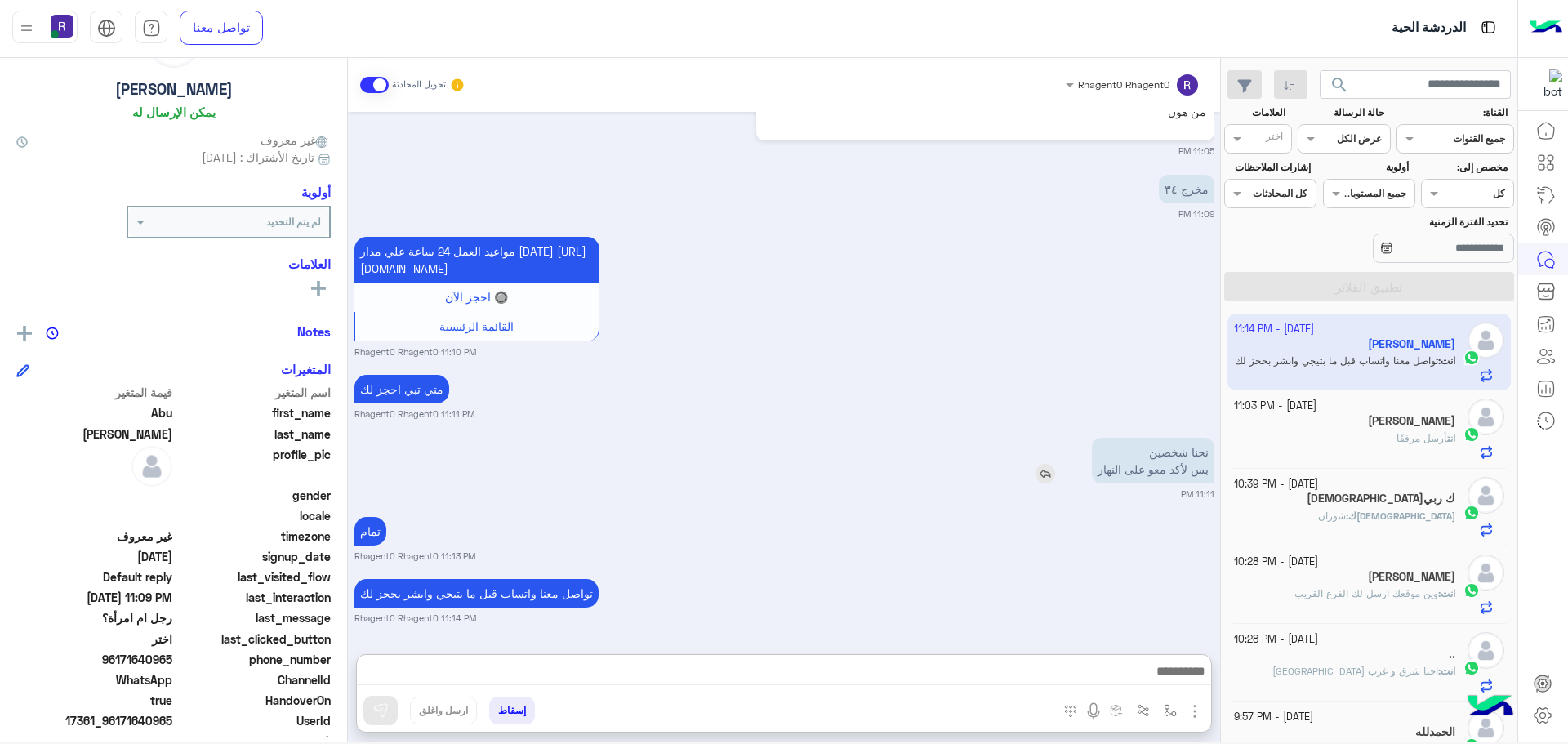
click at [1103, 438] on p "نحنا شخصين بس لأكد معو على النهار" at bounding box center [1153, 461] width 122 height 46
click at [1109, 375] on div "متي تبي احجز لك Rhagent0 Rhagent0 11:11 PM" at bounding box center [784, 395] width 860 height 50
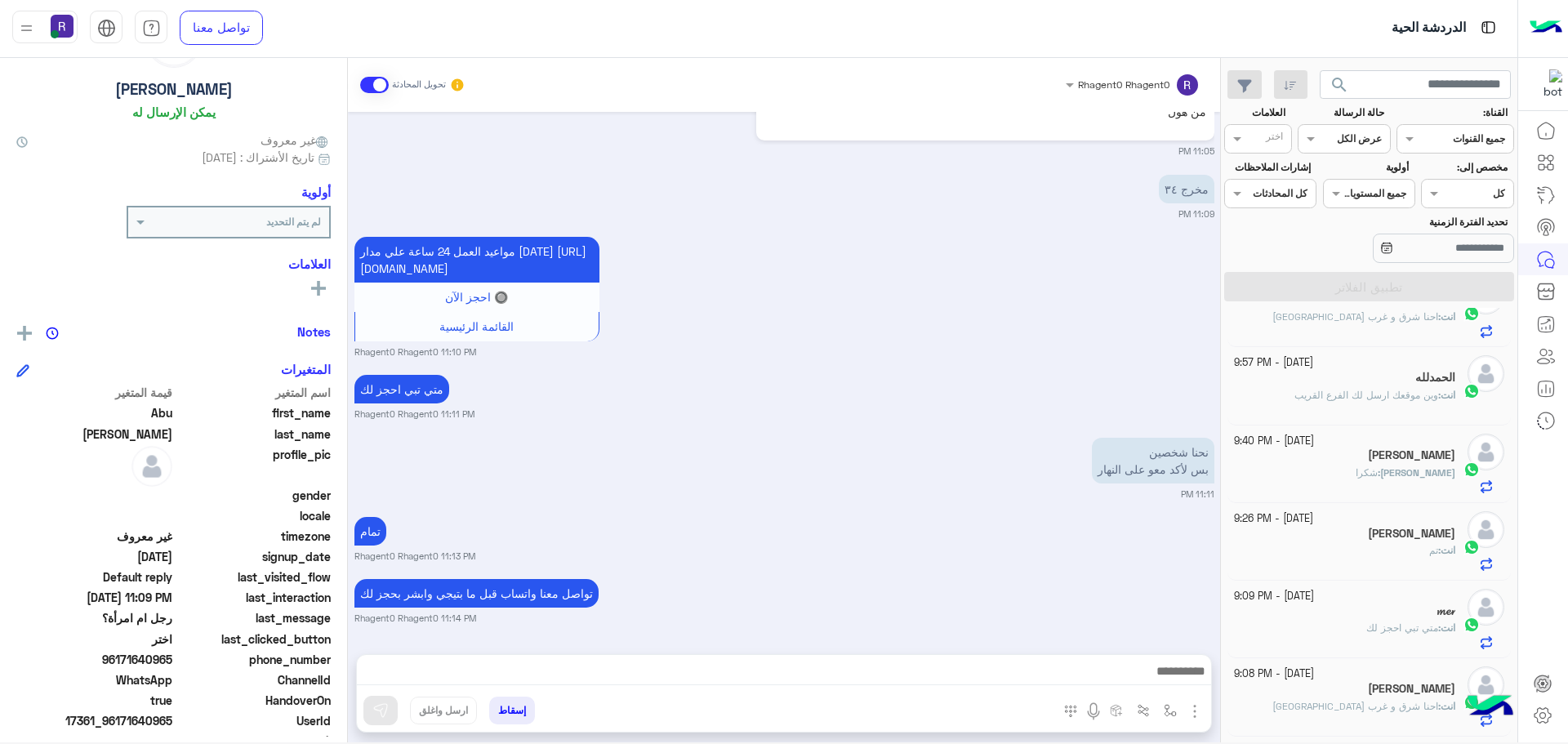
scroll to position [0, 0]
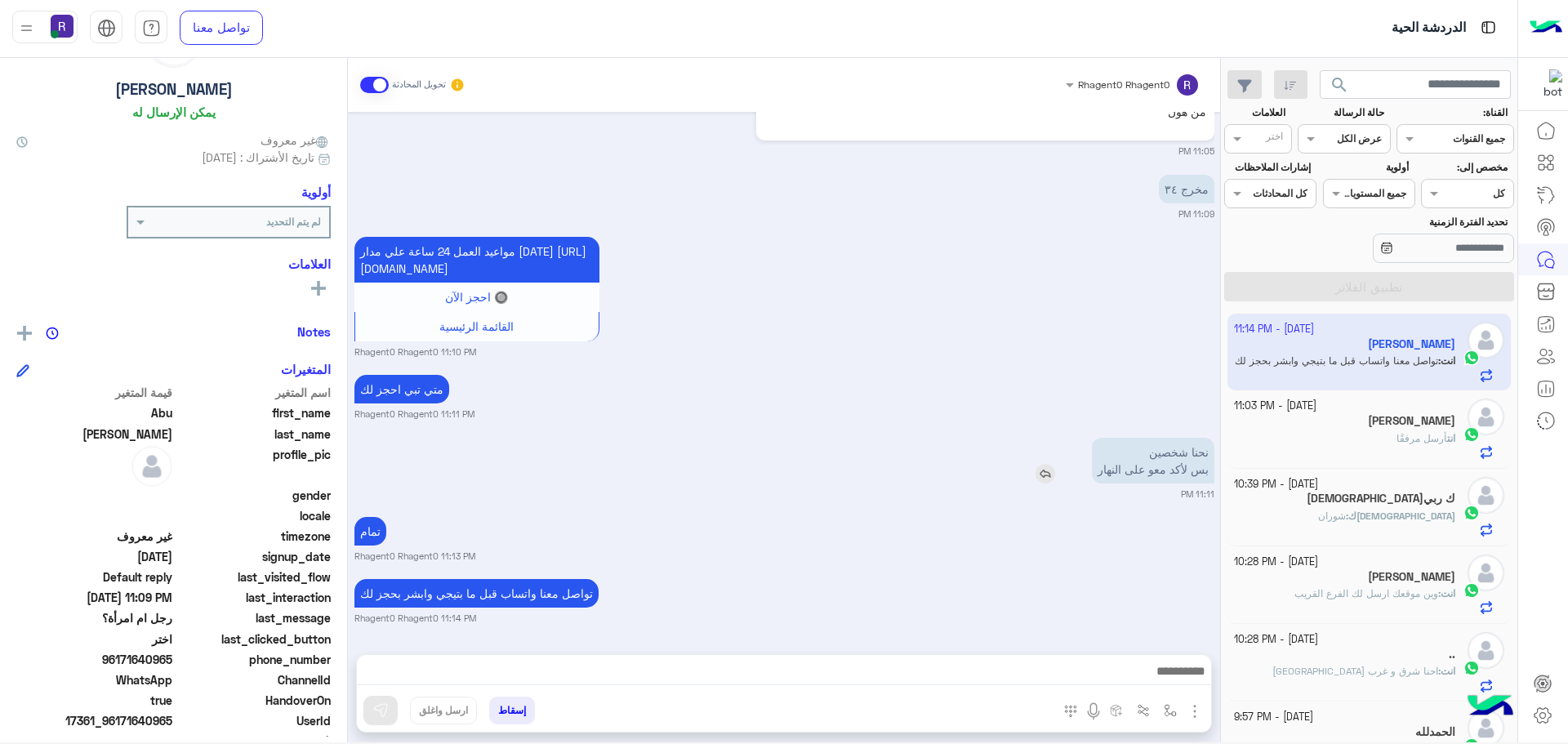
click at [1185, 457] on p "نحنا شخصين بس لأكد معو على النهار" at bounding box center [1153, 461] width 122 height 46
click at [1178, 466] on p "نحنا شخصين بس لأكد معو على النهار" at bounding box center [1153, 461] width 122 height 46
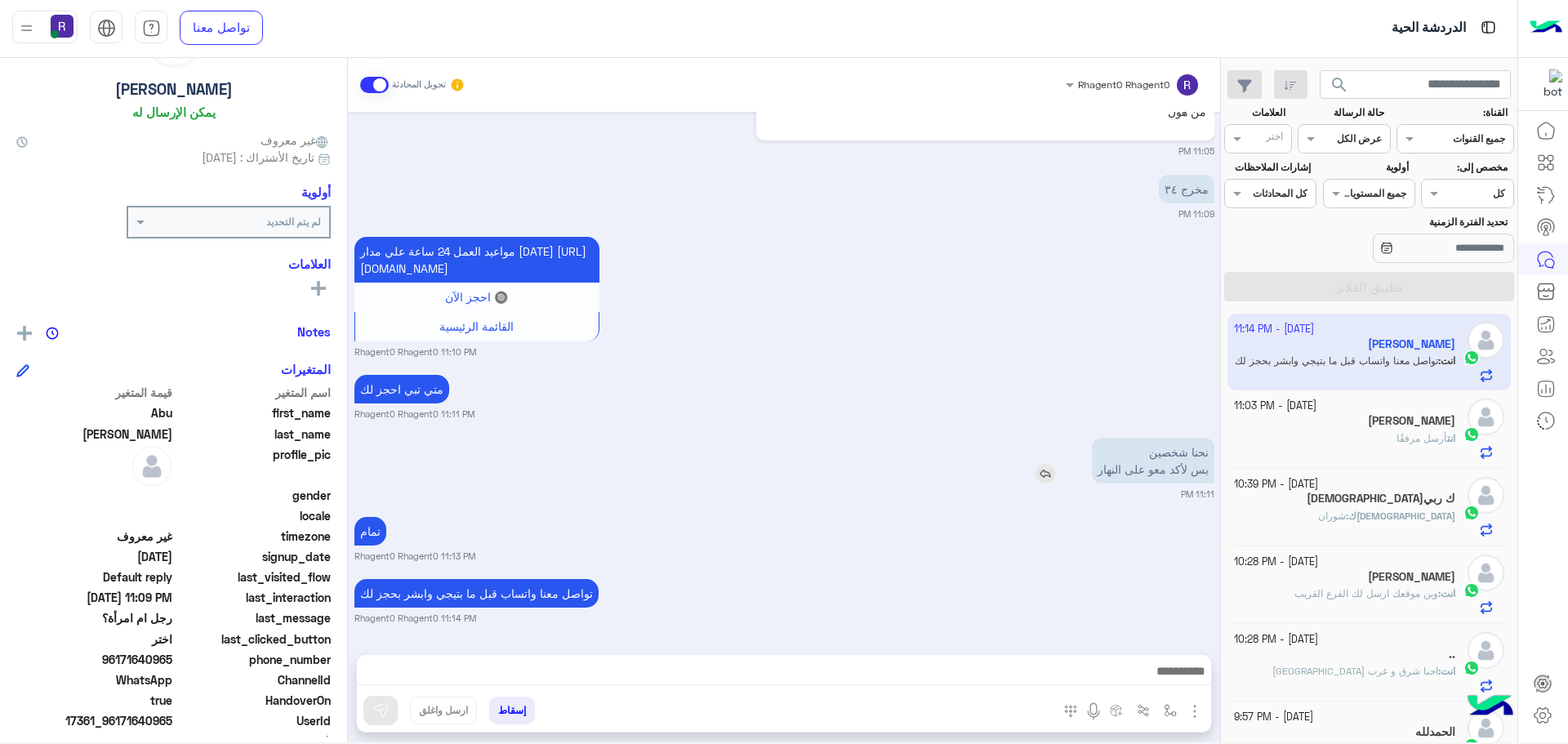
drag, startPoint x: 1178, startPoint y: 466, endPoint x: 1180, endPoint y: 454, distance: 12.2
click at [1180, 454] on p "نحنا شخصين بس لأكد معو على النهار" at bounding box center [1153, 461] width 122 height 46
click at [1186, 460] on p "نحنا شخصين بس لأكد معو على النهار" at bounding box center [1153, 461] width 122 height 46
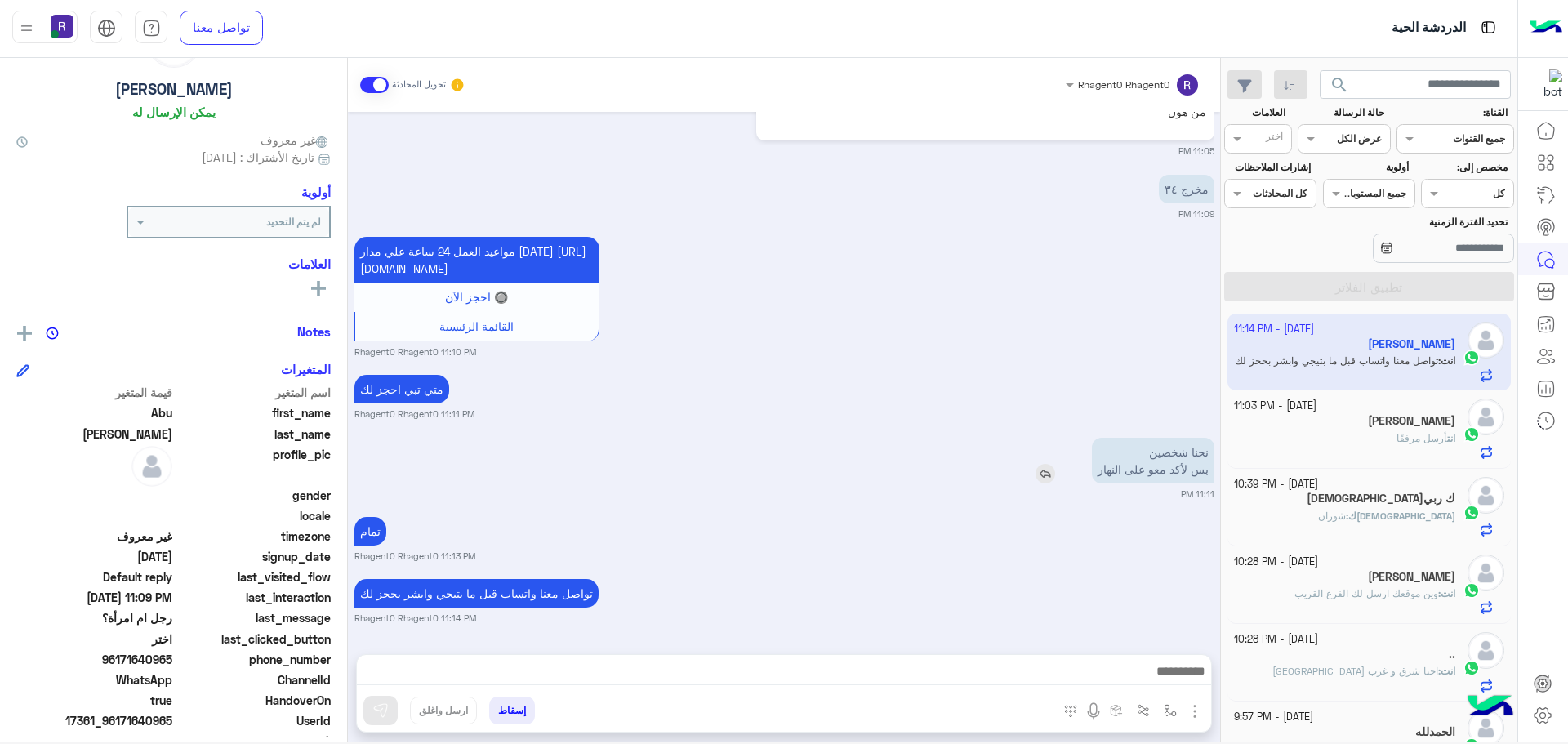
drag, startPoint x: 1186, startPoint y: 460, endPoint x: 1188, endPoint y: 444, distance: 16.1
click at [1188, 444] on p "نحنا شخصين بس لأكد معو على النهار" at bounding box center [1153, 461] width 122 height 46
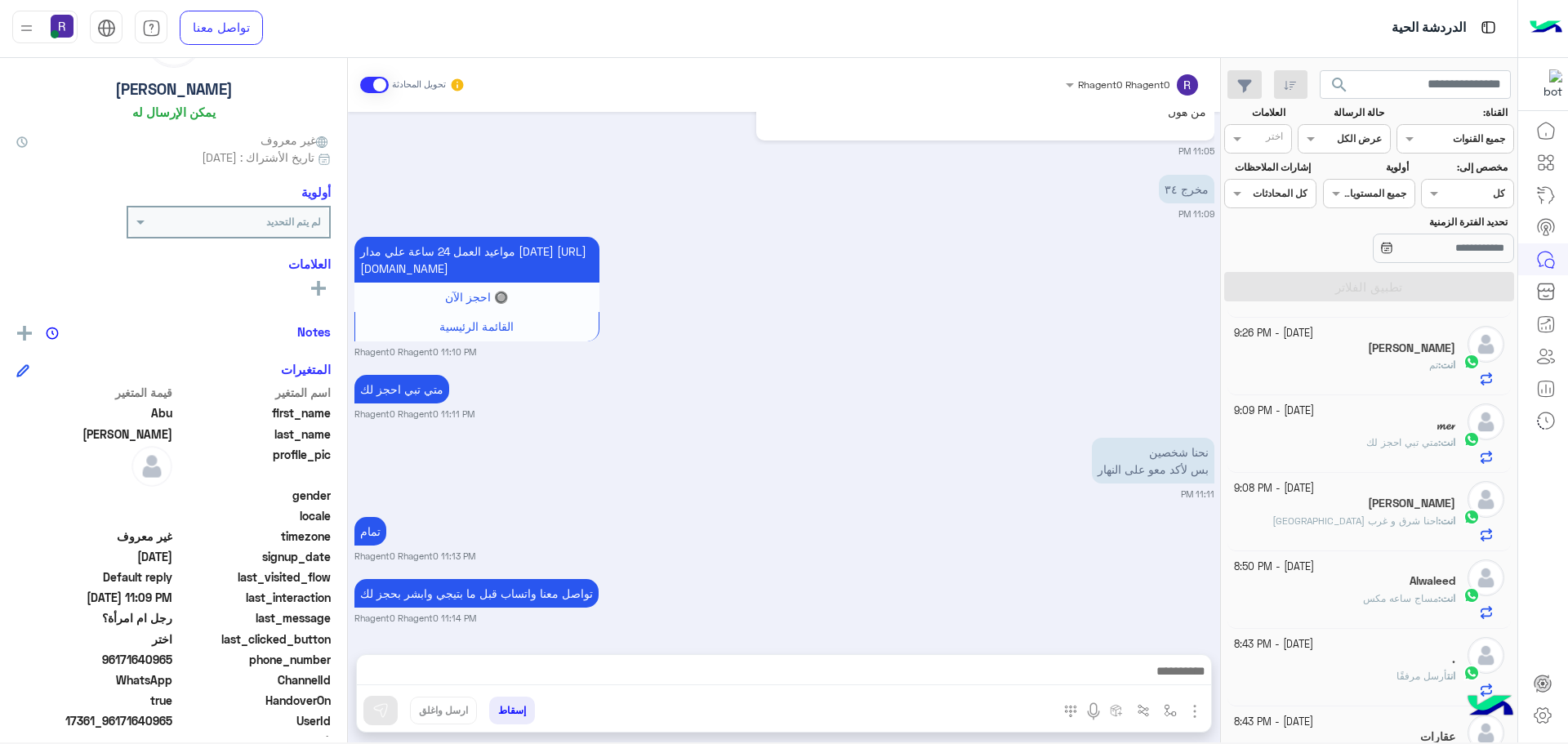
scroll to position [529, 0]
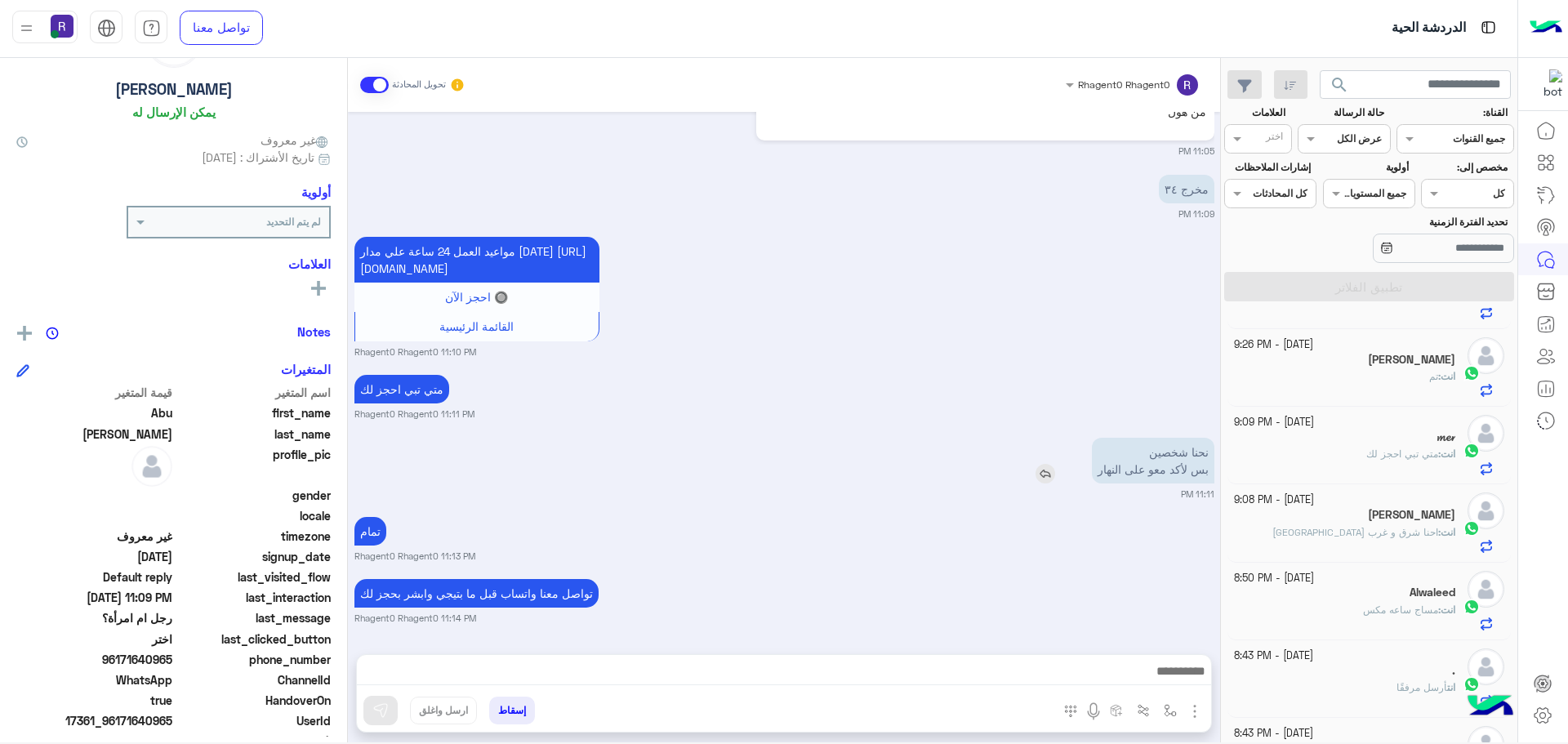
click at [1175, 474] on p "نحنا شخصين بس لأكد معو على النهار" at bounding box center [1153, 461] width 122 height 46
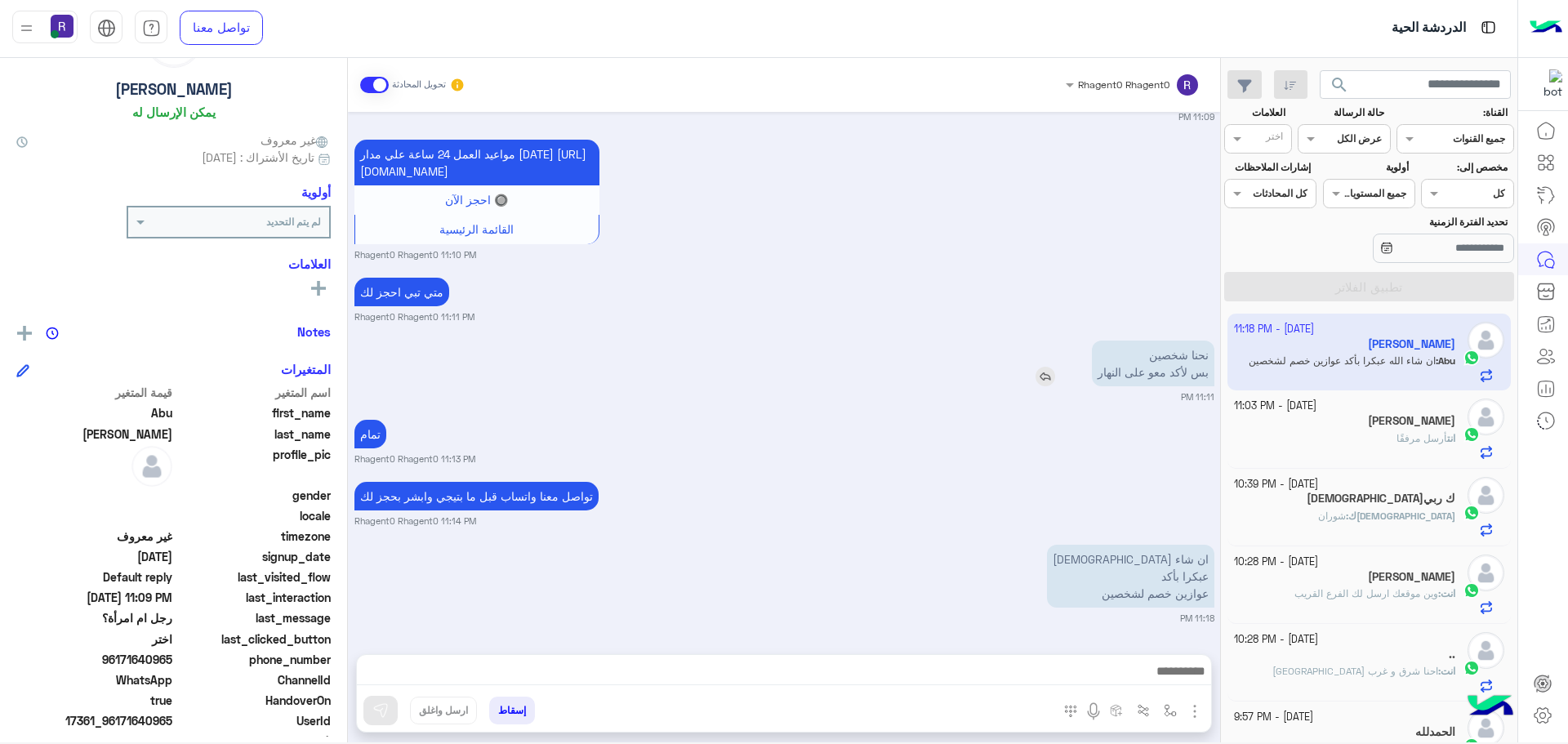
scroll to position [2516, 0]
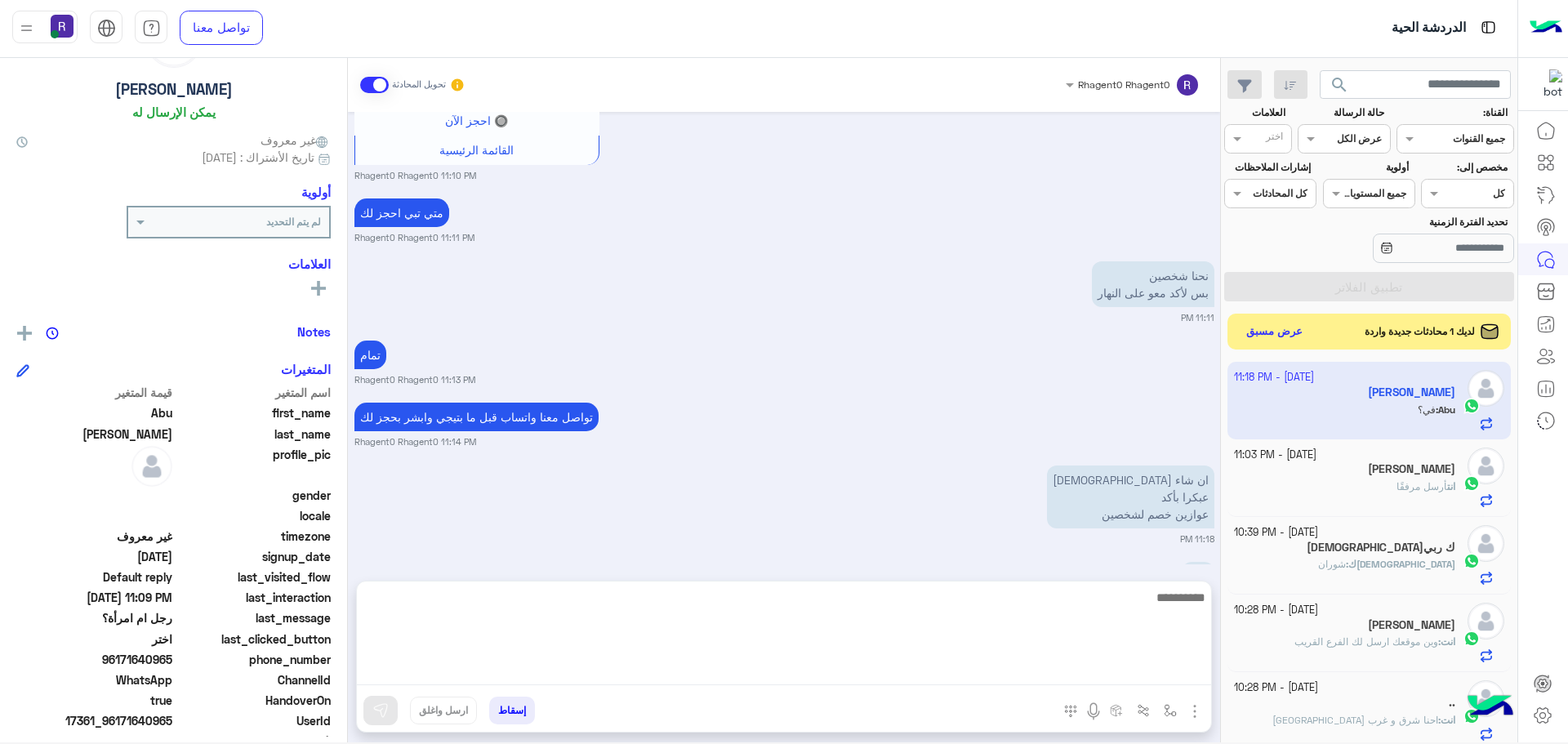
click at [1143, 679] on textarea at bounding box center [784, 636] width 854 height 98
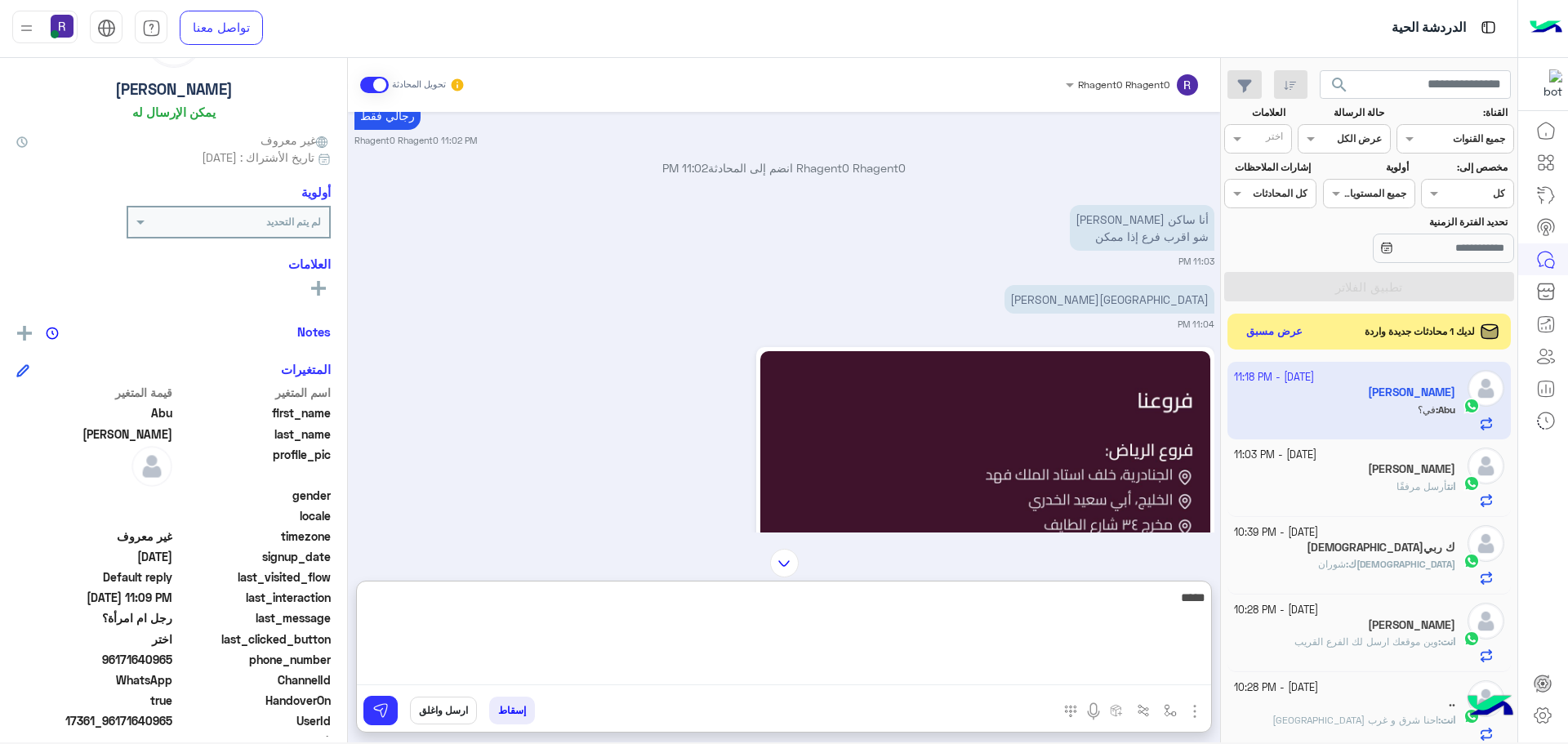
scroll to position [2270, 0]
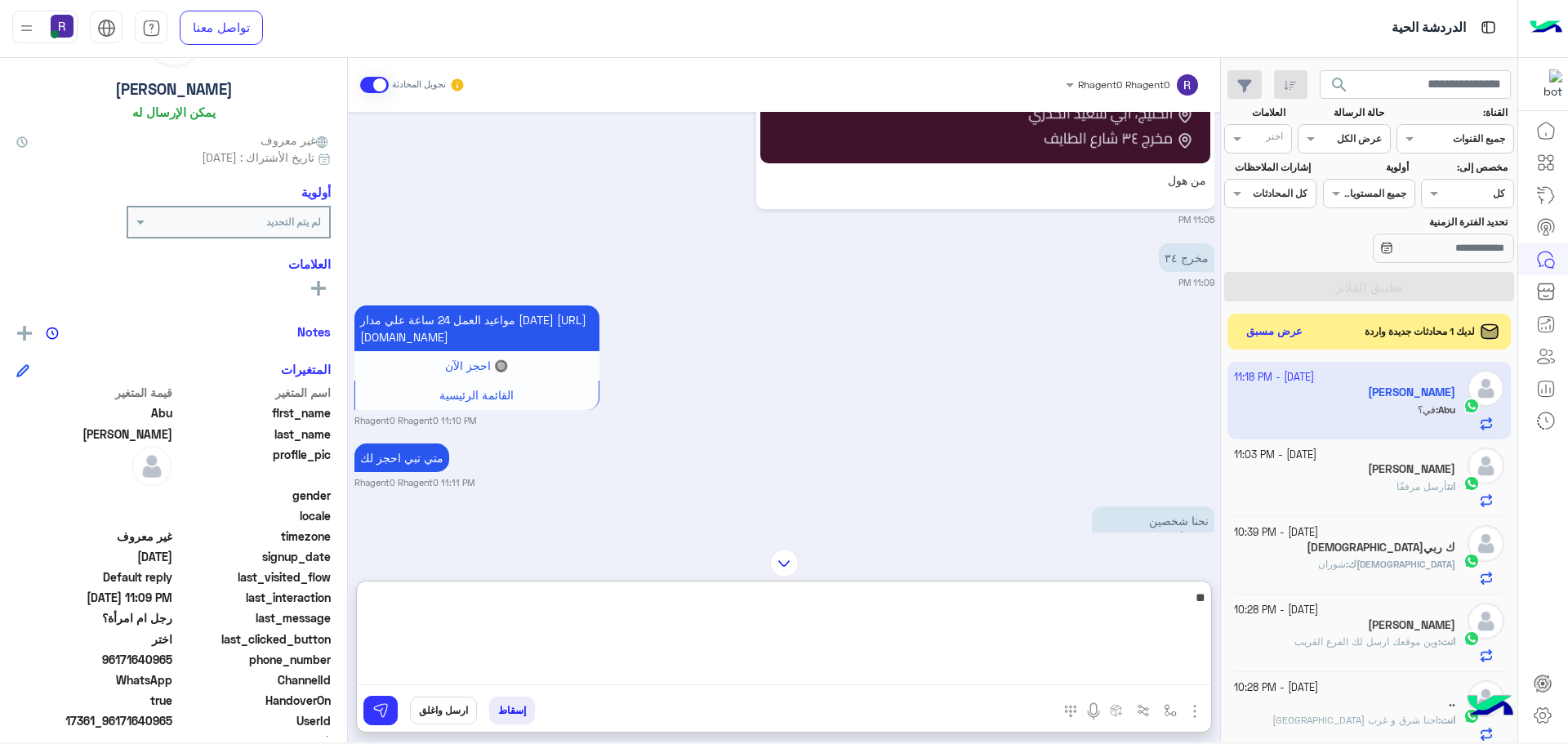
type textarea "*"
type textarea "**********"
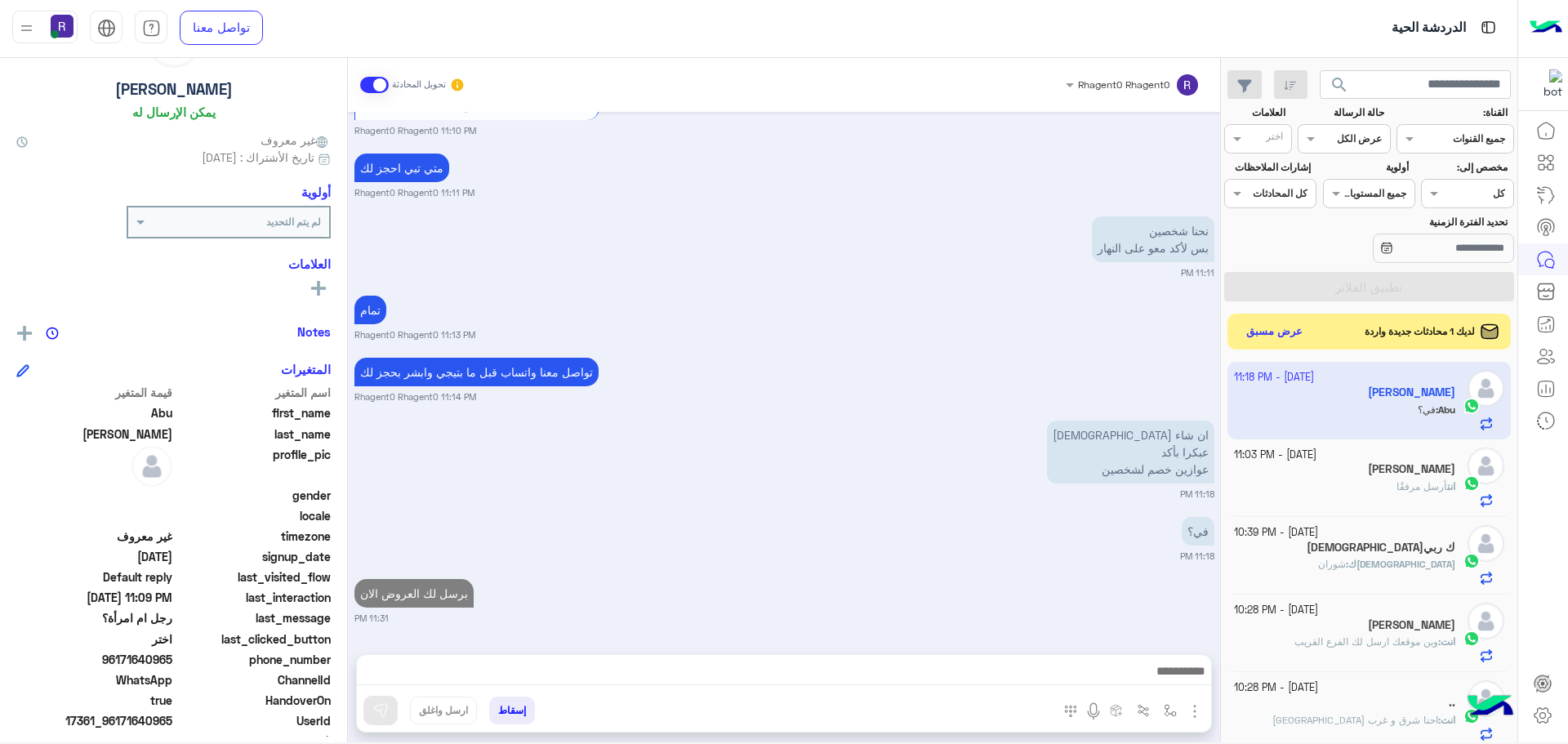
click at [1191, 709] on img "button" at bounding box center [1195, 711] width 20 height 20
click at [1170, 650] on span "المرفقات" at bounding box center [1154, 643] width 49 height 19
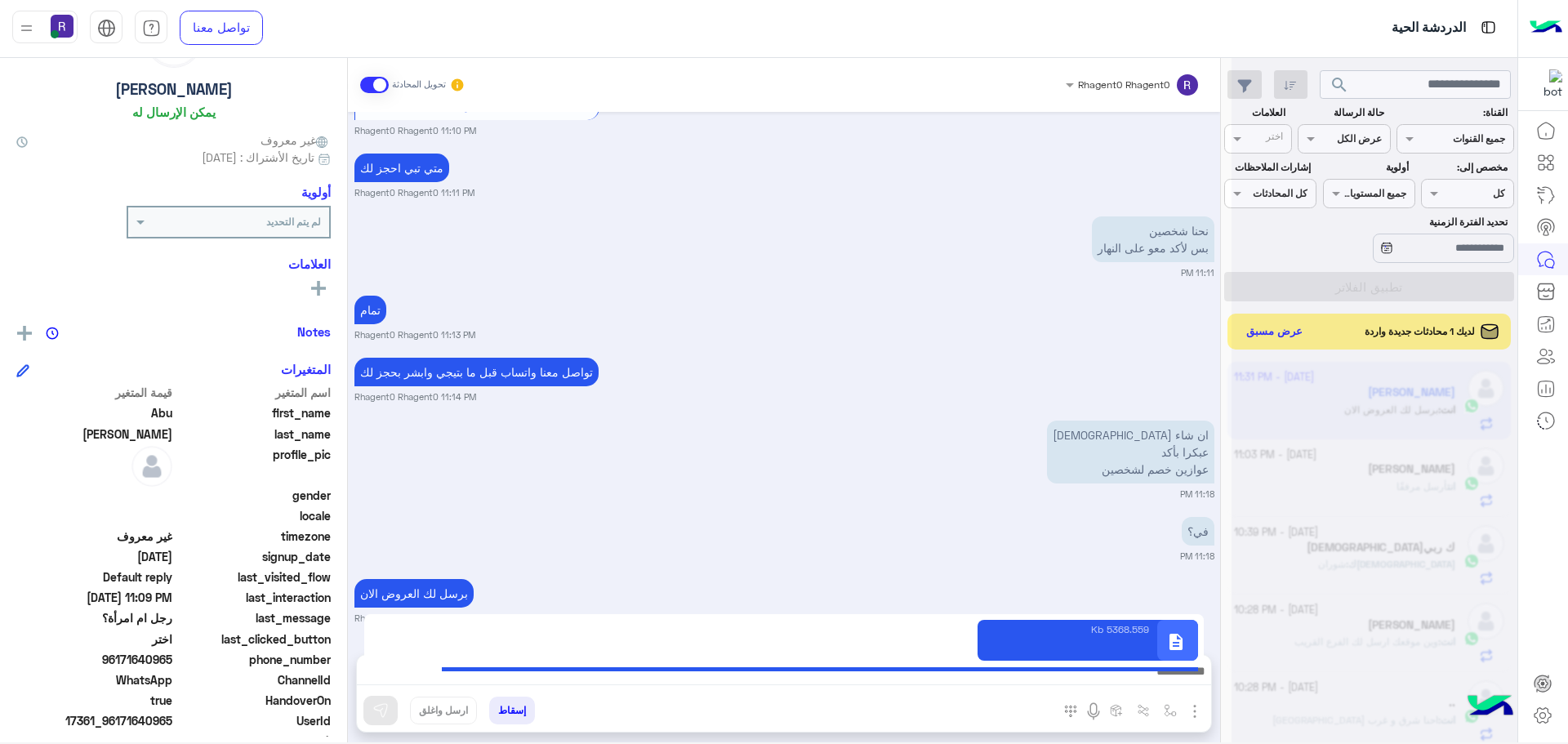
type textarea "**********"
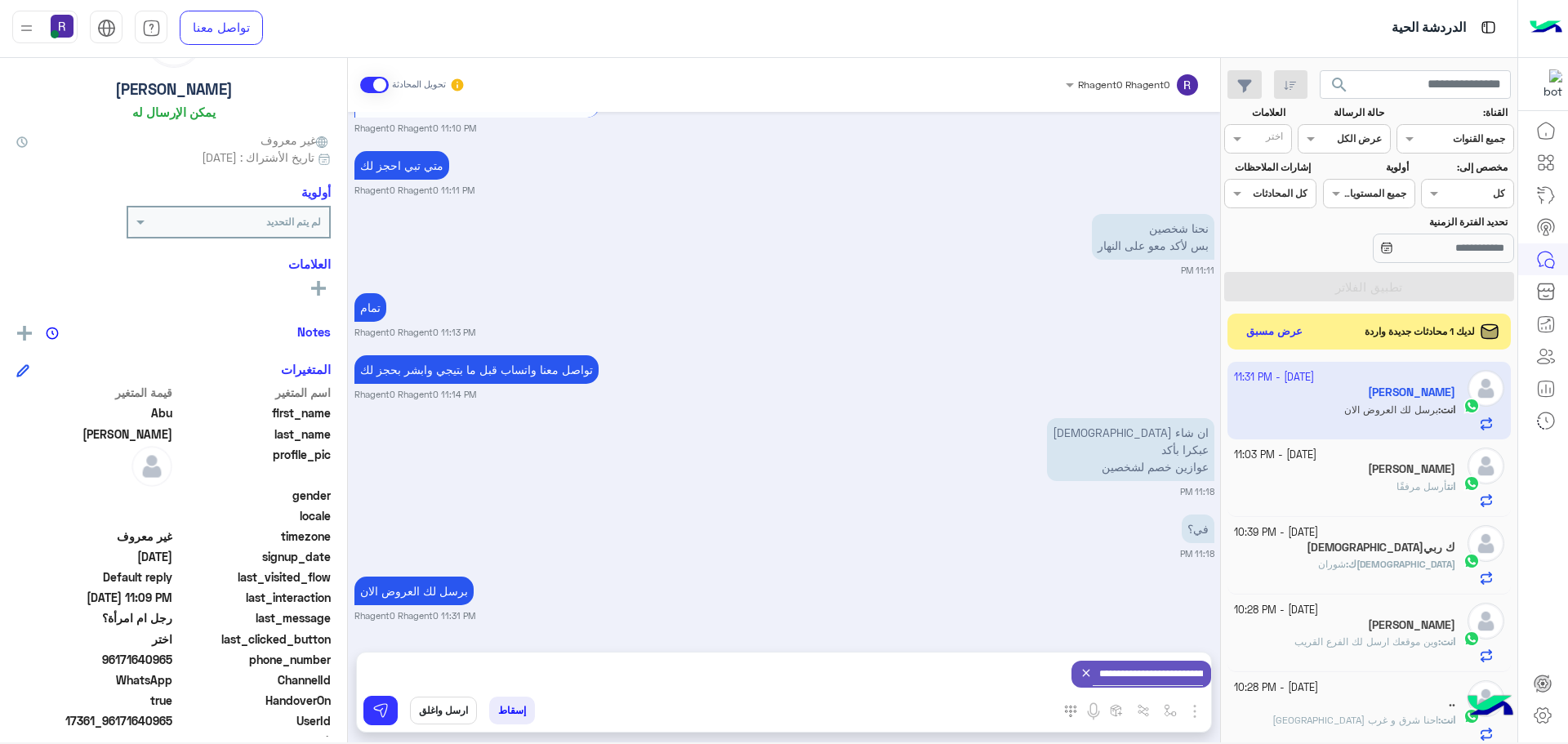
scroll to position [2581, 0]
click at [384, 707] on img at bounding box center [380, 710] width 16 height 16
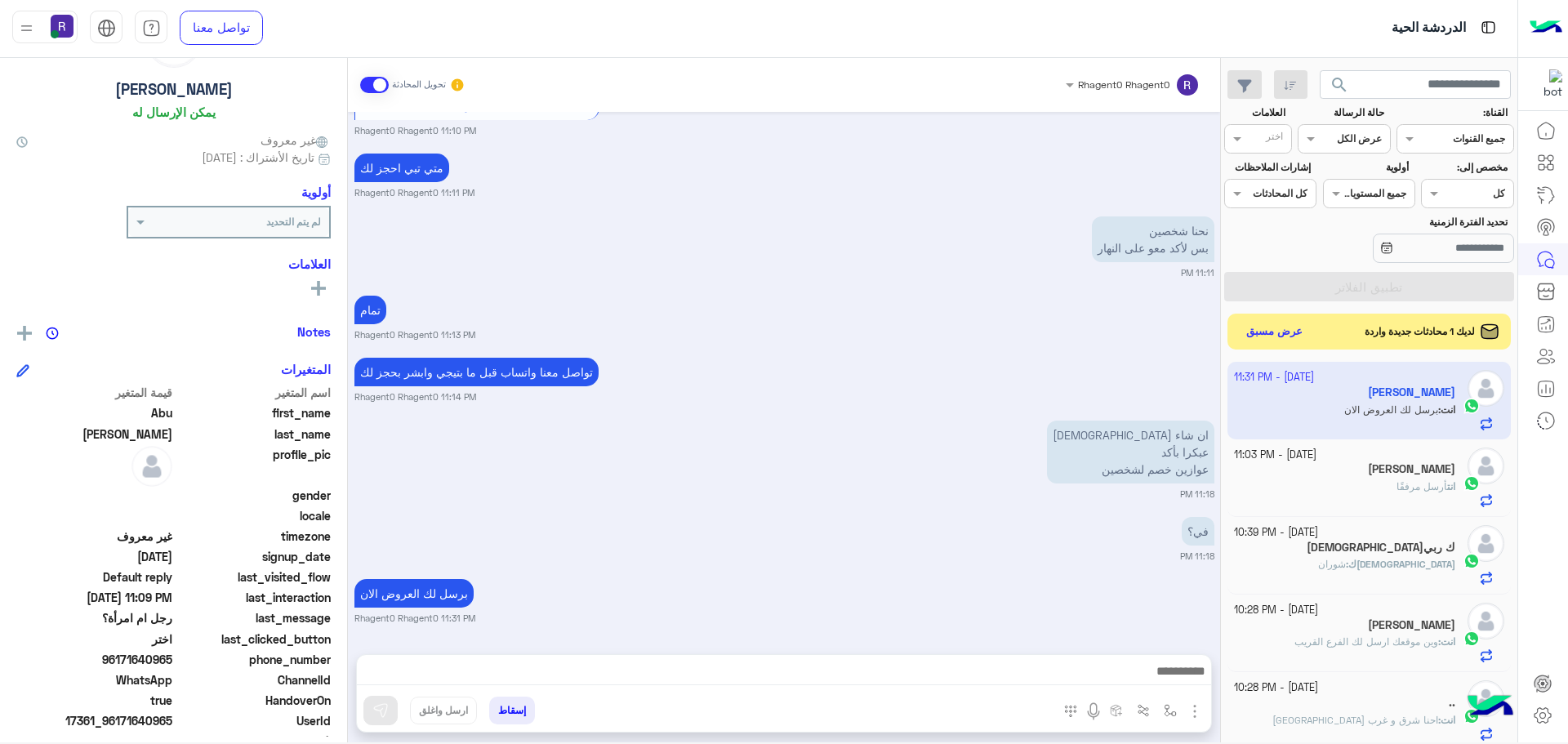
scroll to position [2657, 0]
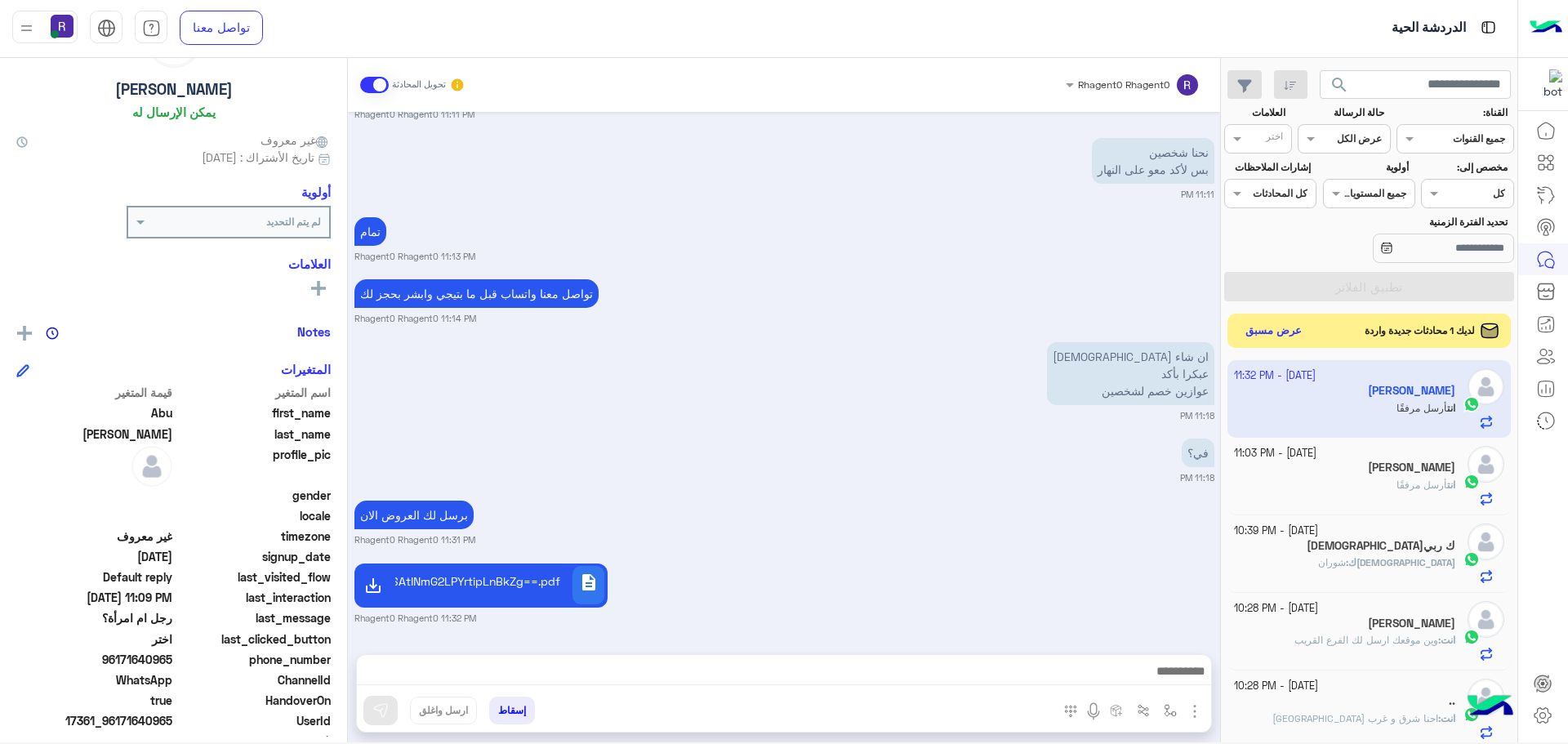
click at [1290, 336] on button "عرض مسبق" at bounding box center [1274, 331] width 68 height 22
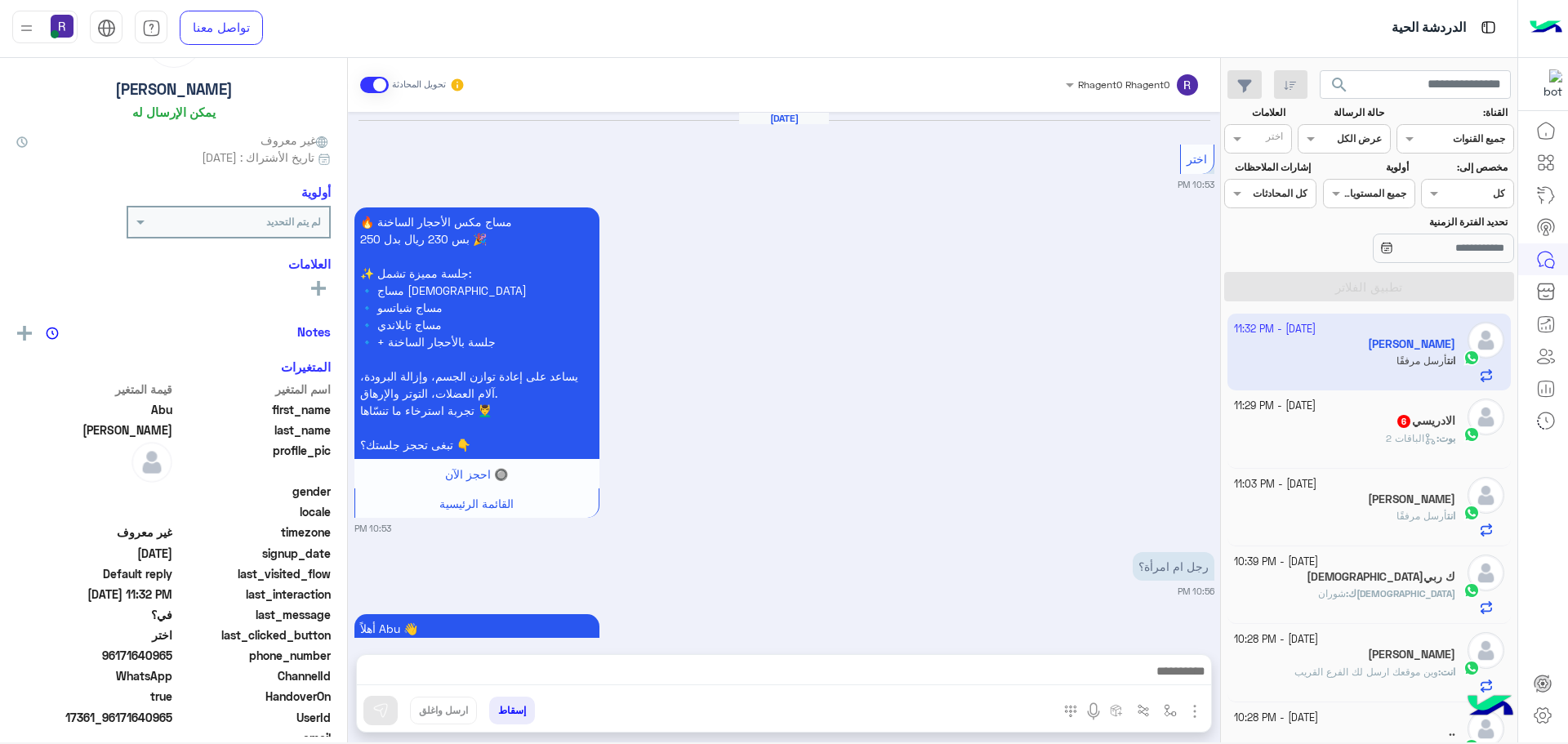
scroll to position [1455, 0]
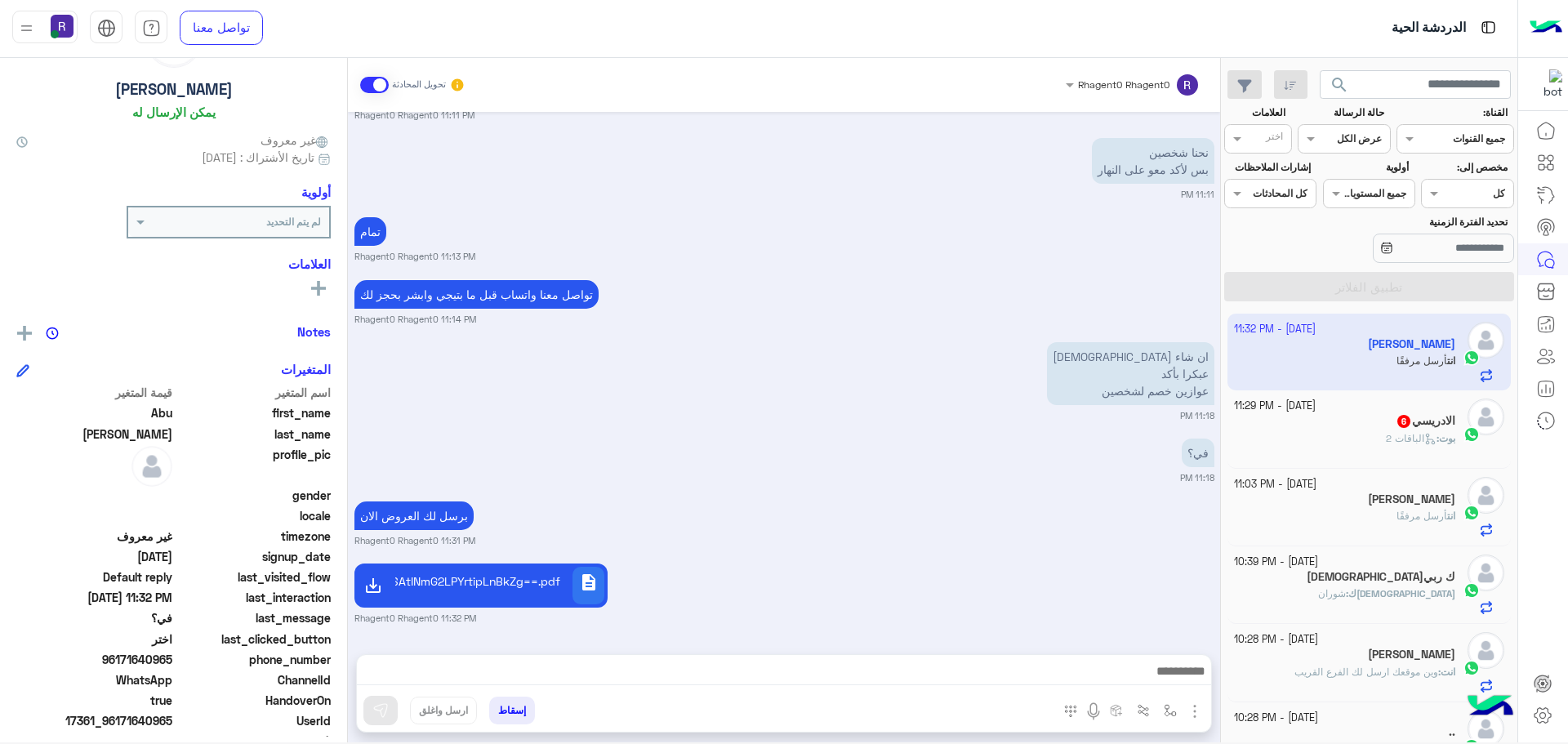
click at [1388, 447] on div "بوت : الباقات 2" at bounding box center [1345, 445] width 222 height 28
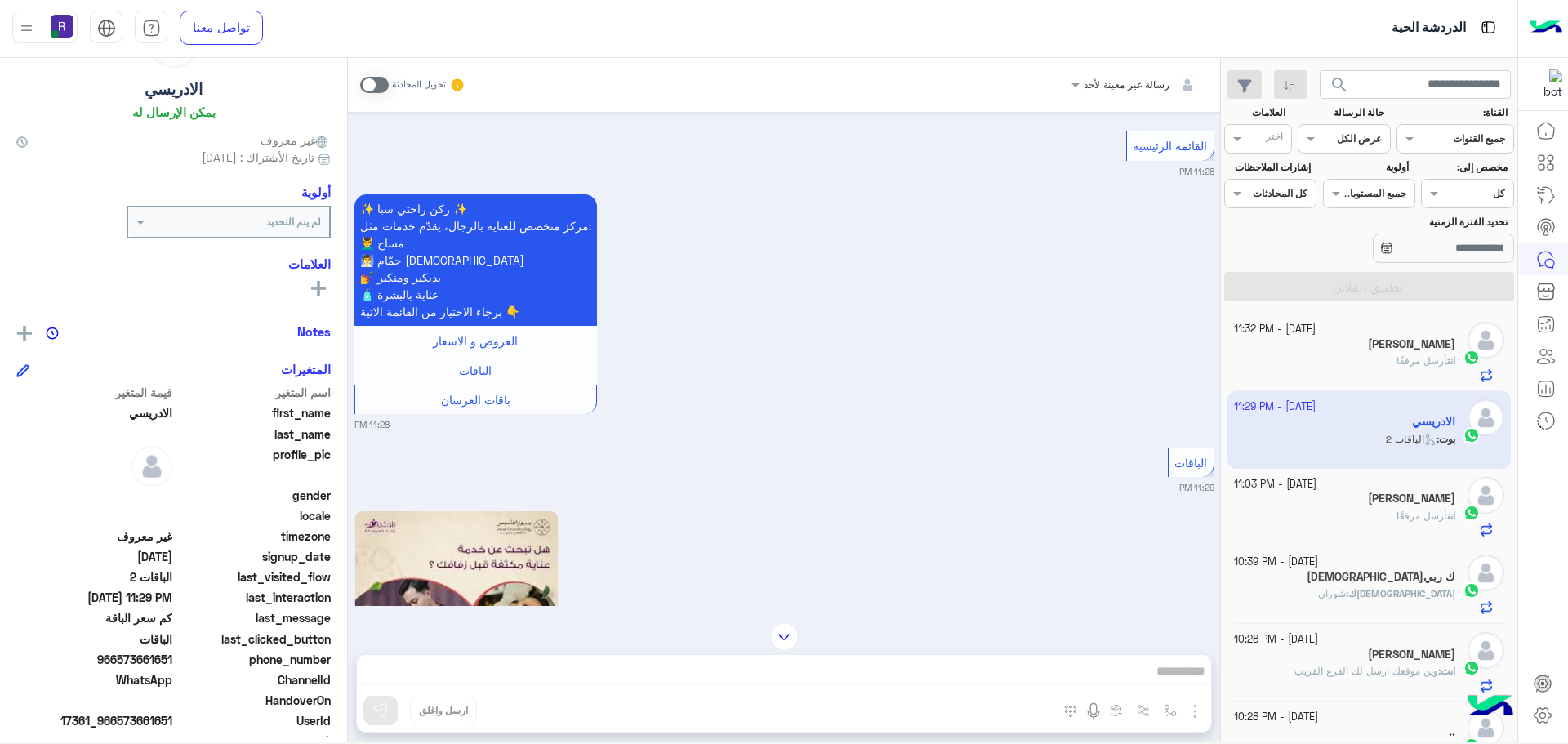
scroll to position [1224, 0]
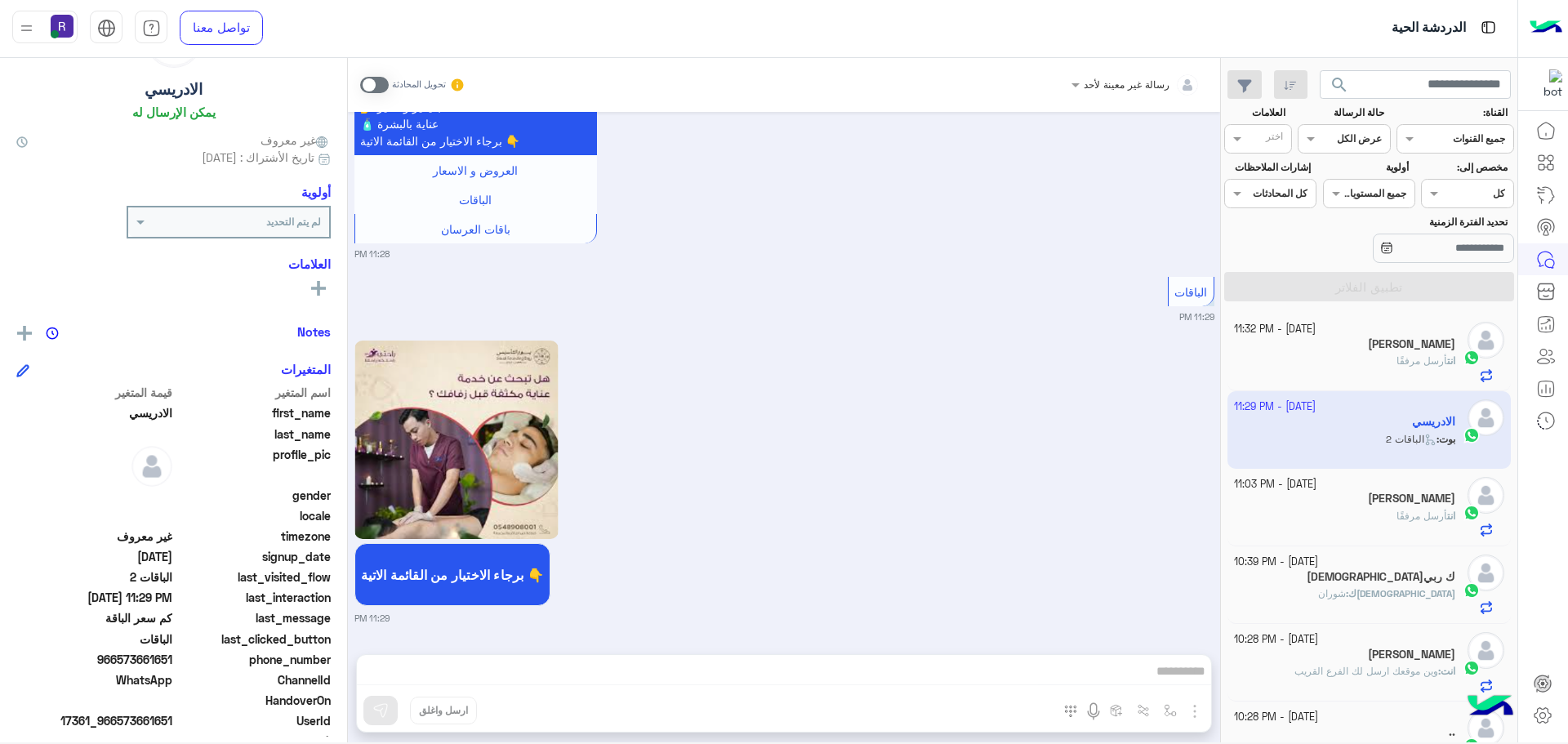
click at [374, 80] on span at bounding box center [374, 85] width 28 height 16
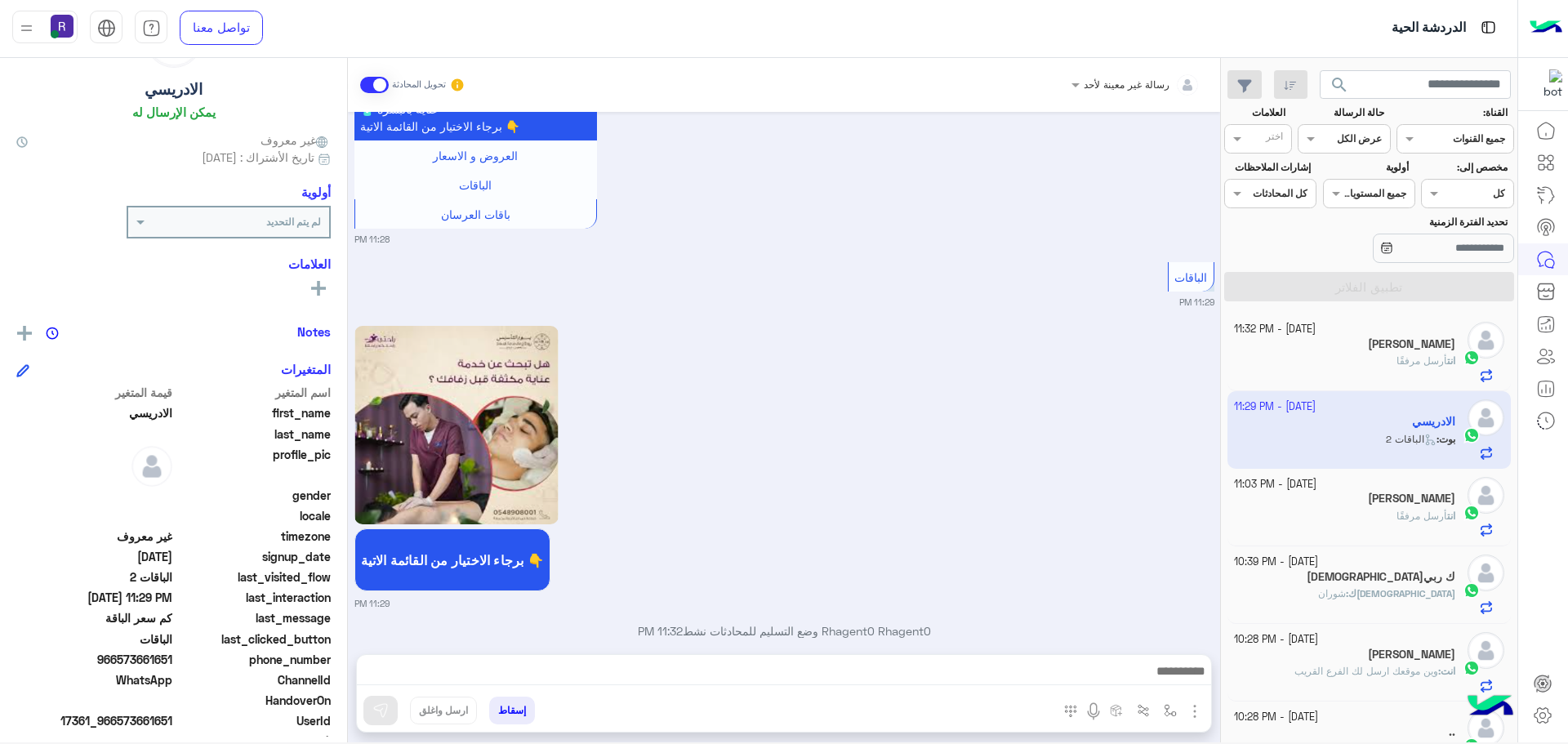
scroll to position [1266, 0]
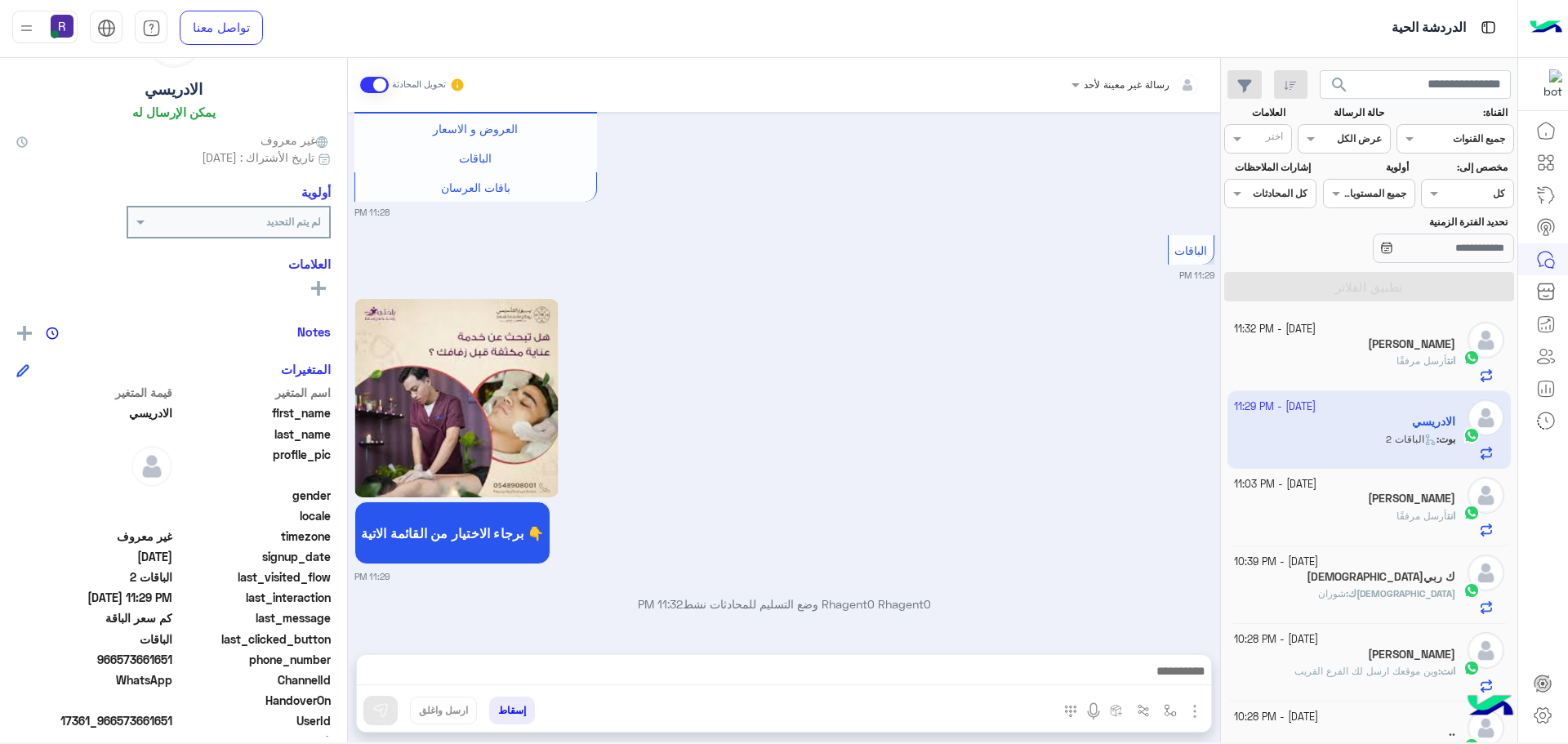
click at [1189, 720] on img "button" at bounding box center [1195, 711] width 20 height 20
click at [1167, 651] on span "المرفقات" at bounding box center [1154, 643] width 49 height 19
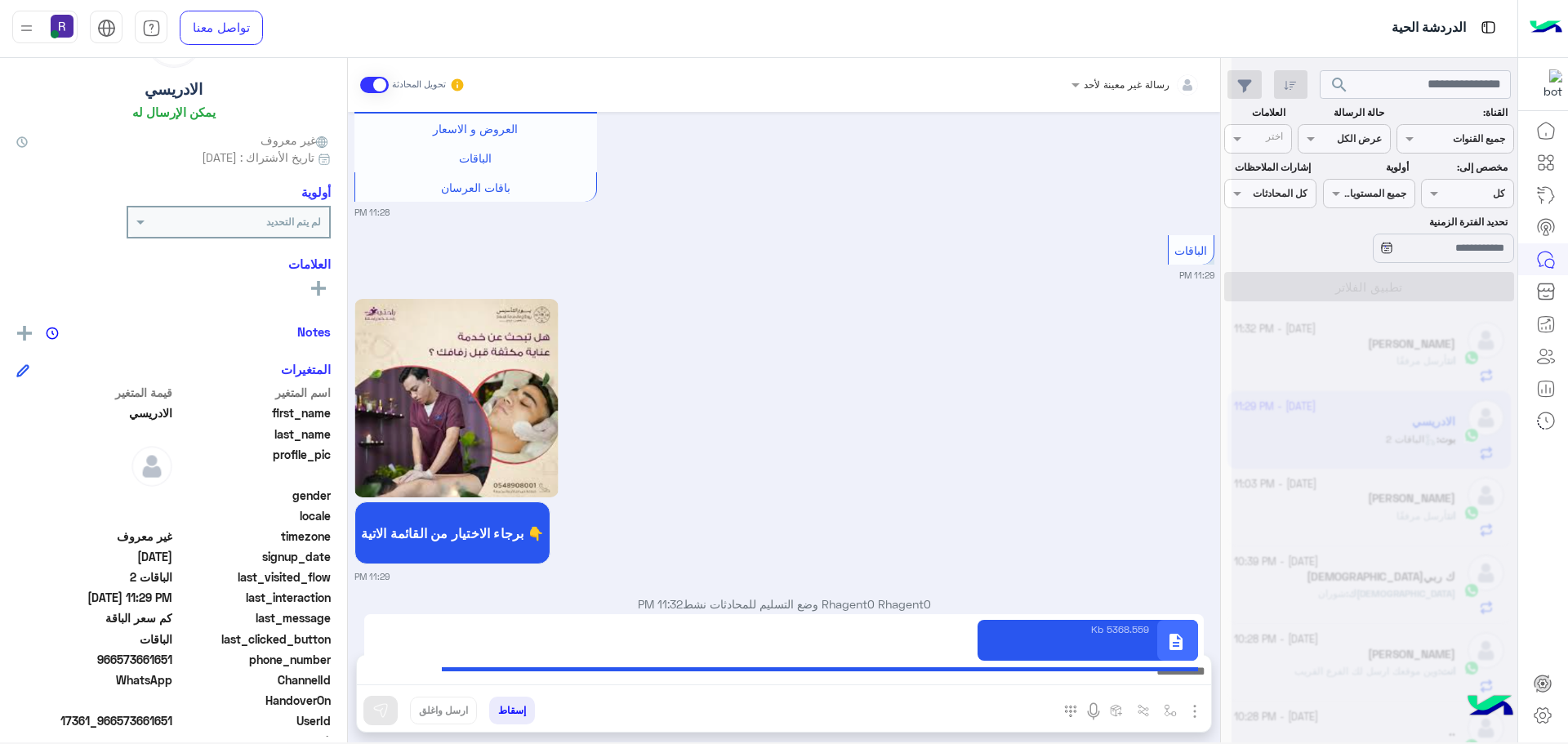
type textarea "**********"
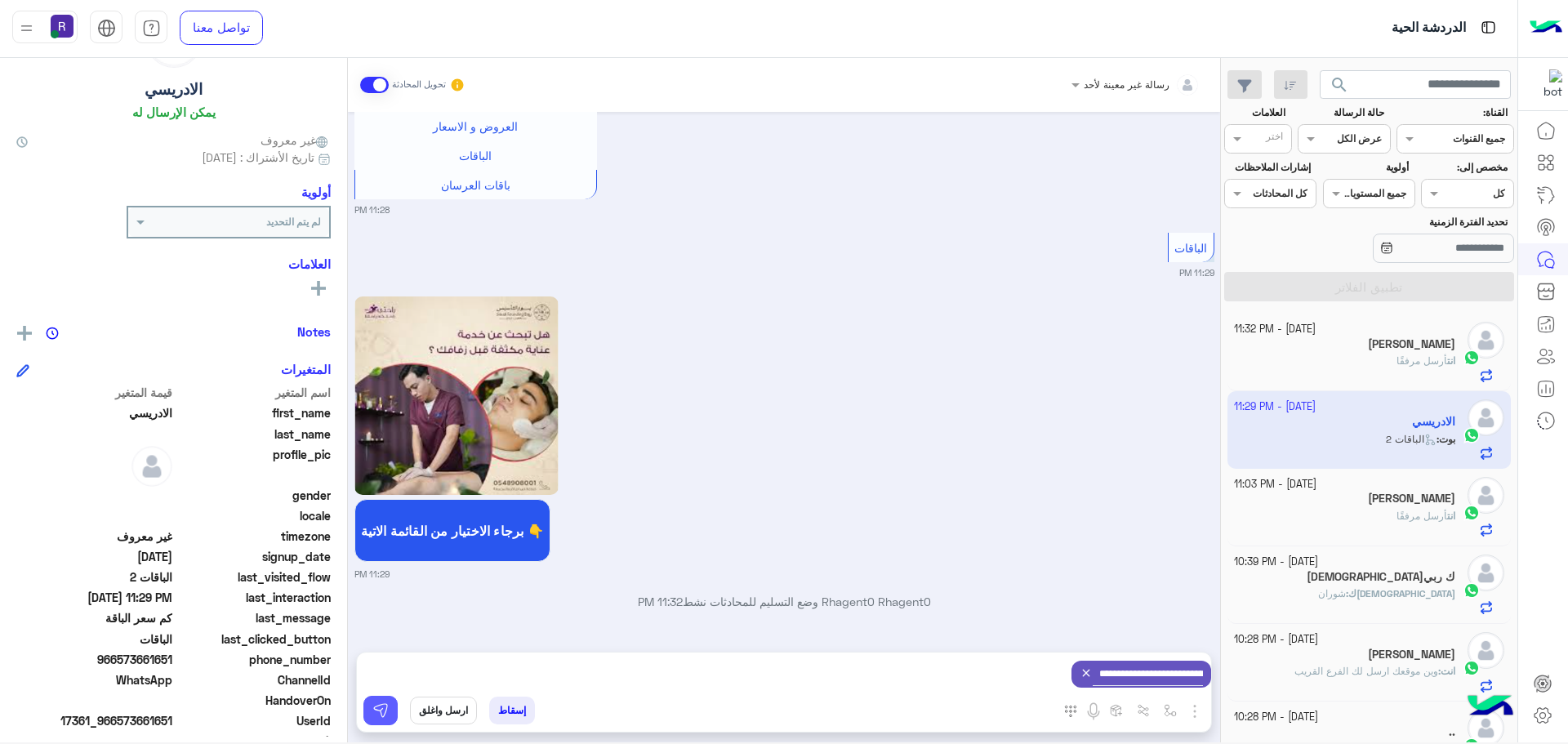
click at [395, 703] on button at bounding box center [381, 711] width 34 height 29
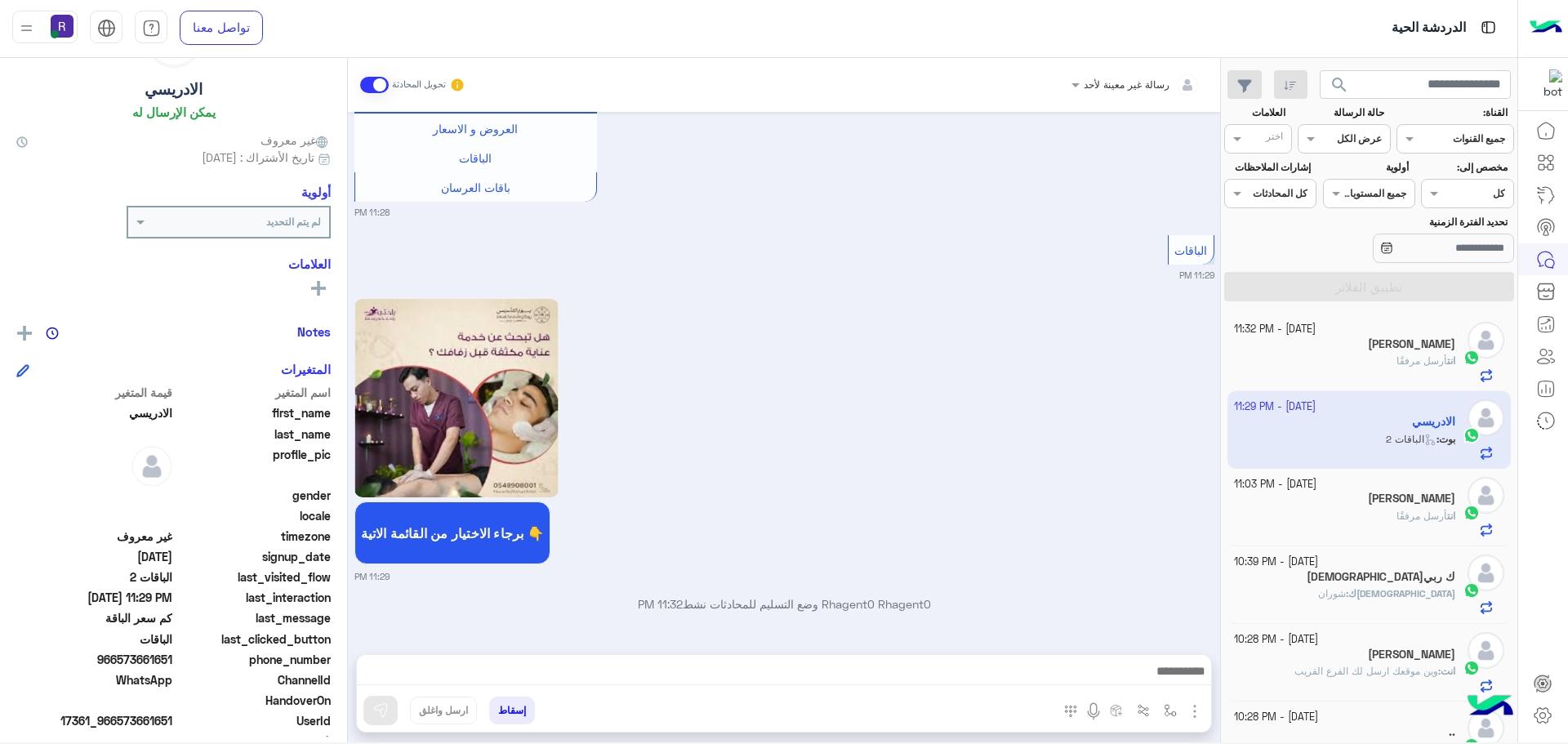
scroll to position [1386, 0]
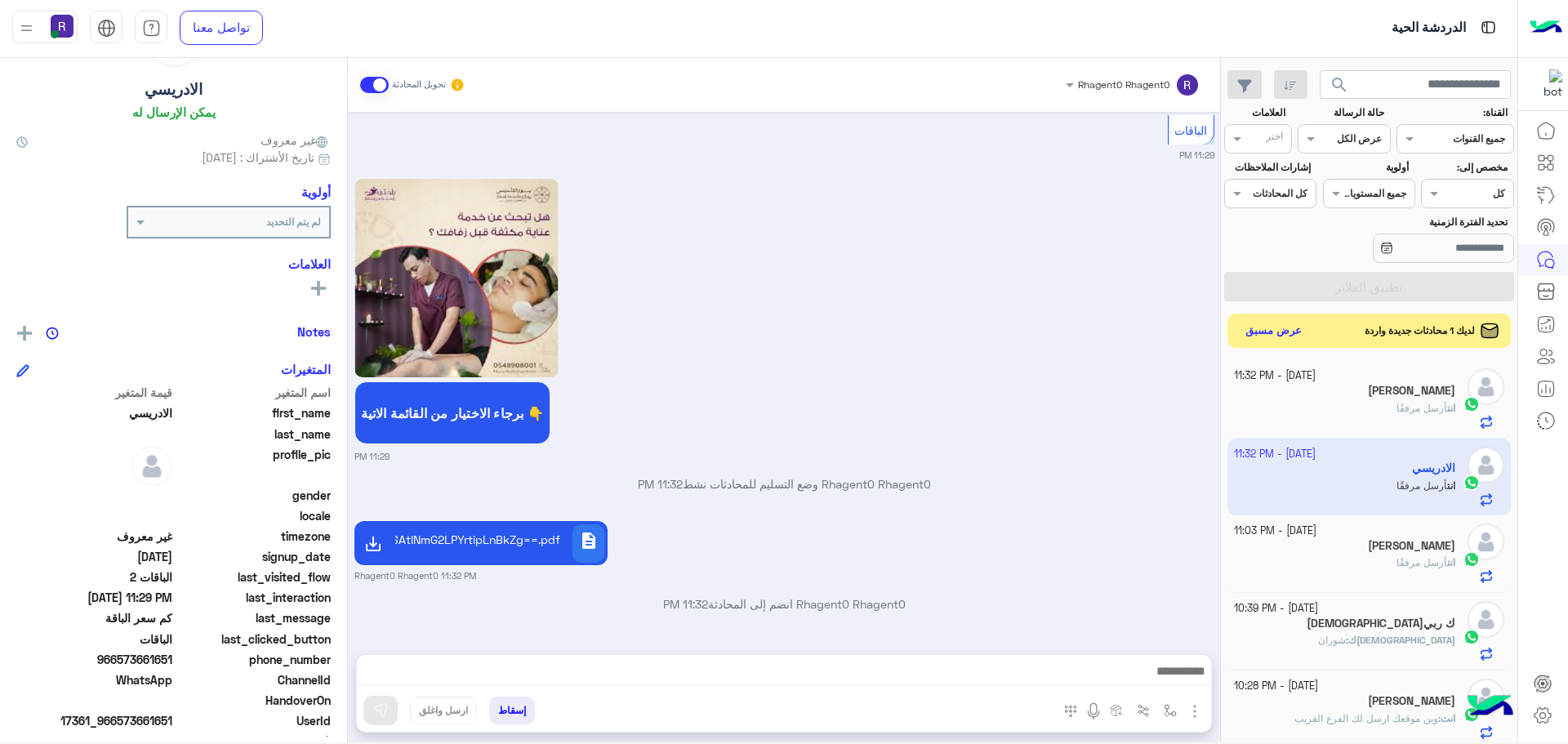
click at [1292, 331] on button "عرض مسبق" at bounding box center [1274, 331] width 68 height 22
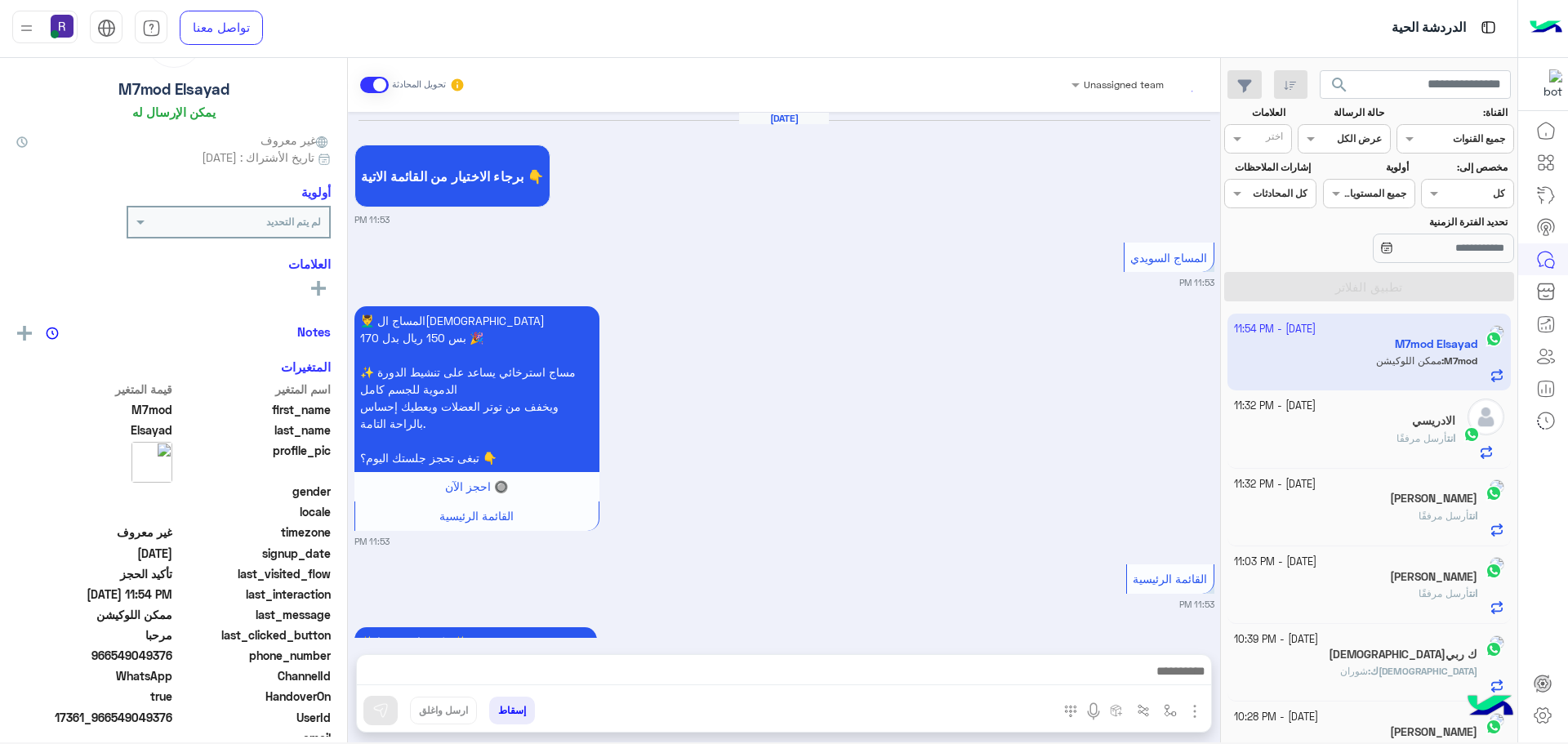
scroll to position [1359, 0]
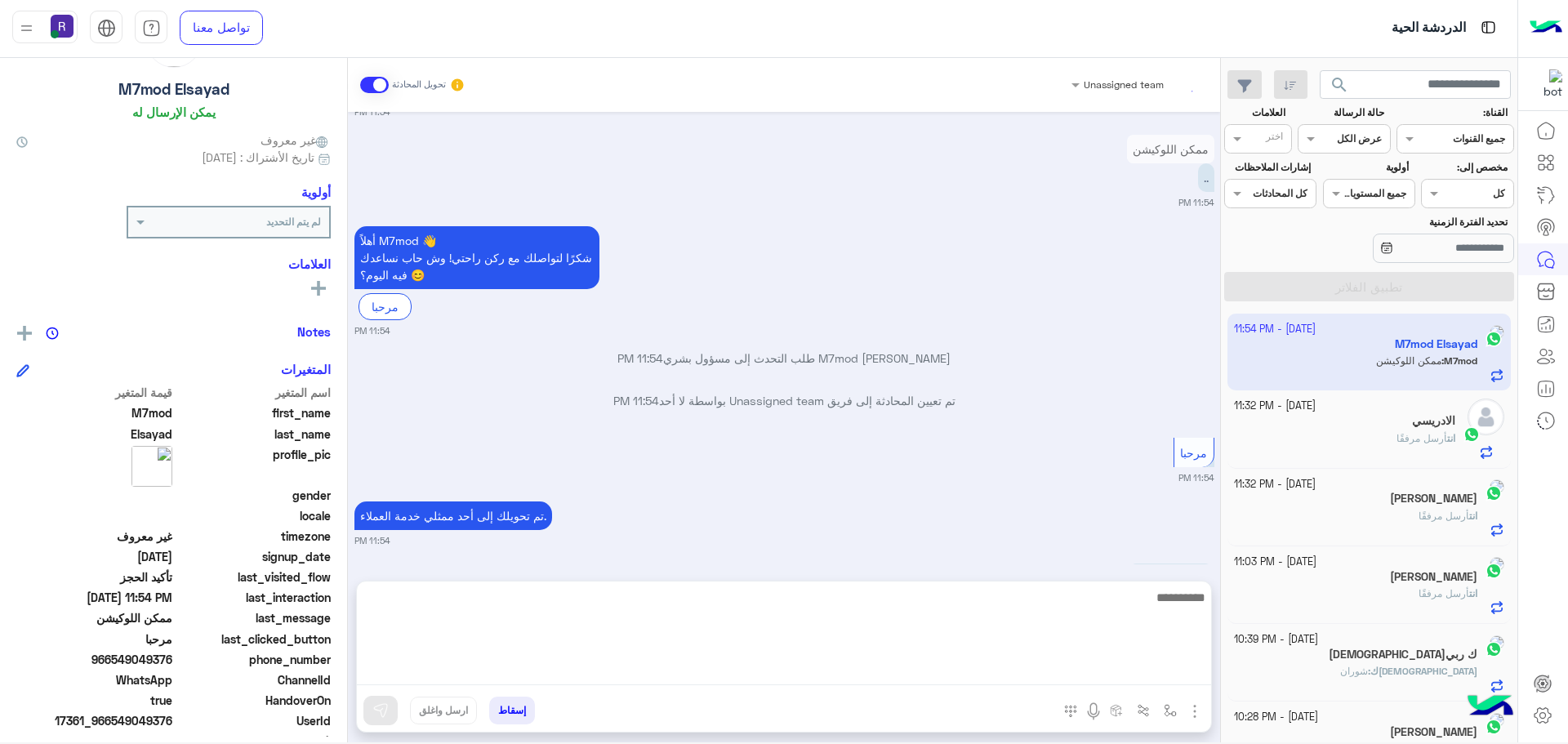
click at [875, 677] on textarea at bounding box center [784, 636] width 854 height 98
paste textarea "**********"
type textarea "**********"
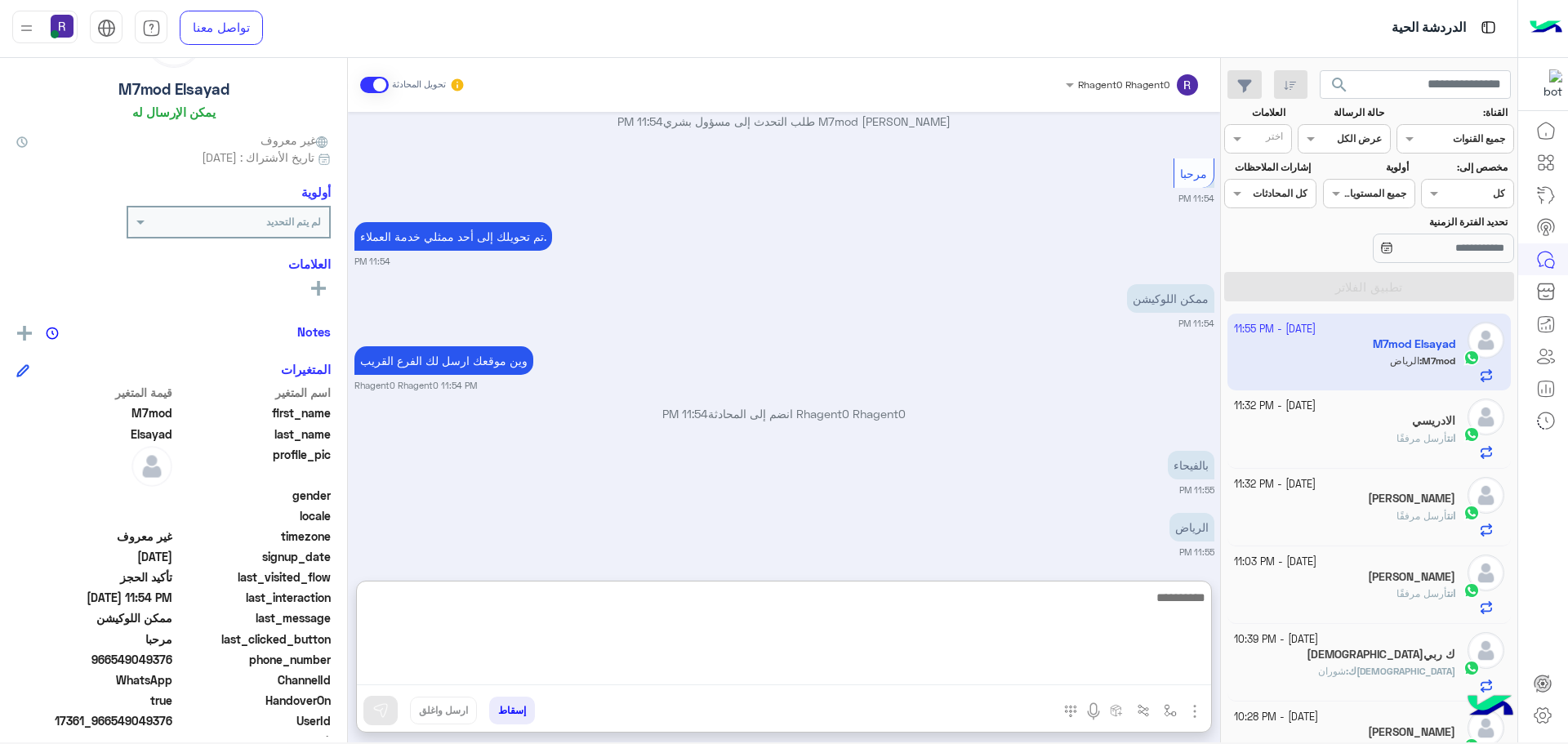
scroll to position [1661, 0]
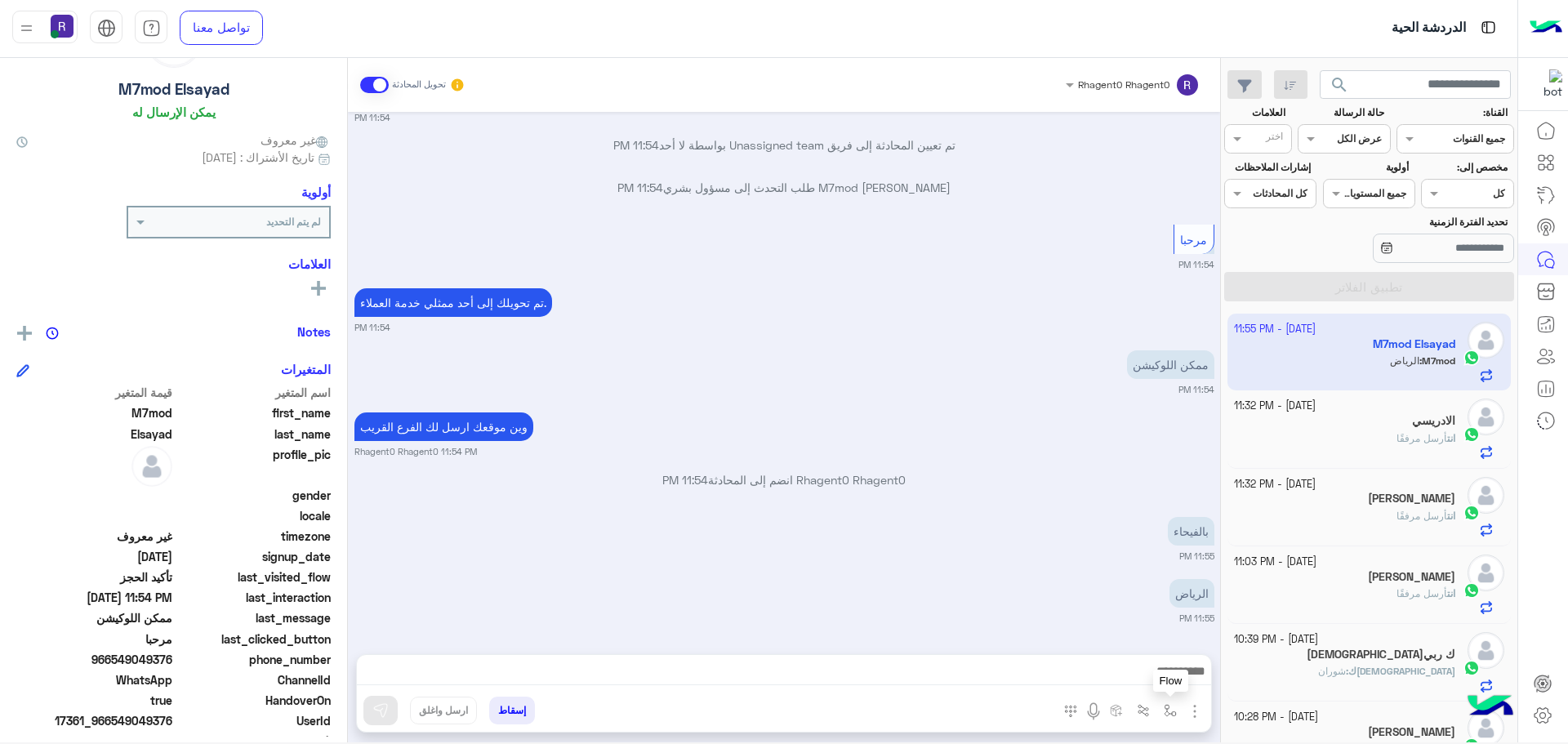
click at [1171, 709] on img "button" at bounding box center [1170, 710] width 13 height 13
click at [1156, 671] on input "text" at bounding box center [1134, 671] width 83 height 15
type input "*****"
click at [1132, 637] on div "الجنادرية" at bounding box center [1123, 645] width 121 height 32
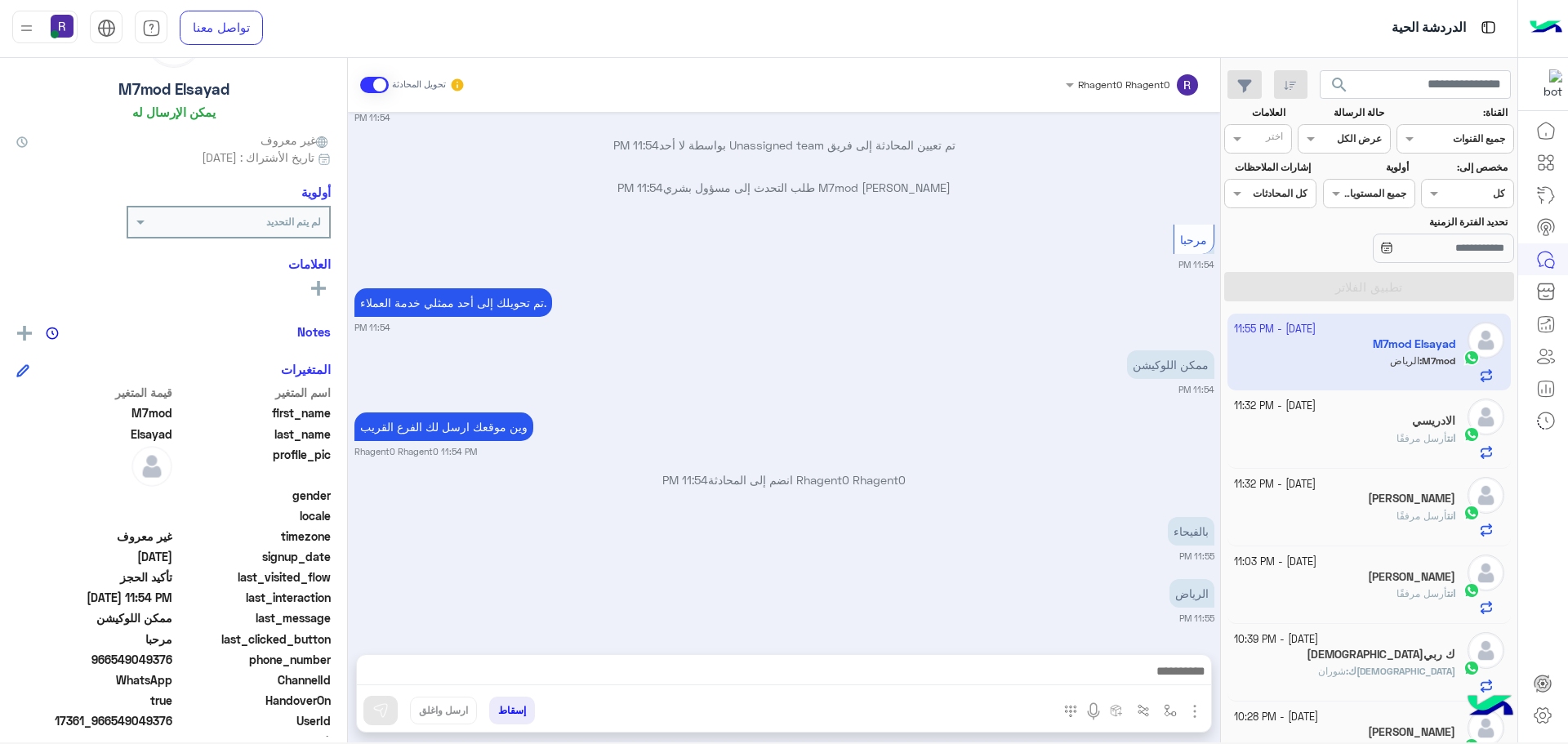
type textarea "*********"
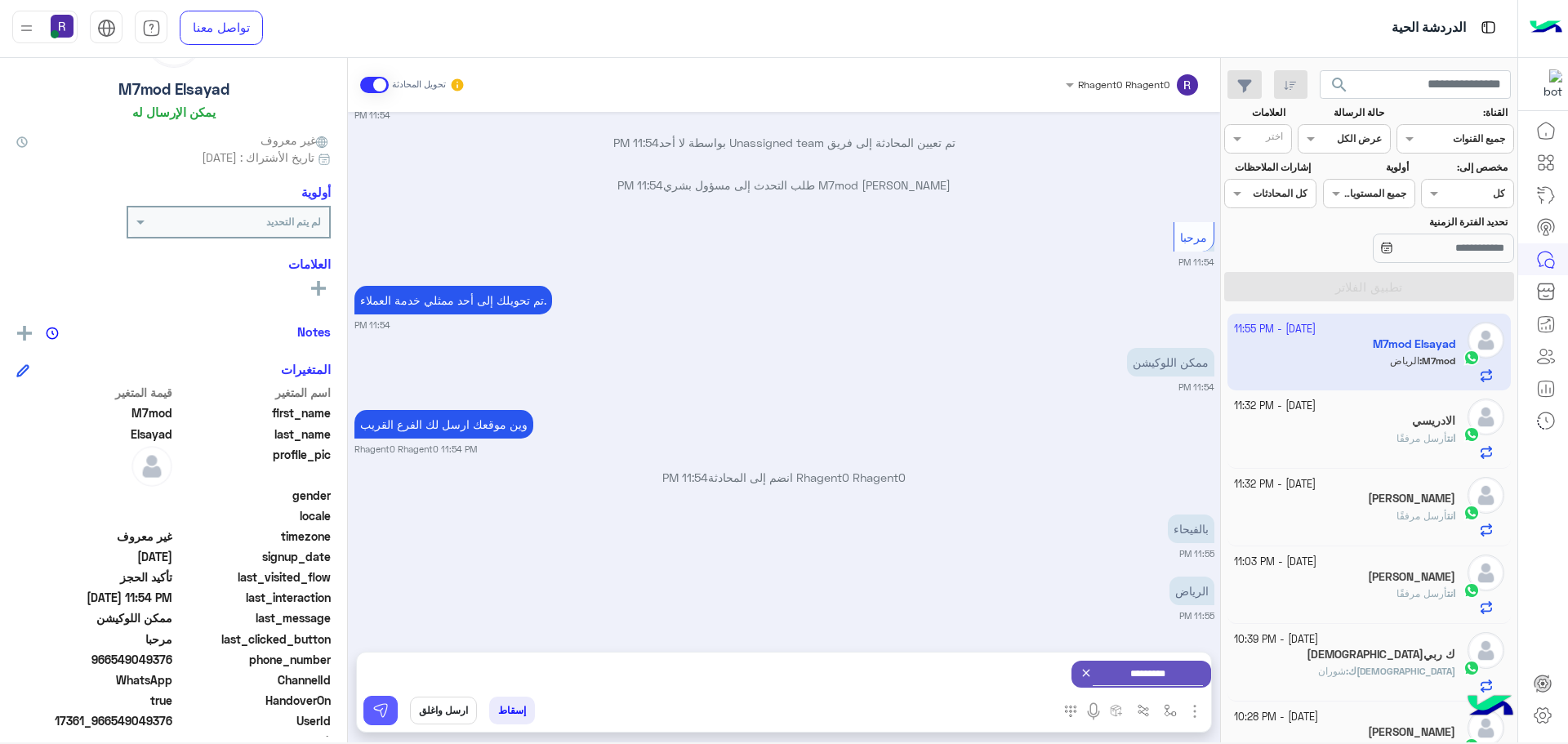
click at [389, 718] on button at bounding box center [381, 711] width 34 height 29
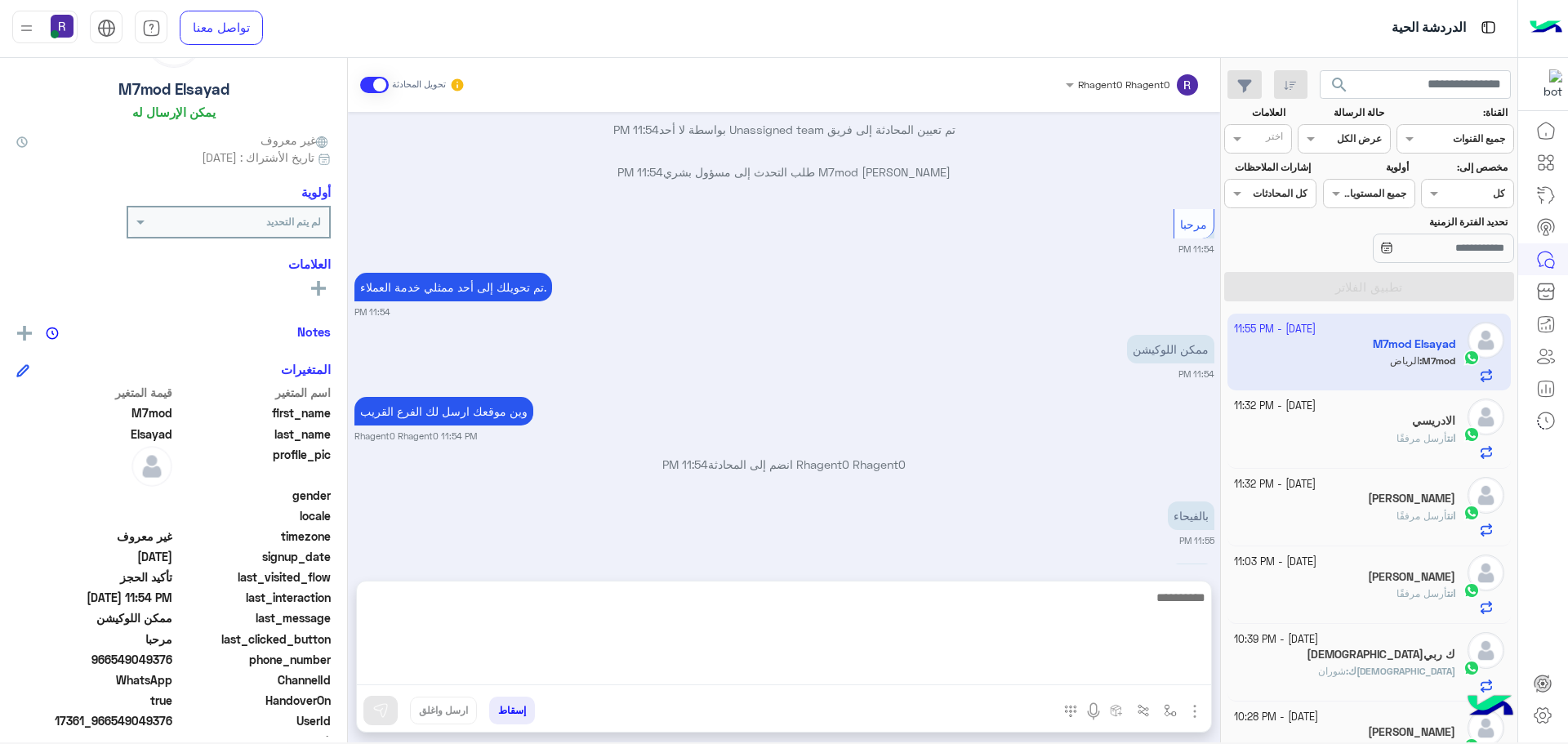
click at [1001, 679] on textarea at bounding box center [784, 636] width 854 height 98
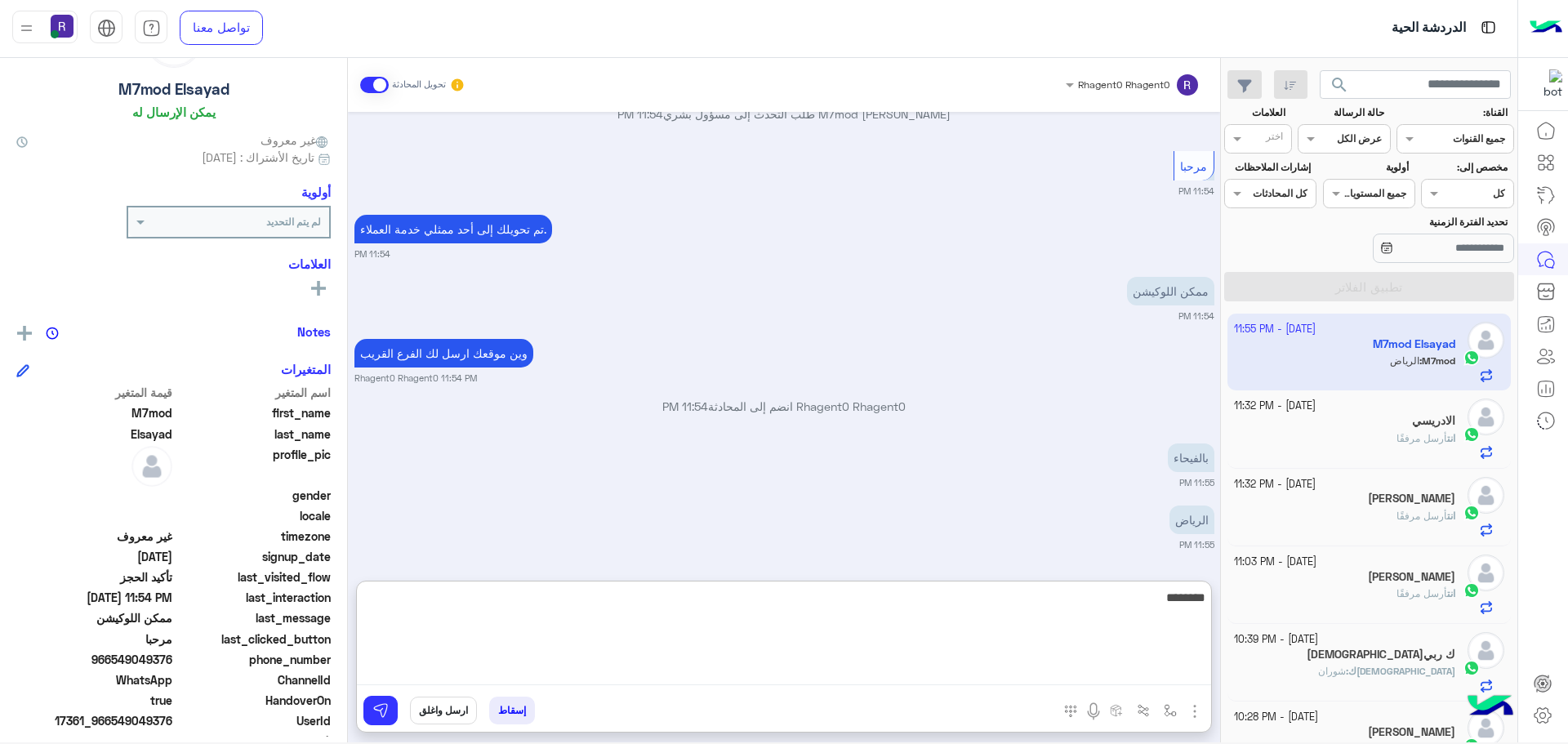
scroll to position [1818, 0]
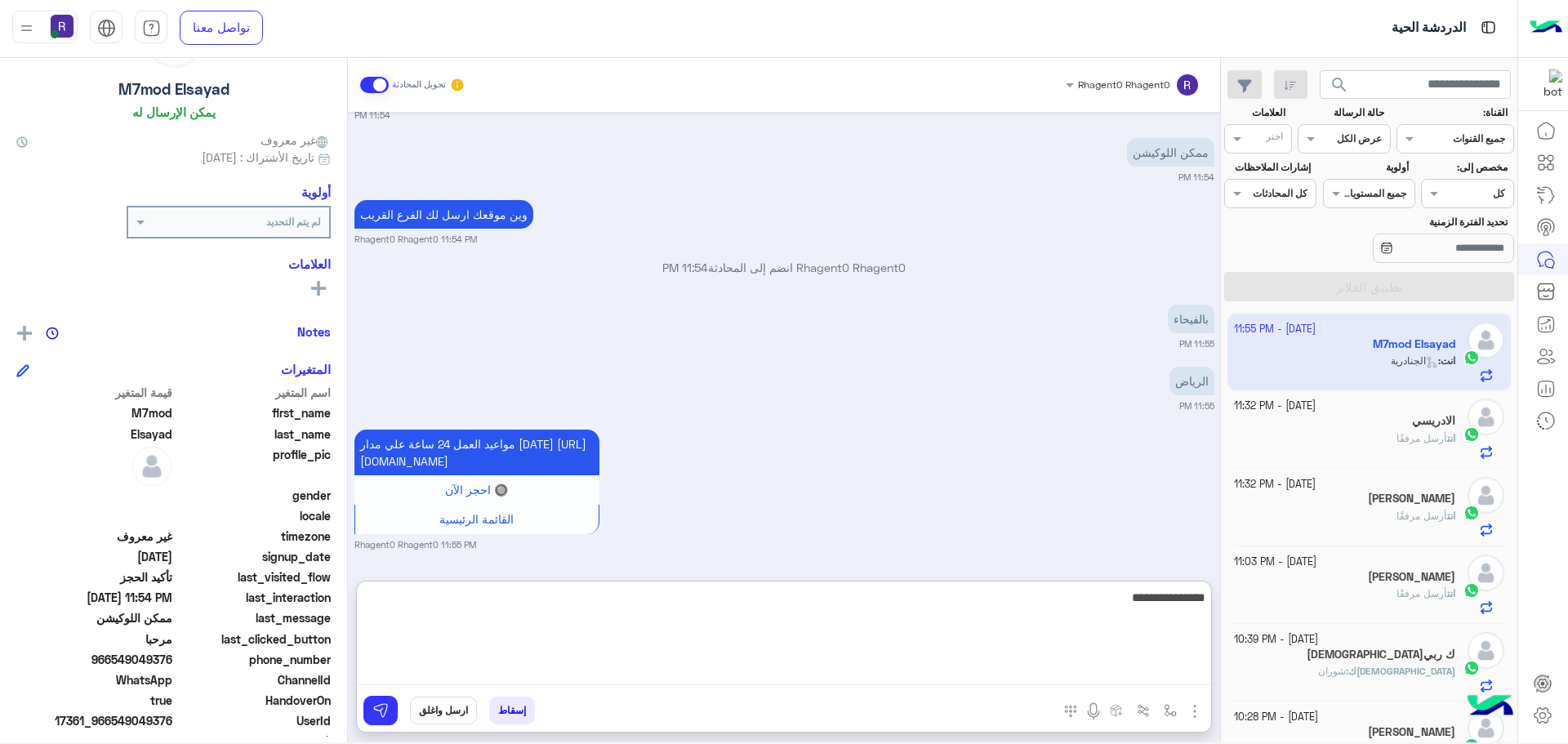
type textarea "**********"
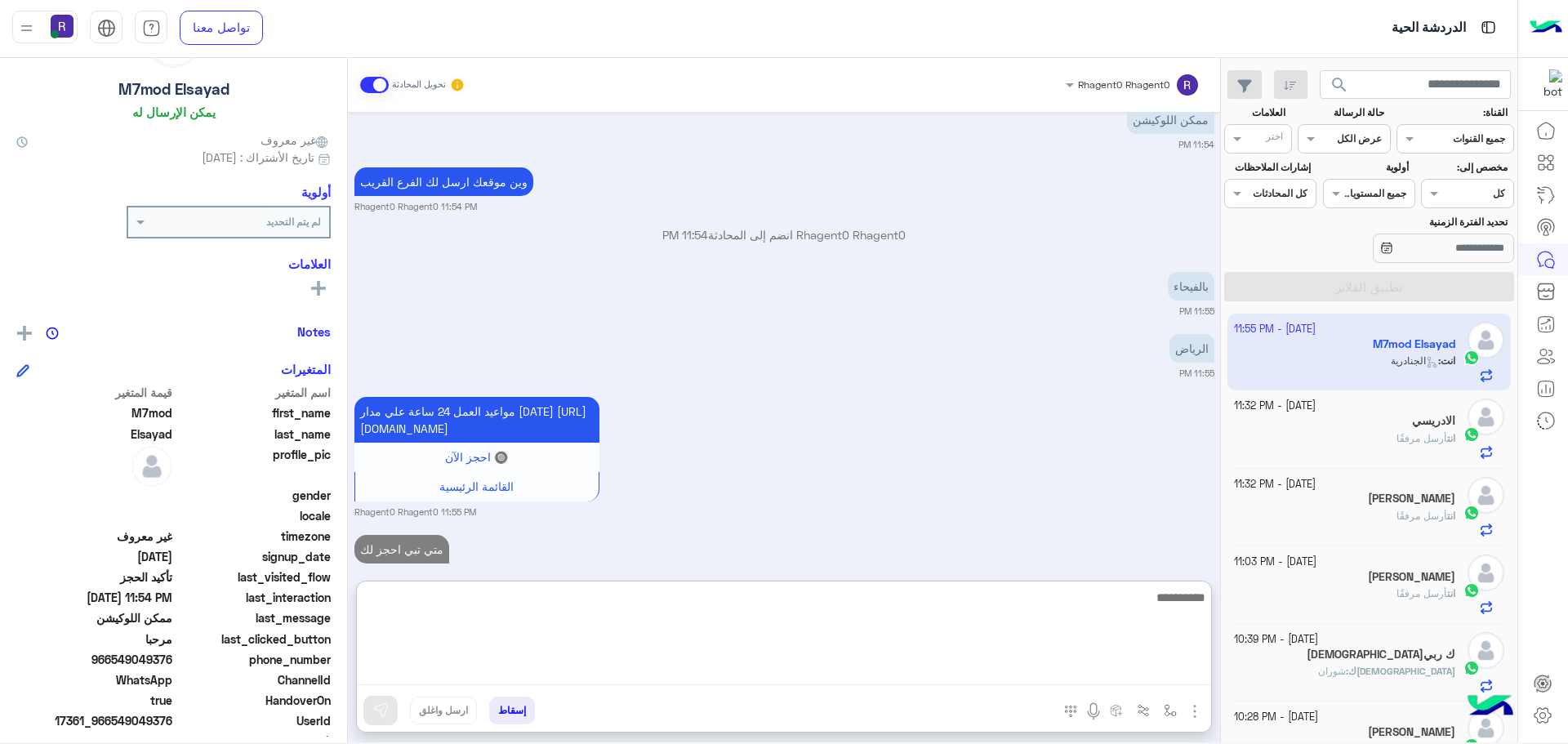
scroll to position [1879, 0]
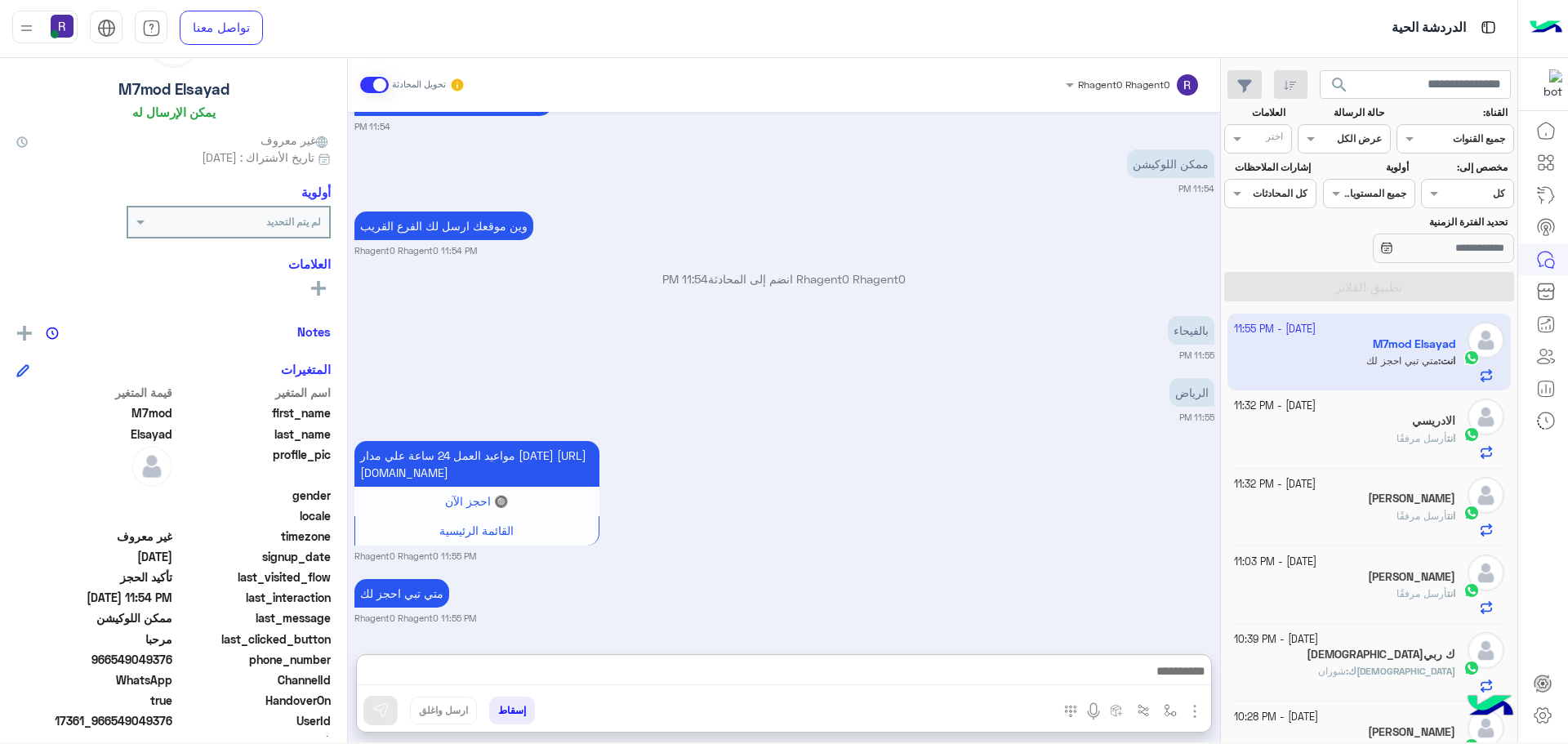
click at [823, 498] on div "[DATE] برجاء الاختيار من القائمة الاتية 👇 11:53 PM المساج ال[DEMOGRAPHIC_DATA] …" at bounding box center [783, 375] width 872 height 526
